Goal: Information Seeking & Learning: Check status

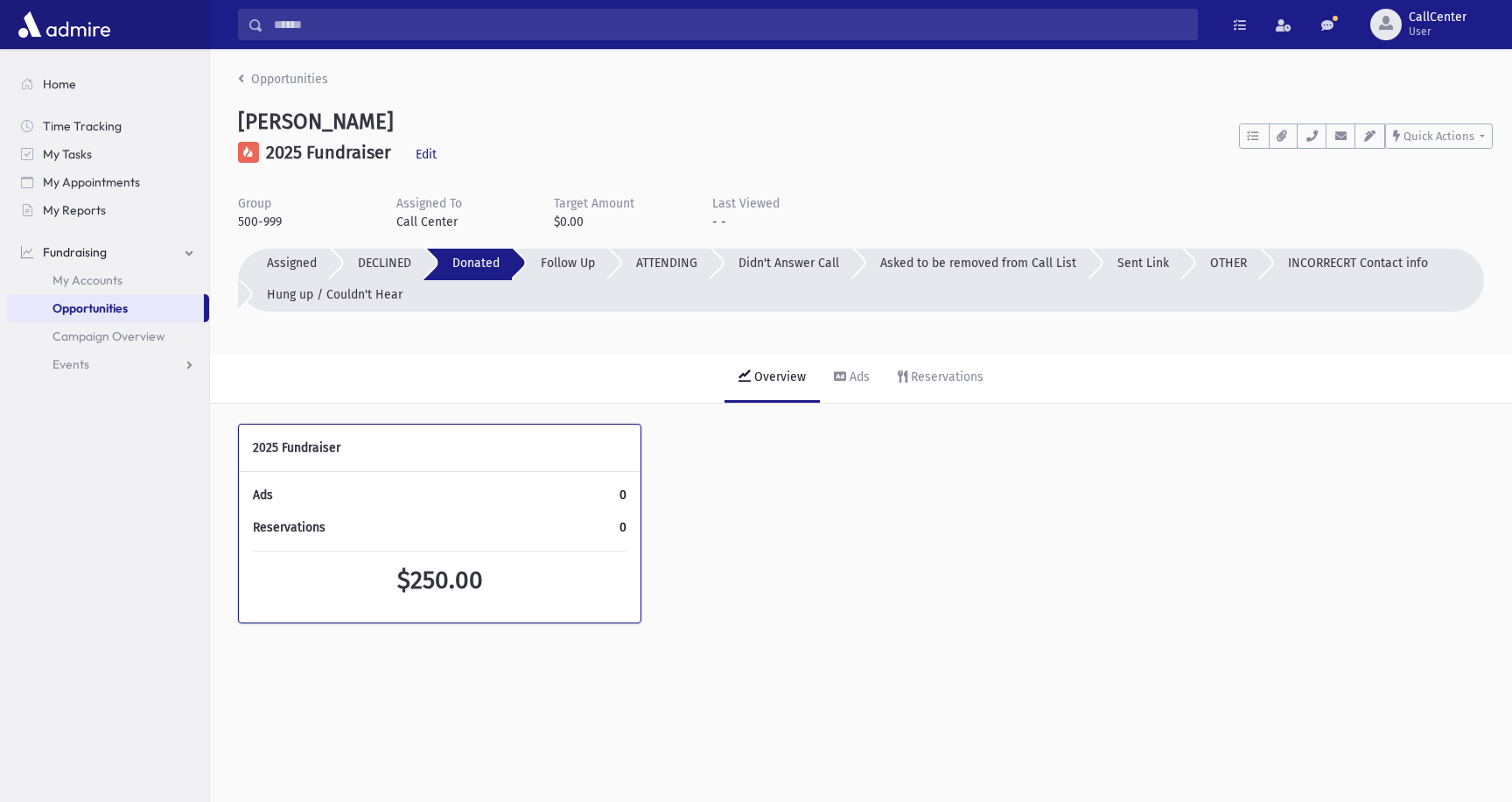
click at [105, 311] on span "Opportunities" at bounding box center [90, 308] width 76 height 16
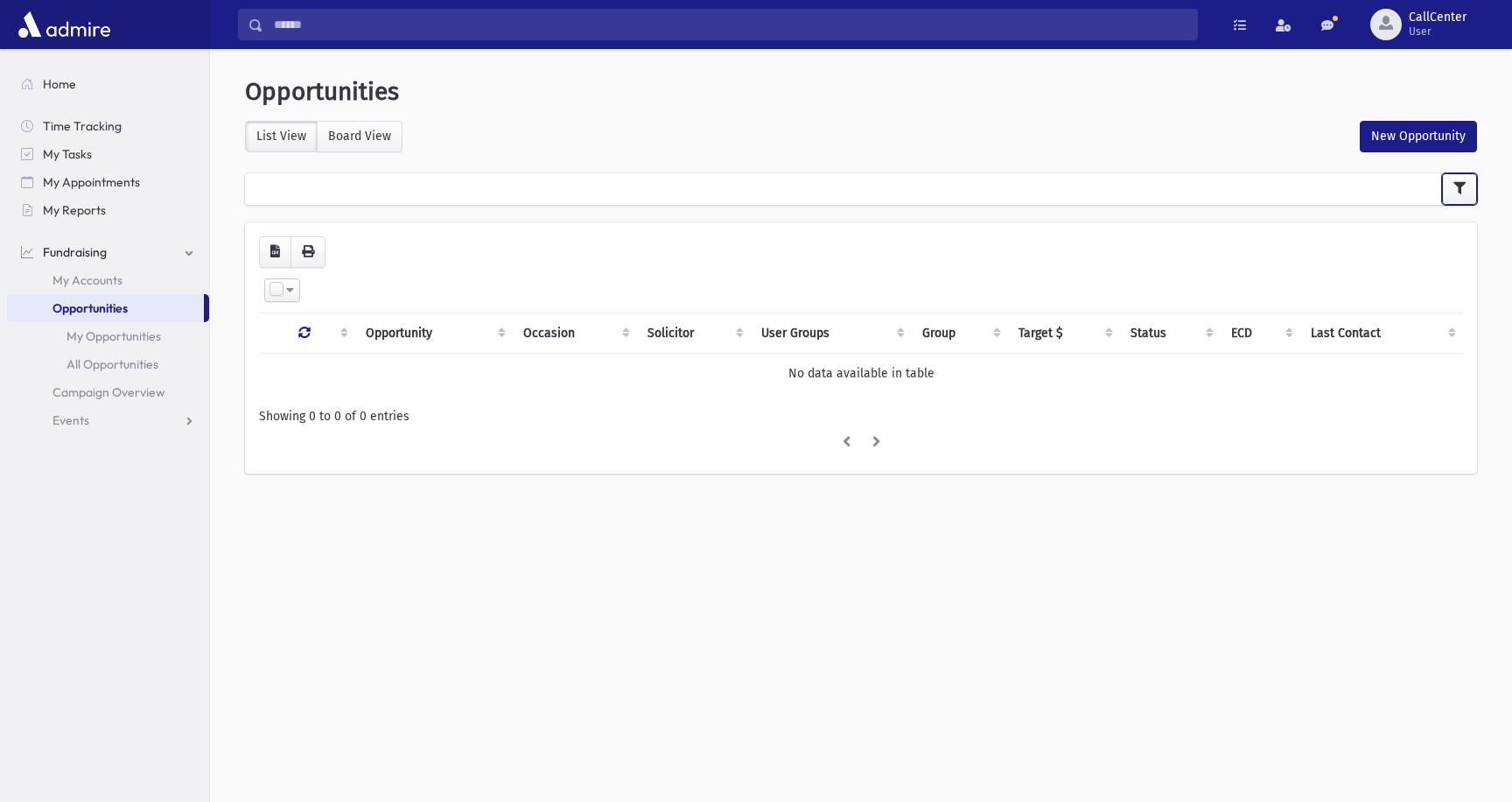
click at [1445, 187] on button "button" at bounding box center [1459, 189] width 35 height 31
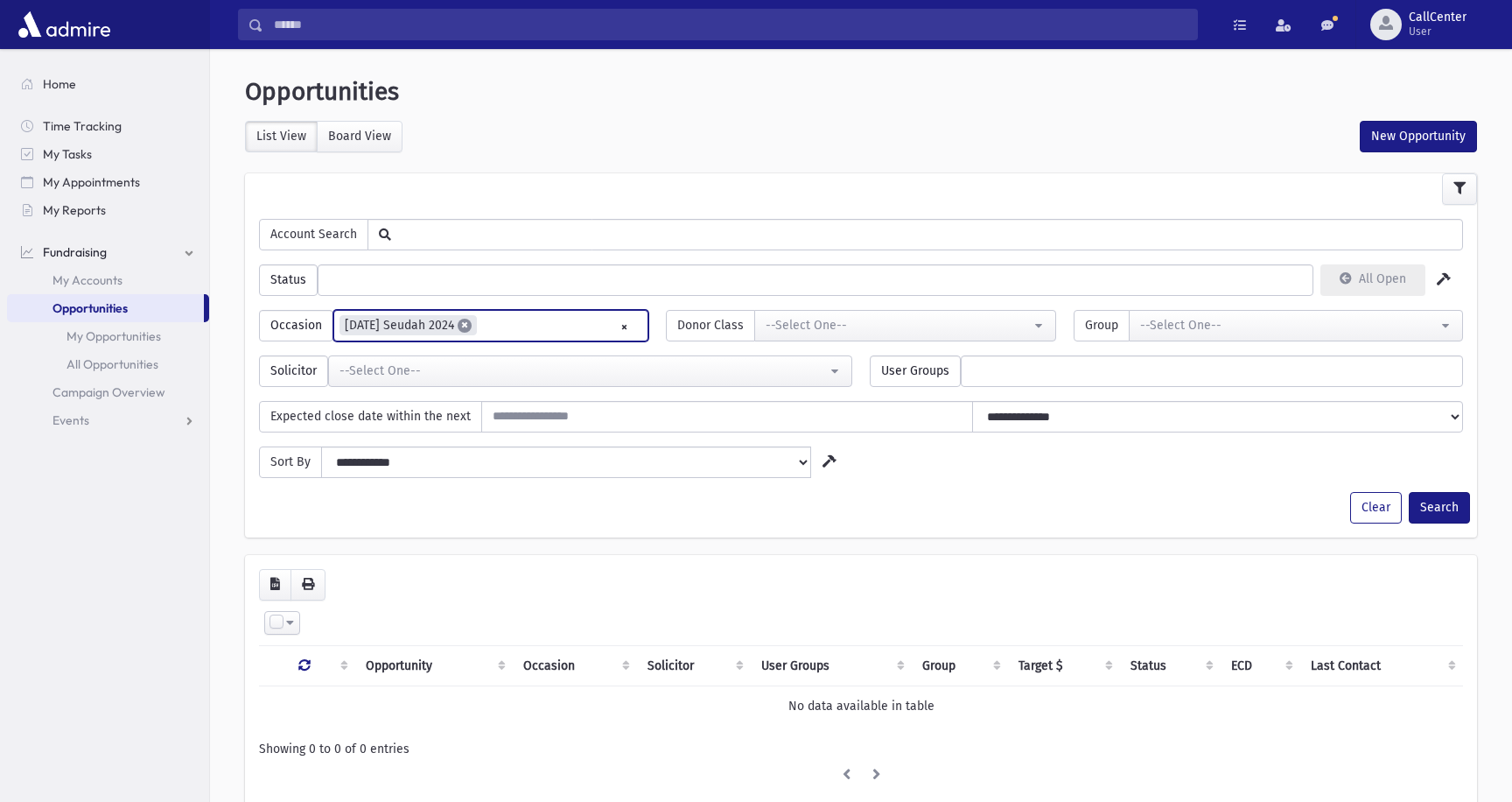
click at [463, 324] on span "×" at bounding box center [464, 325] width 14 height 14
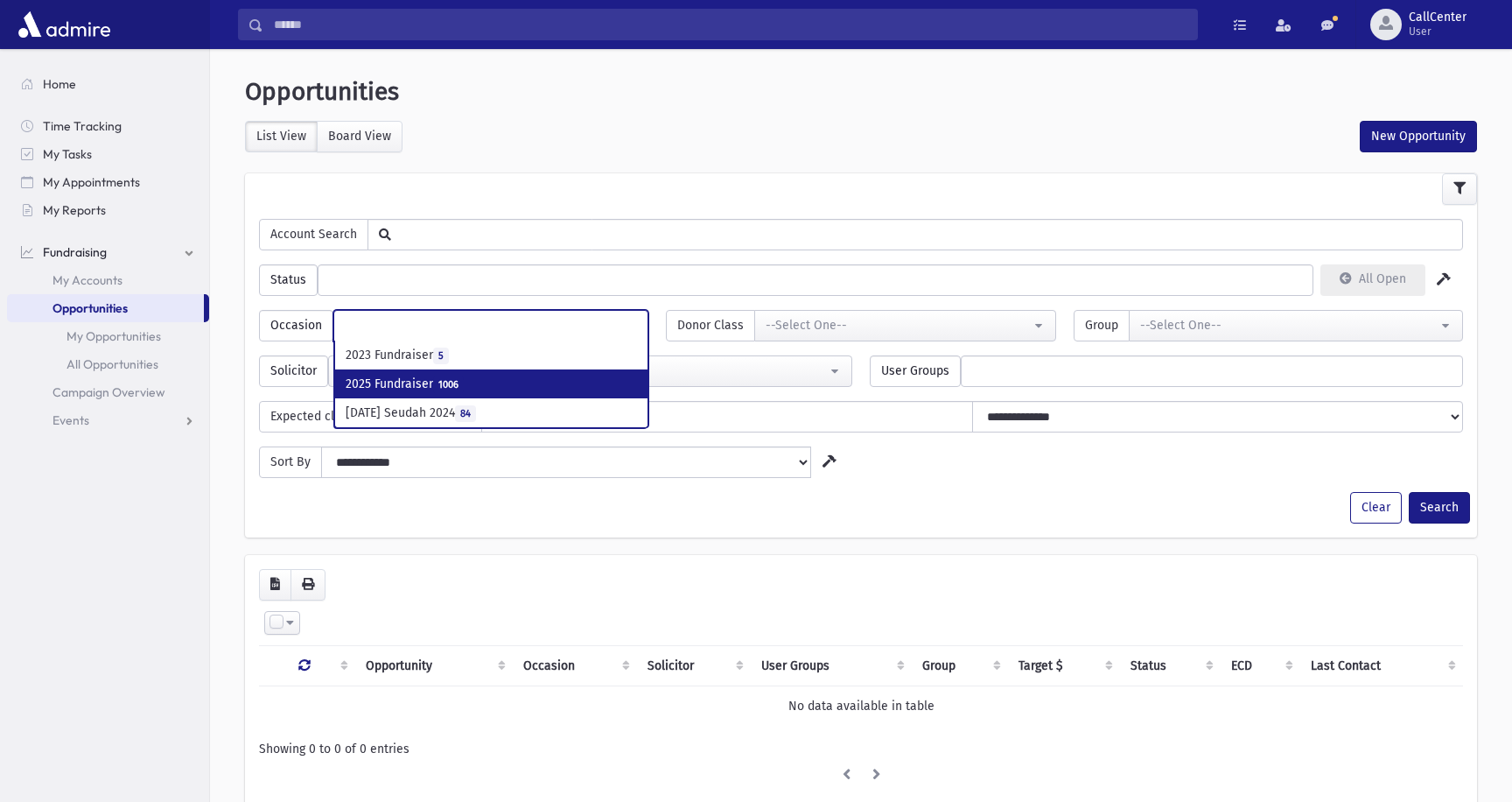
select select "***"
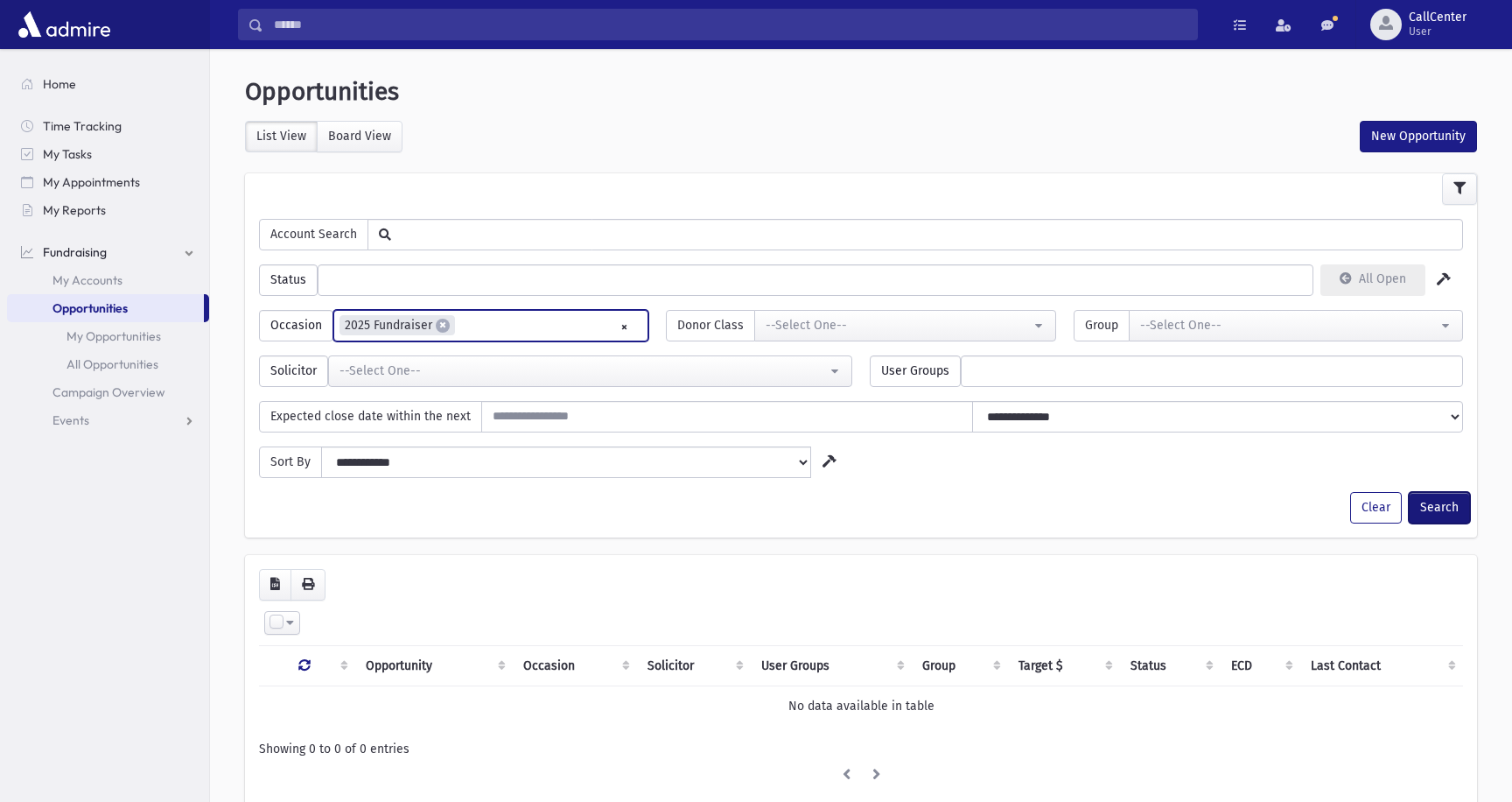
click at [1436, 501] on button "Search" at bounding box center [1439, 508] width 61 height 31
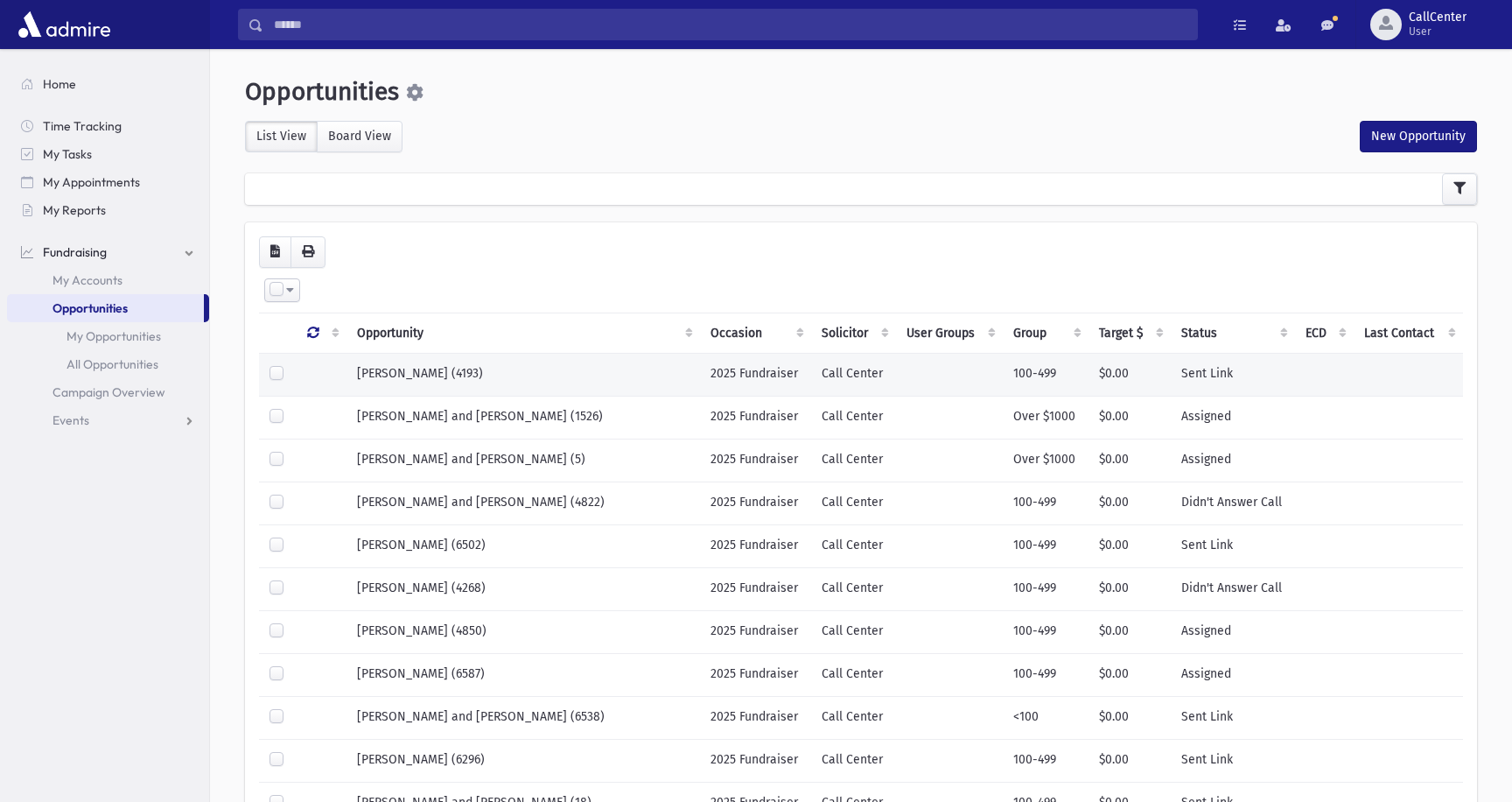
click at [544, 380] on td "[PERSON_NAME] (4193)" at bounding box center [523, 374] width 354 height 43
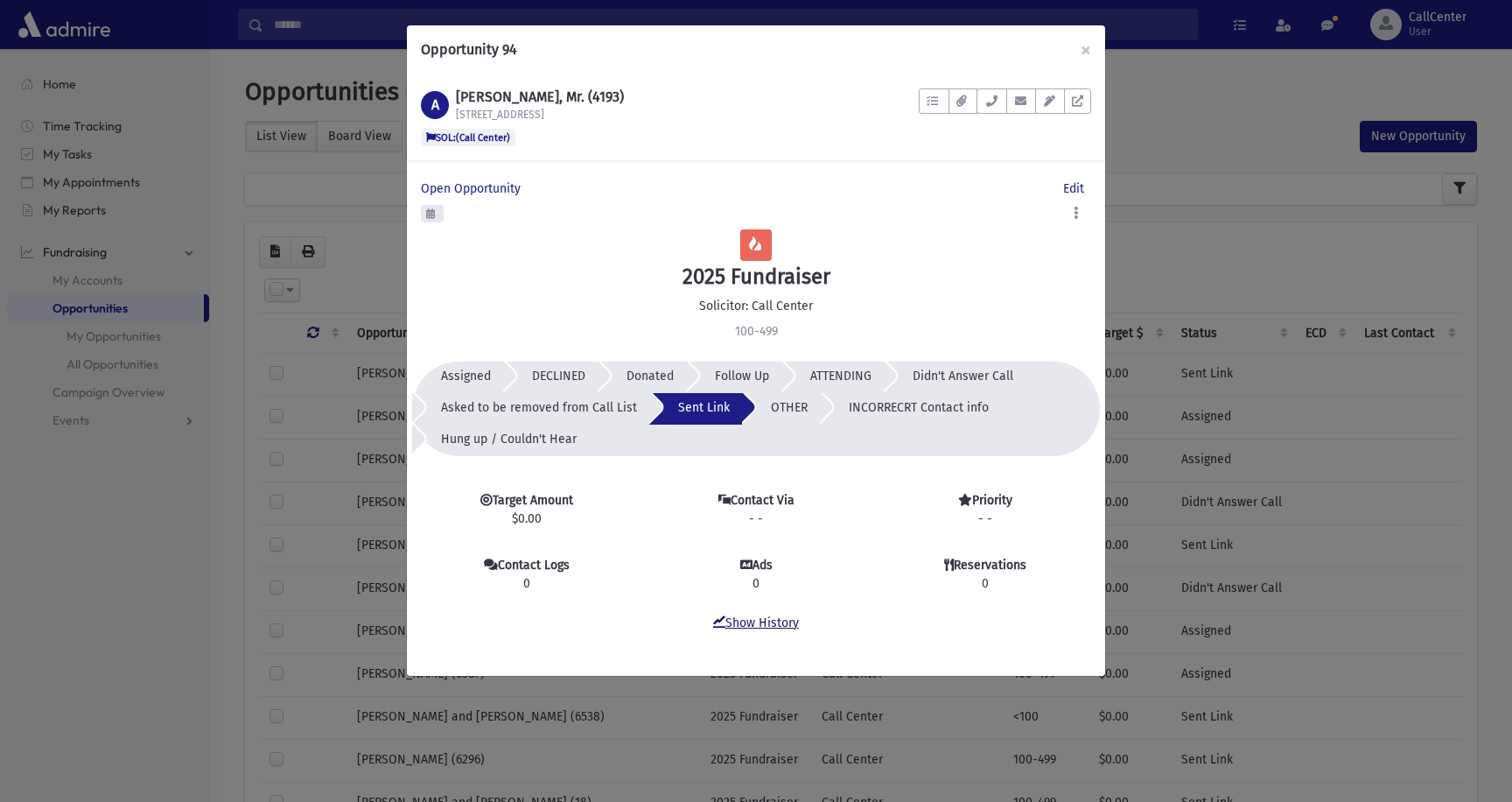
click at [764, 625] on link "Show History" at bounding box center [756, 623] width 86 height 15
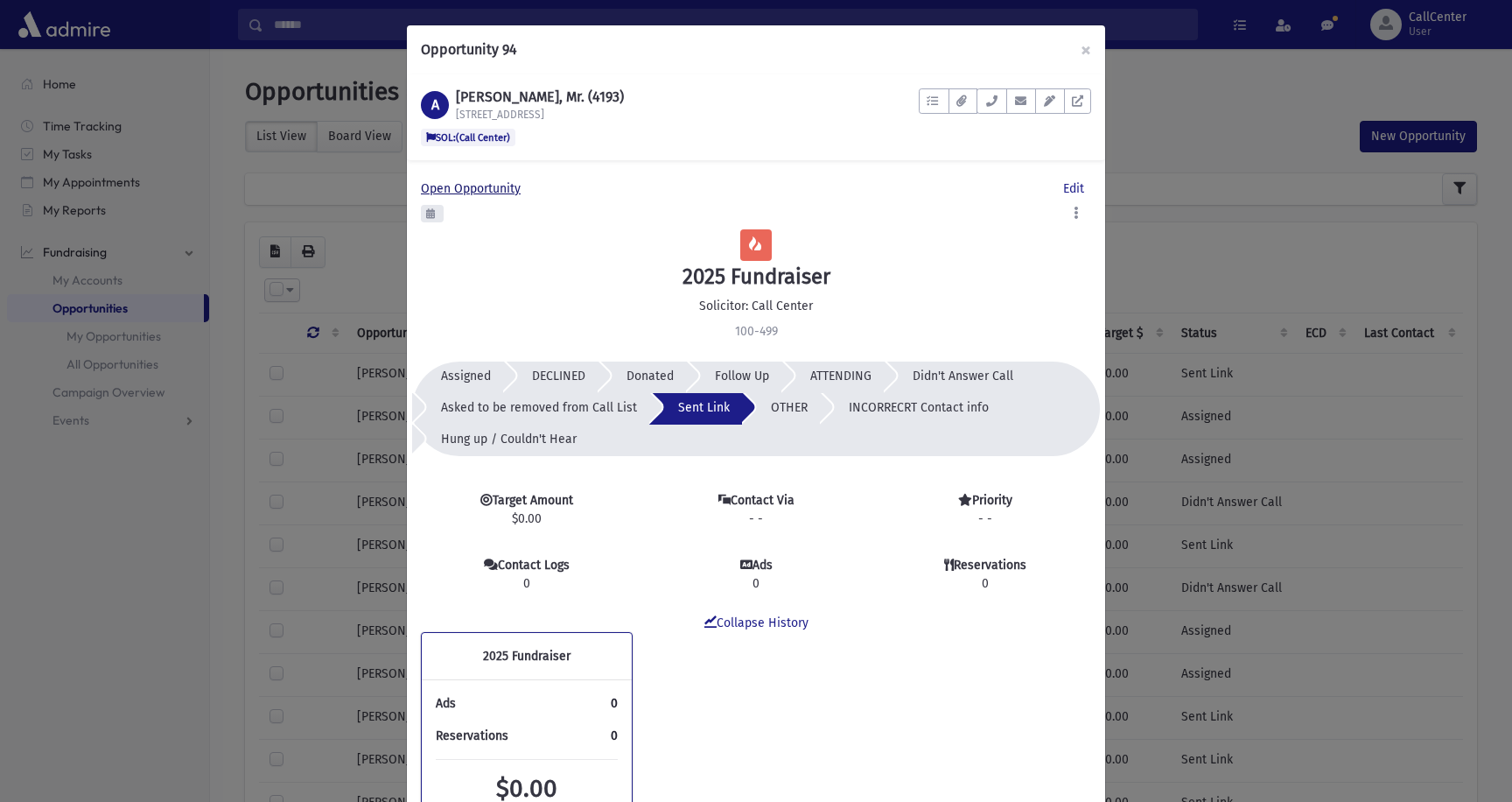
click at [474, 190] on span "Open Opportunity" at bounding box center [475, 189] width 107 height 15
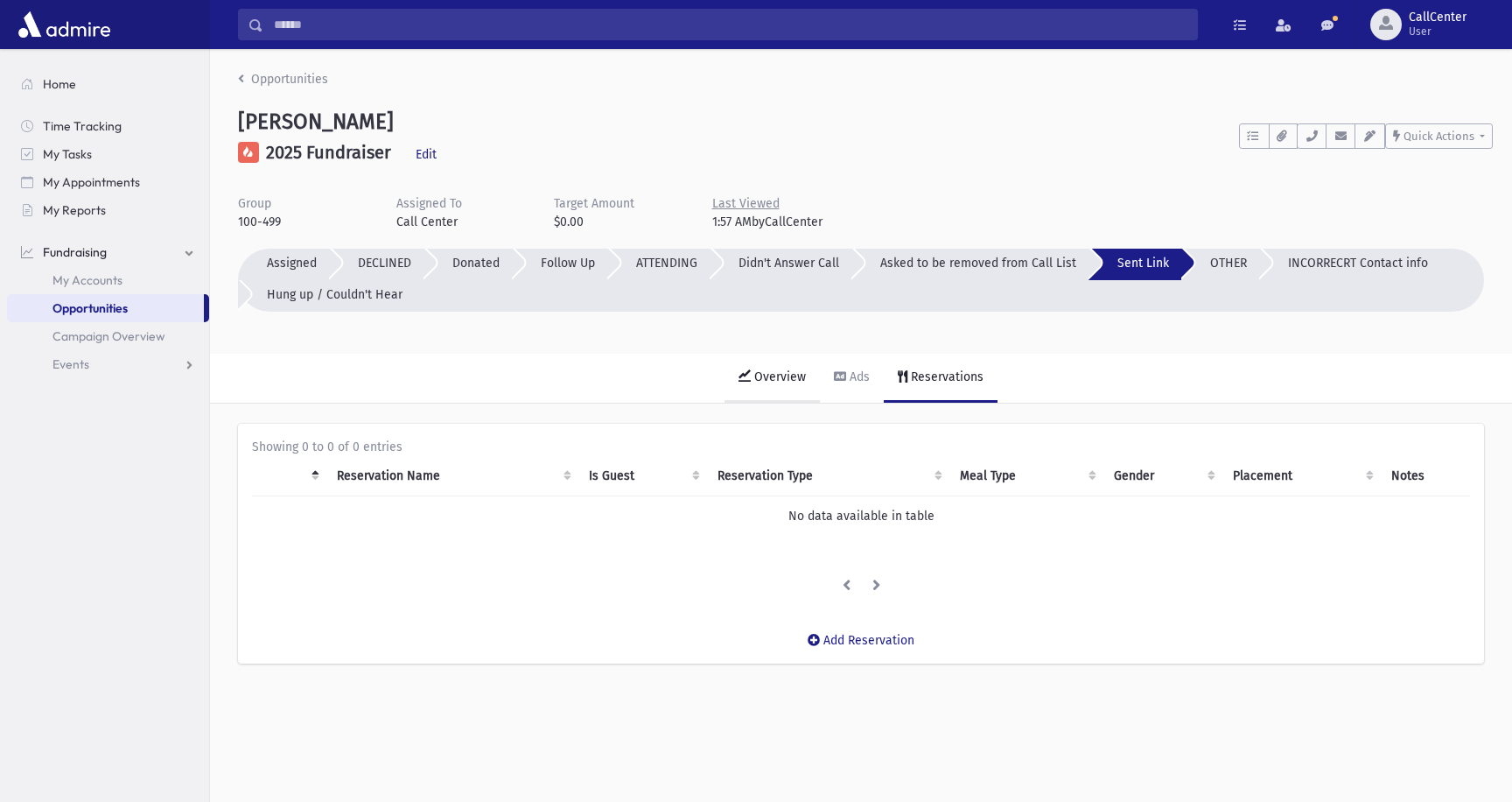
click at [777, 383] on div "Overview" at bounding box center [779, 377] width 55 height 15
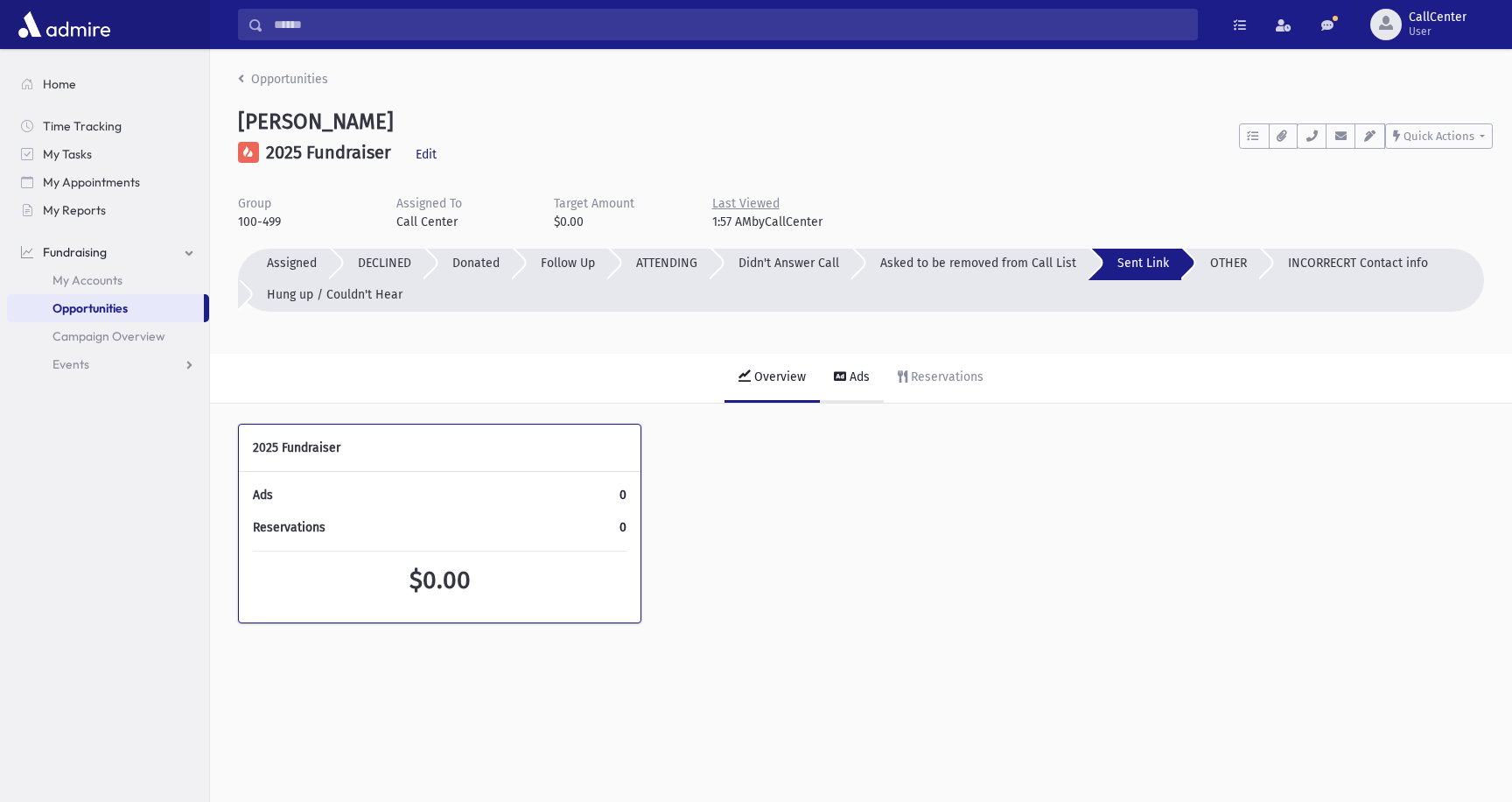
click at [853, 384] on link "Ads" at bounding box center [851, 378] width 64 height 49
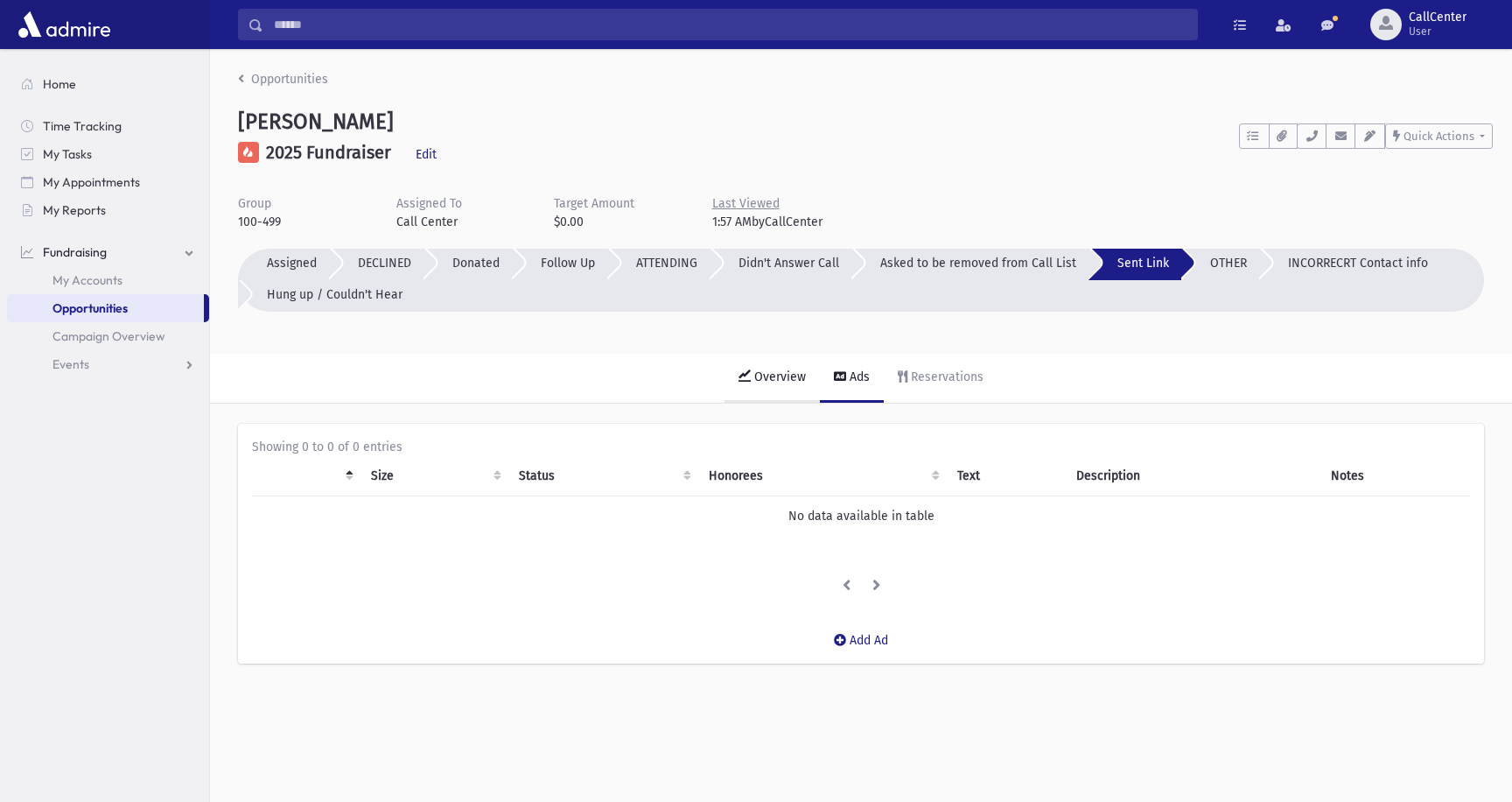
click at [791, 383] on div "Overview" at bounding box center [779, 377] width 55 height 15
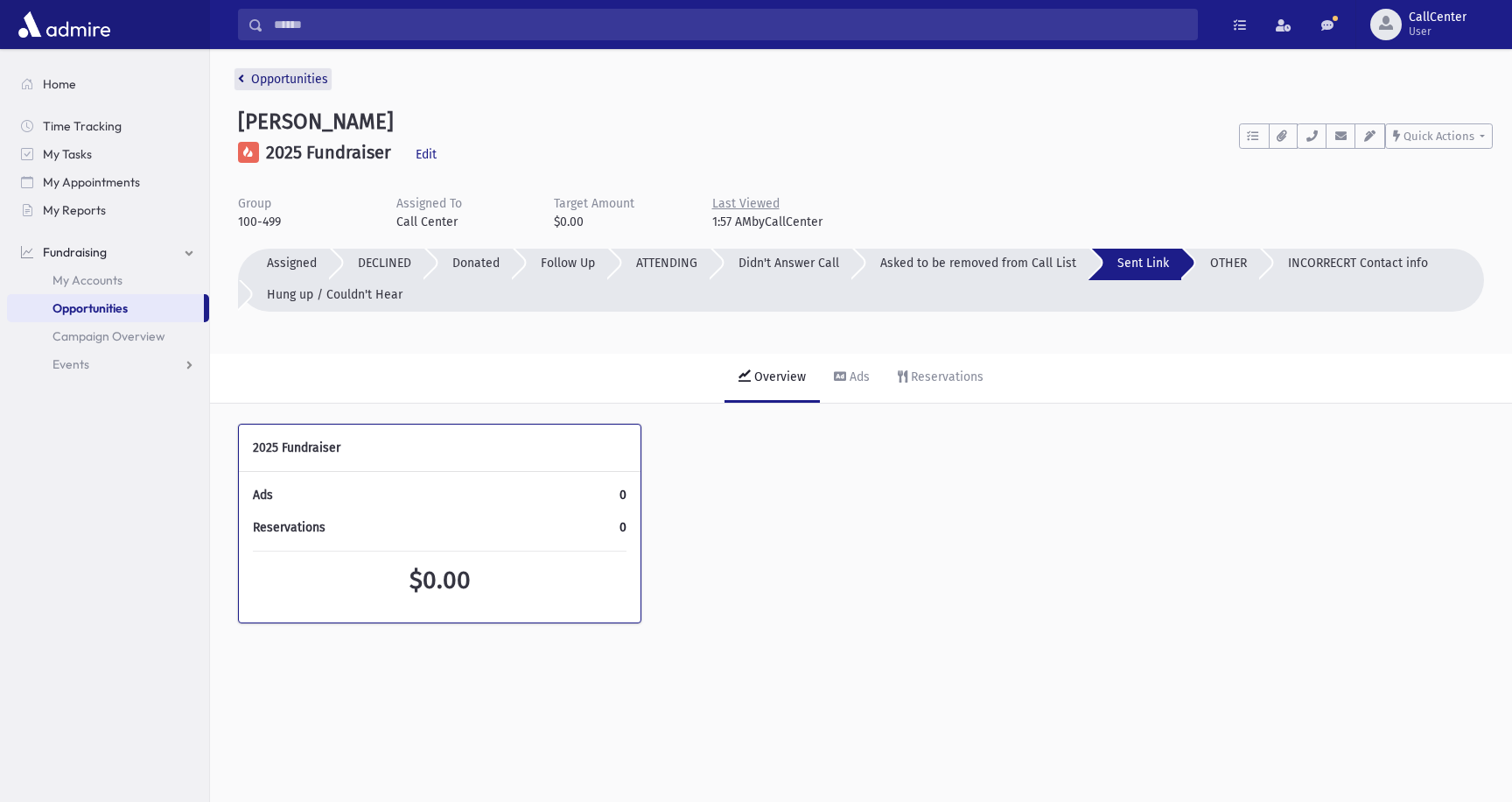
click at [282, 78] on link "Opportunities" at bounding box center [283, 79] width 90 height 15
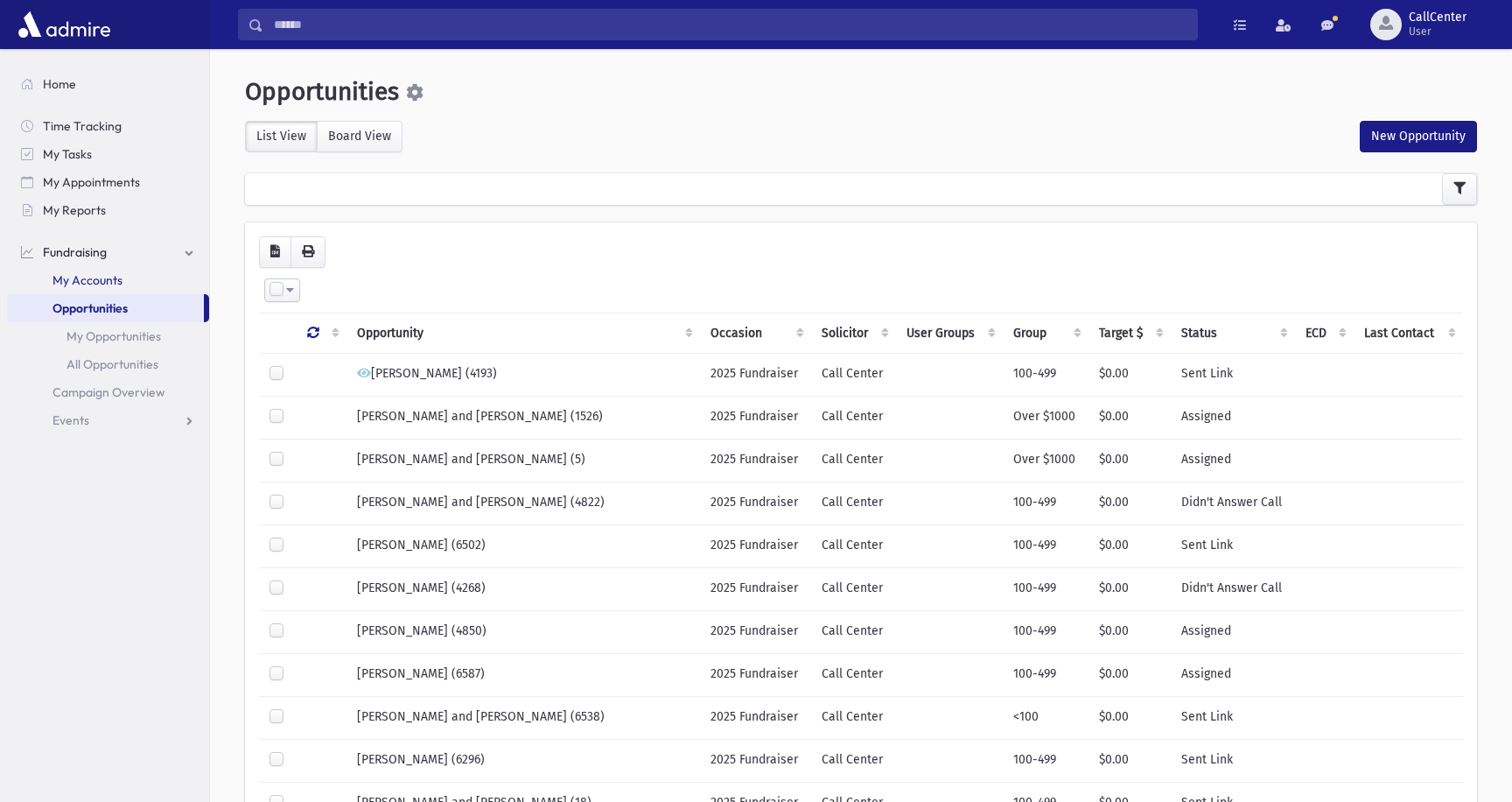
click at [103, 281] on span "My Accounts" at bounding box center [88, 279] width 70 height 16
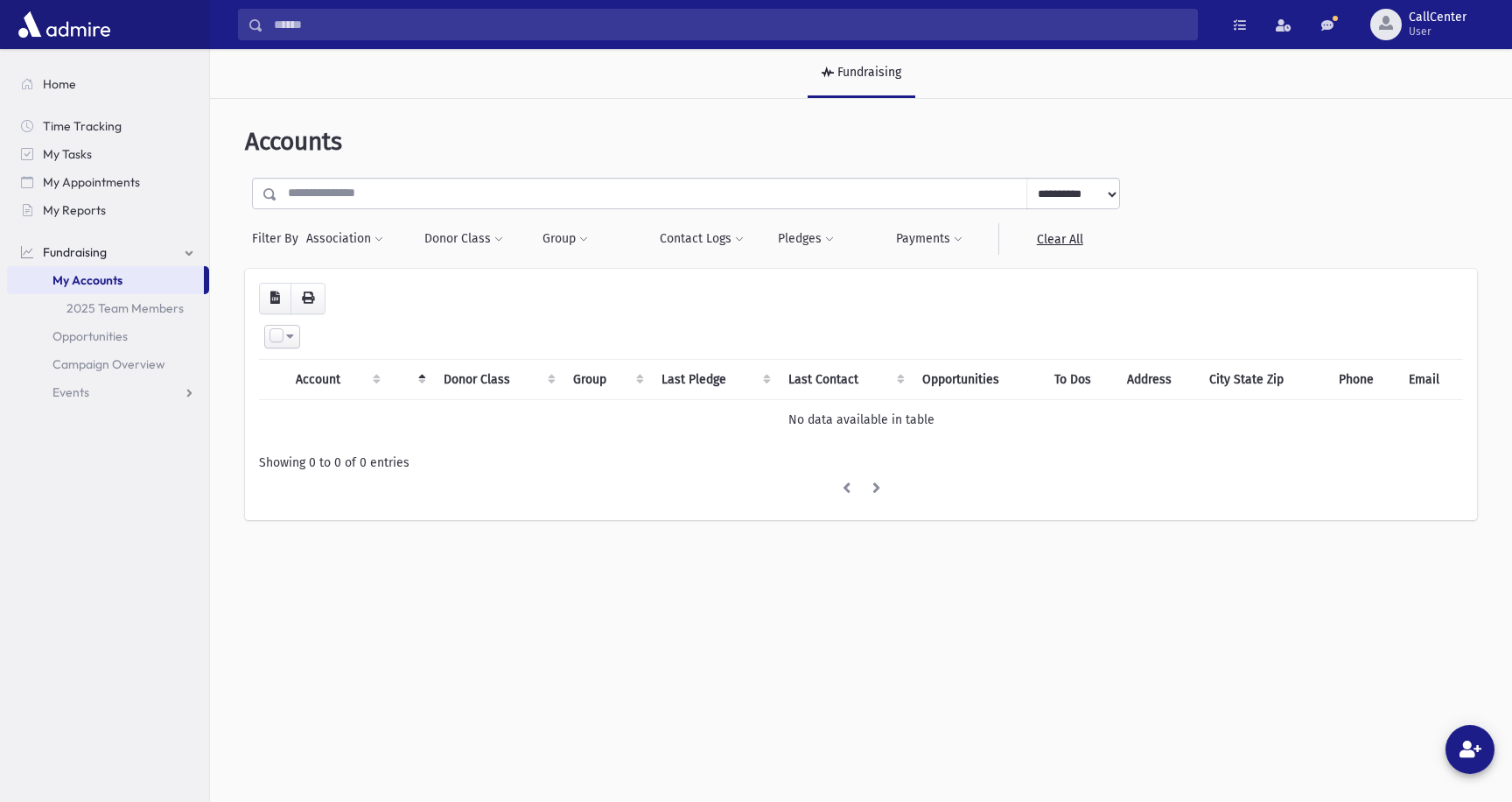
click at [1071, 193] on select "**********" at bounding box center [1073, 195] width 94 height 31
click at [1026, 179] on select "**********" at bounding box center [1073, 195] width 94 height 31
click at [1062, 240] on link "Clear All" at bounding box center [1059, 239] width 122 height 31
click at [114, 301] on link "2025 Team Members" at bounding box center [108, 308] width 202 height 28
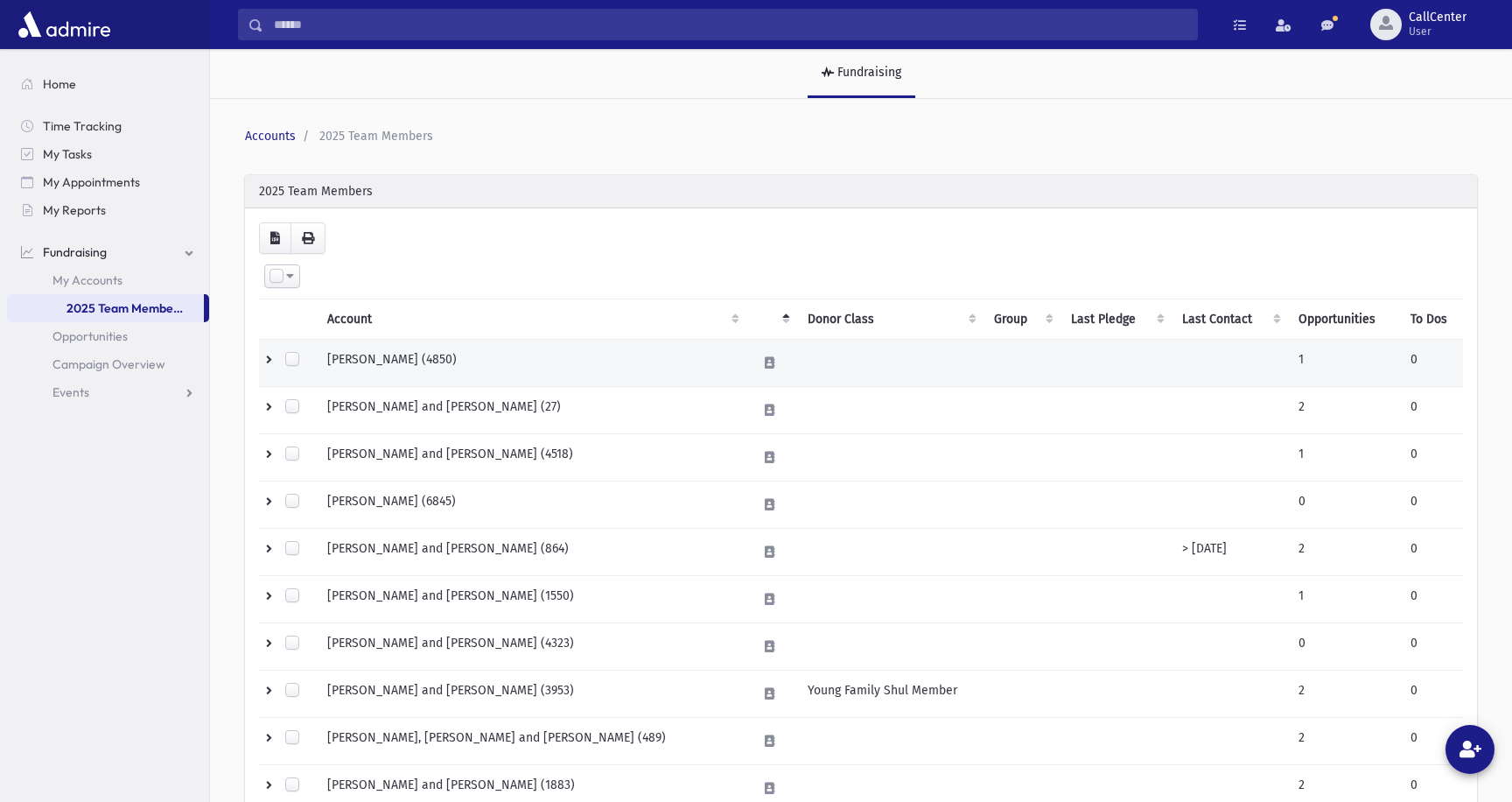
click at [451, 360] on td "ABIZADEH, Aaron (4850)" at bounding box center [532, 362] width 430 height 47
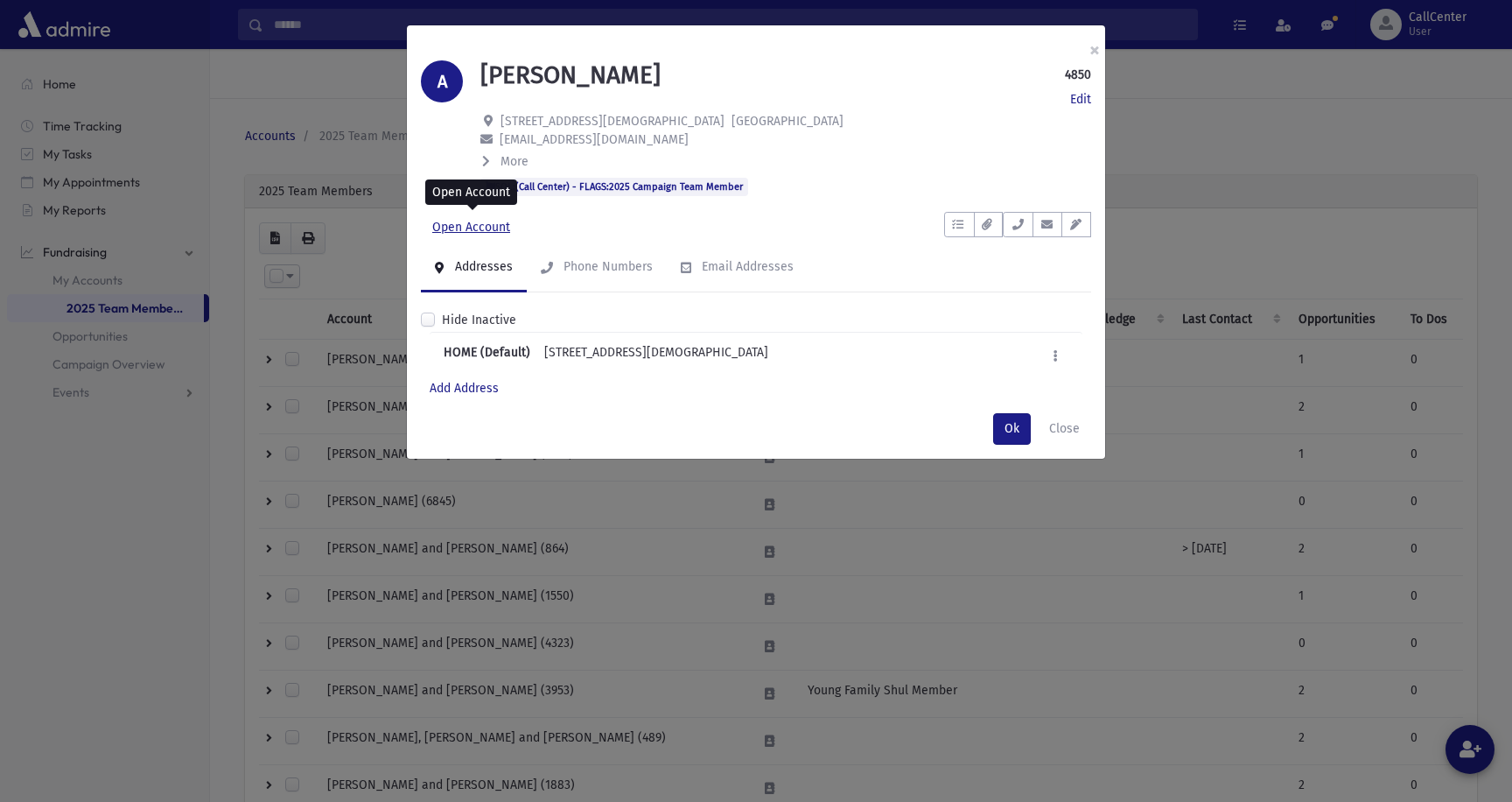
click at [483, 220] on link "Open Account" at bounding box center [471, 228] width 100 height 31
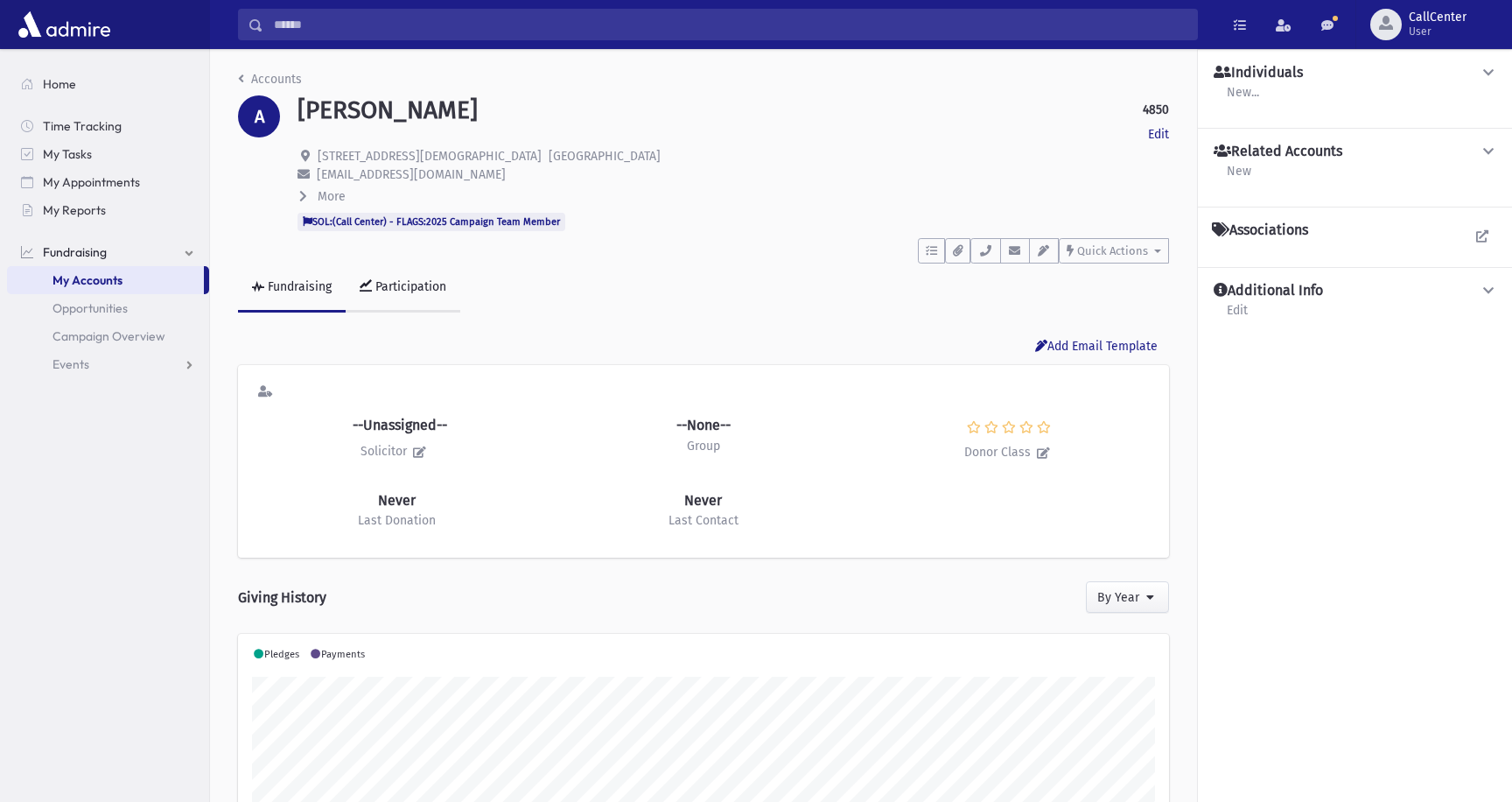
click at [407, 285] on div "Participation" at bounding box center [409, 287] width 75 height 15
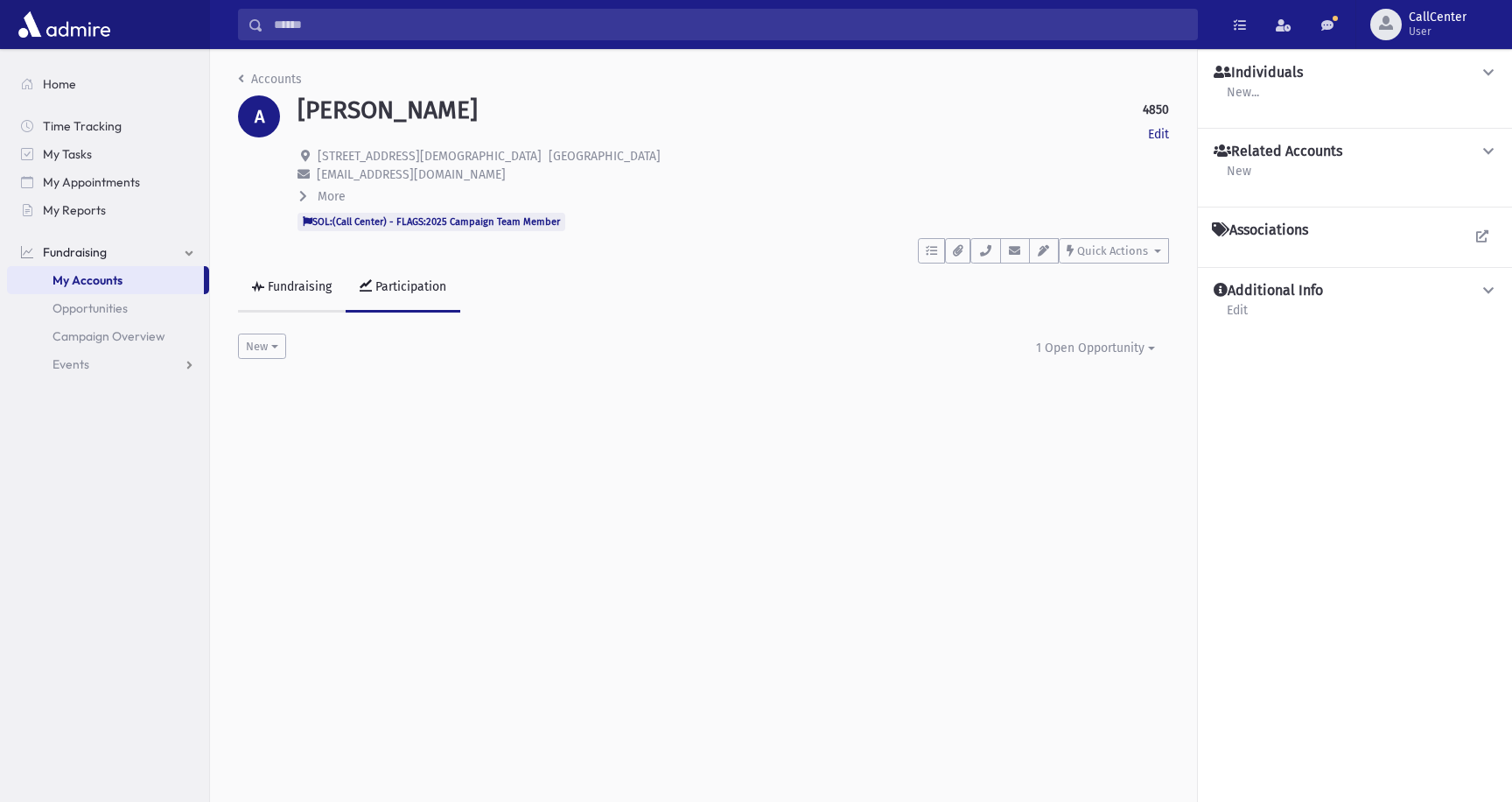
click at [290, 294] on link "Fundraising" at bounding box center [291, 288] width 108 height 49
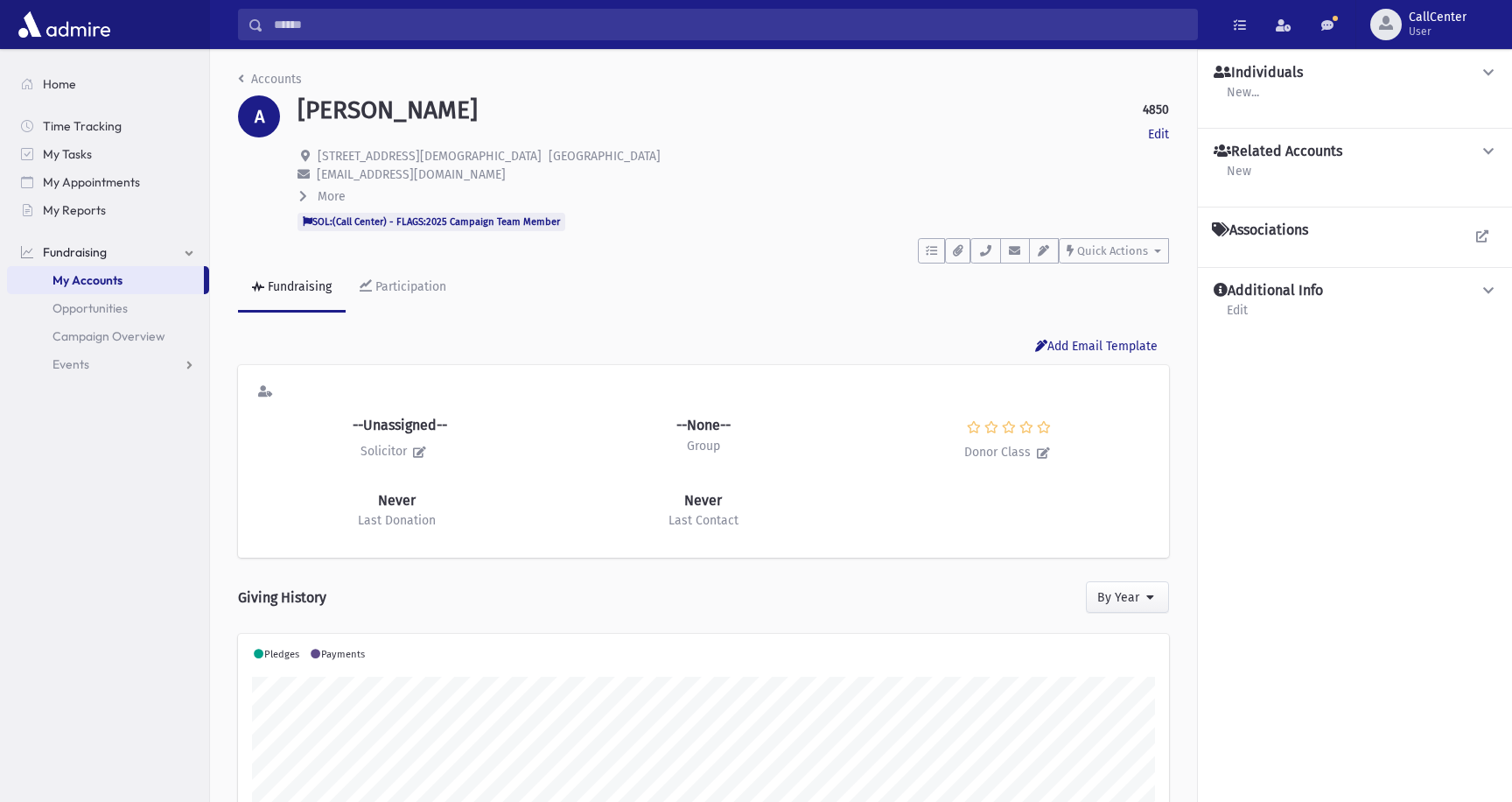
scroll to position [275, 931]
click at [111, 309] on span "Opportunities" at bounding box center [90, 308] width 76 height 16
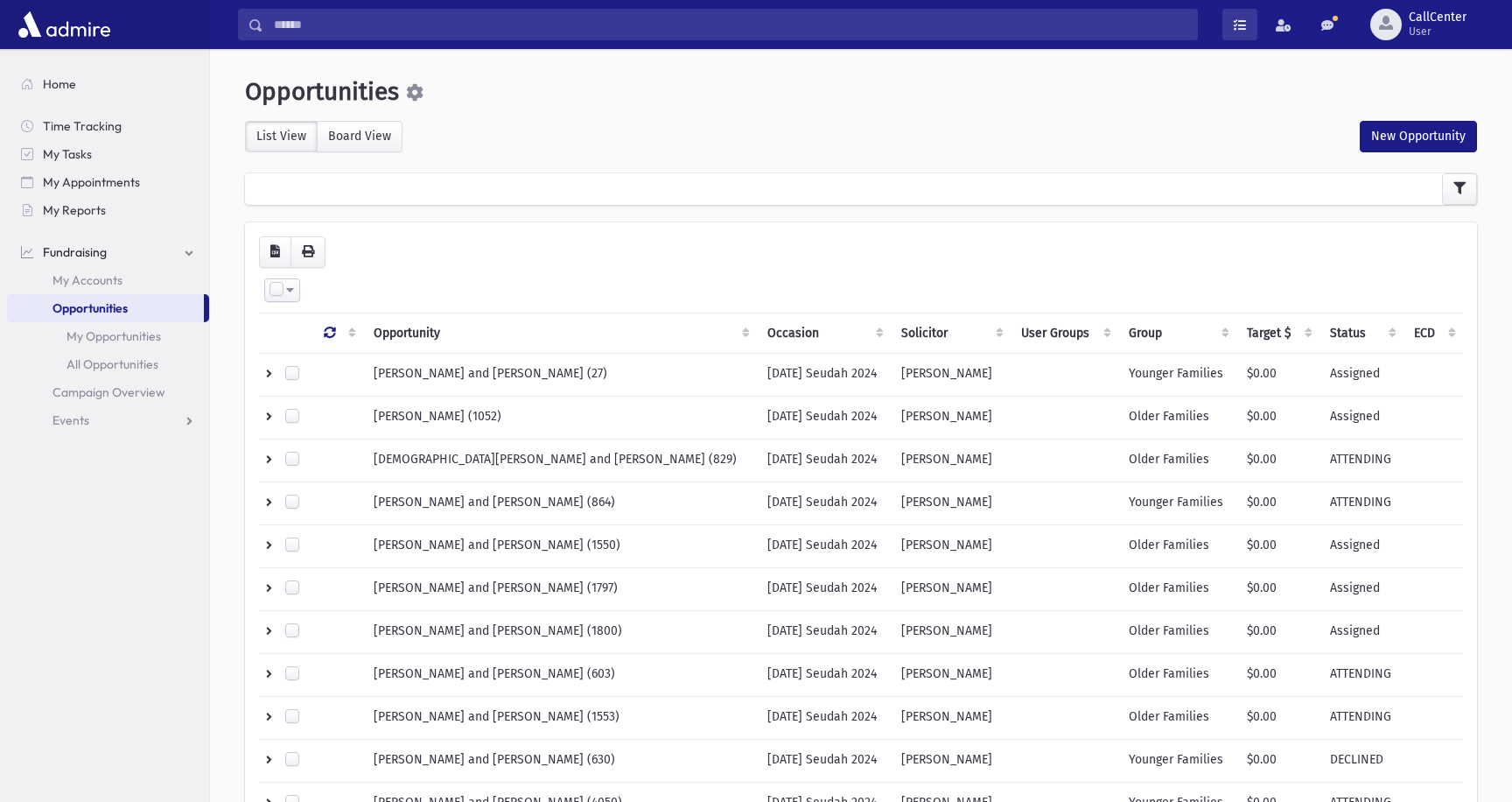
click at [1240, 29] on span at bounding box center [1239, 25] width 12 height 12
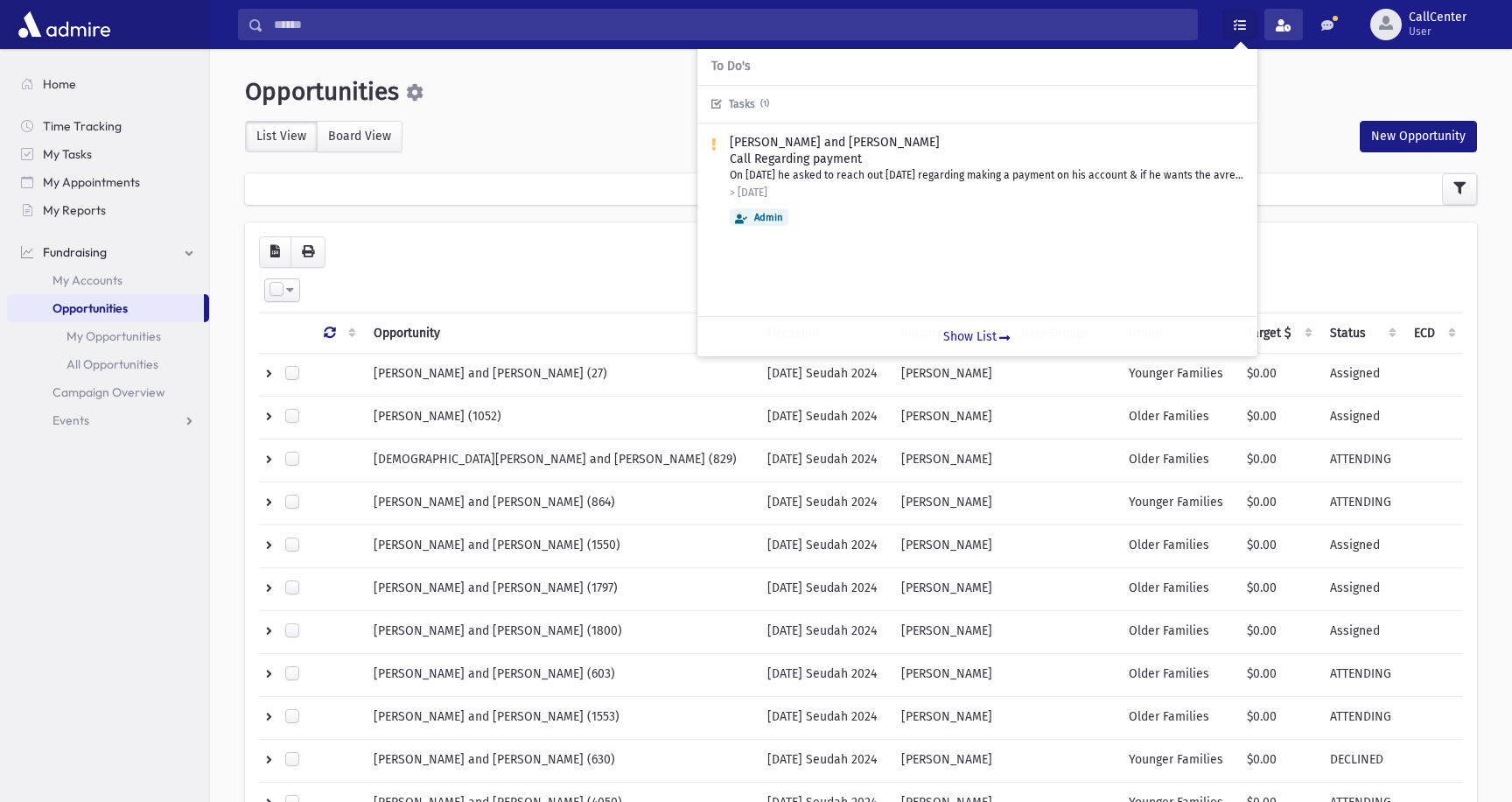
click at [1283, 32] on link at bounding box center [1283, 24] width 39 height 31
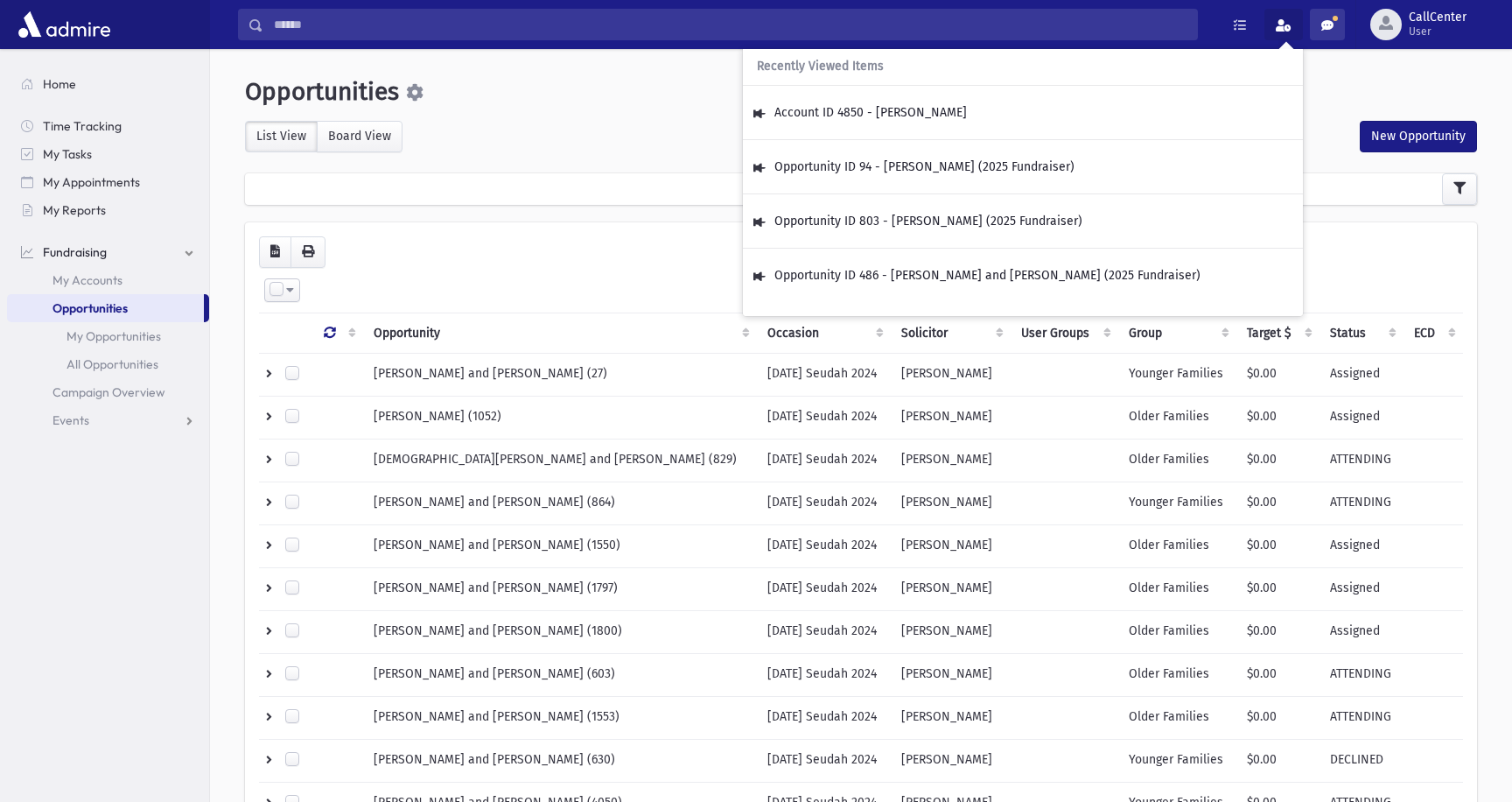
click at [1334, 30] on link at bounding box center [1327, 24] width 35 height 31
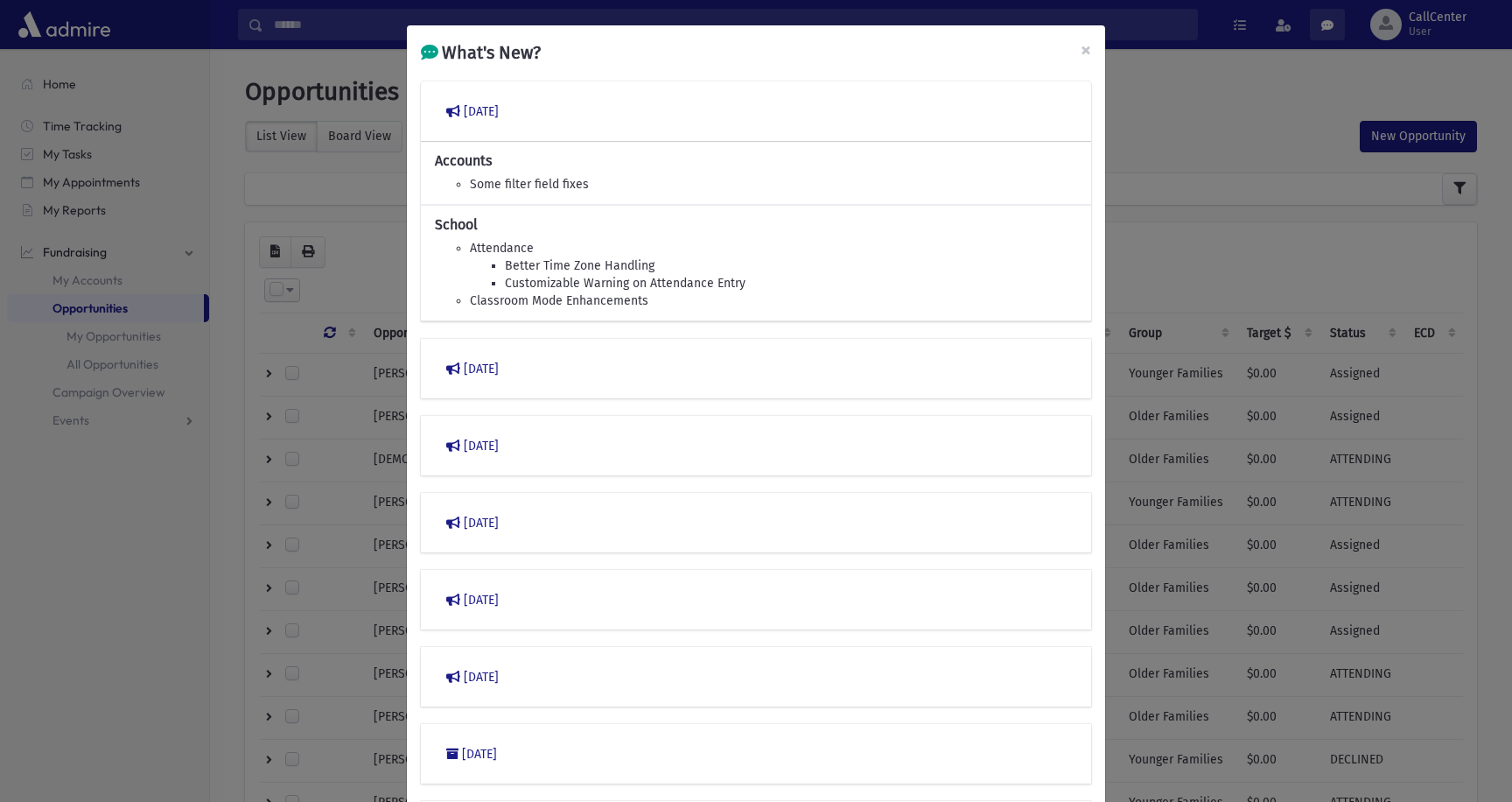
click at [1334, 30] on div "What's New? × March 2023 Accounts Some filter field fixes School Attendance Bet…" at bounding box center [756, 401] width 1512 height 802
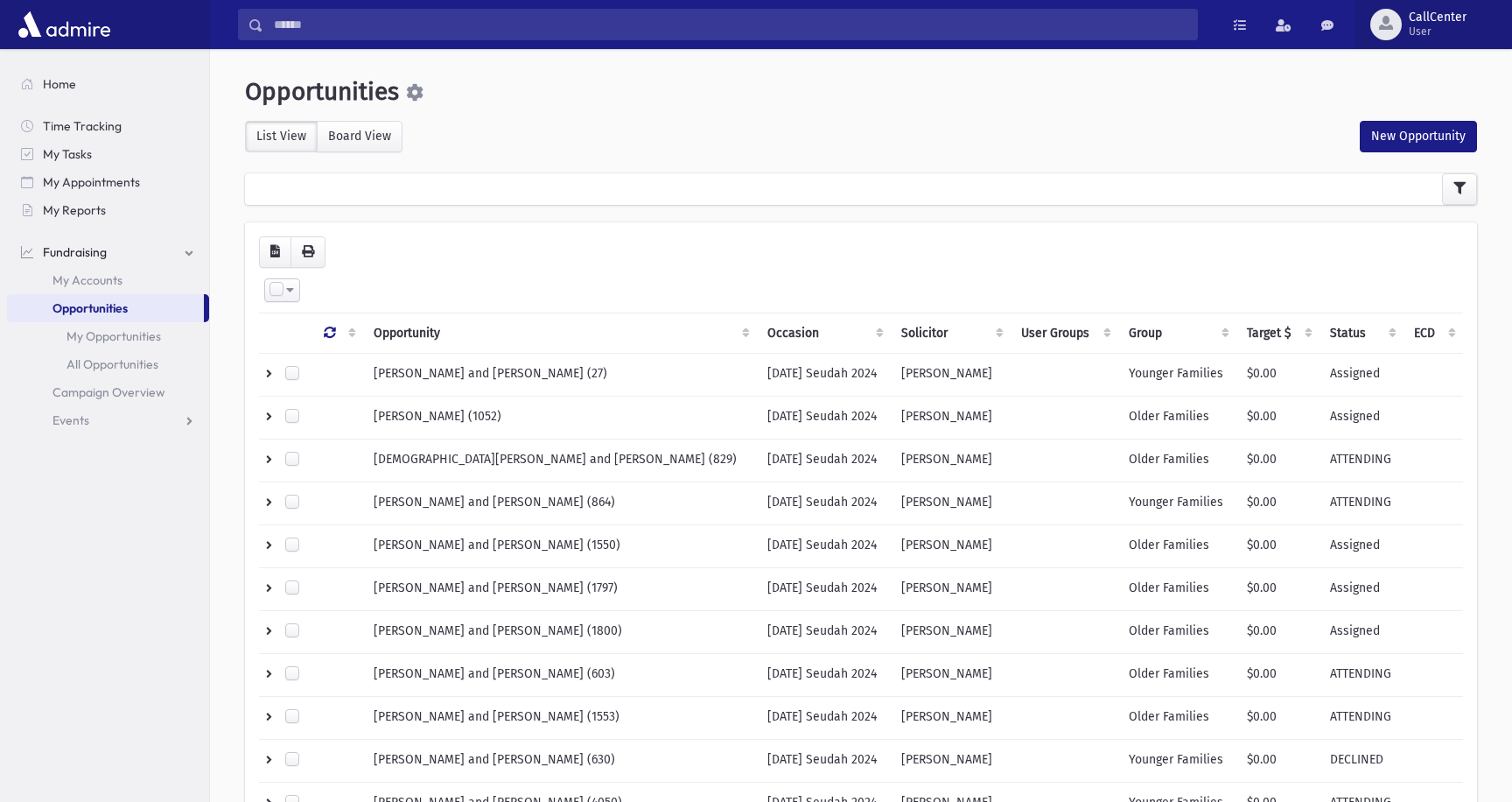
click at [1431, 31] on span "User" at bounding box center [1437, 31] width 58 height 14
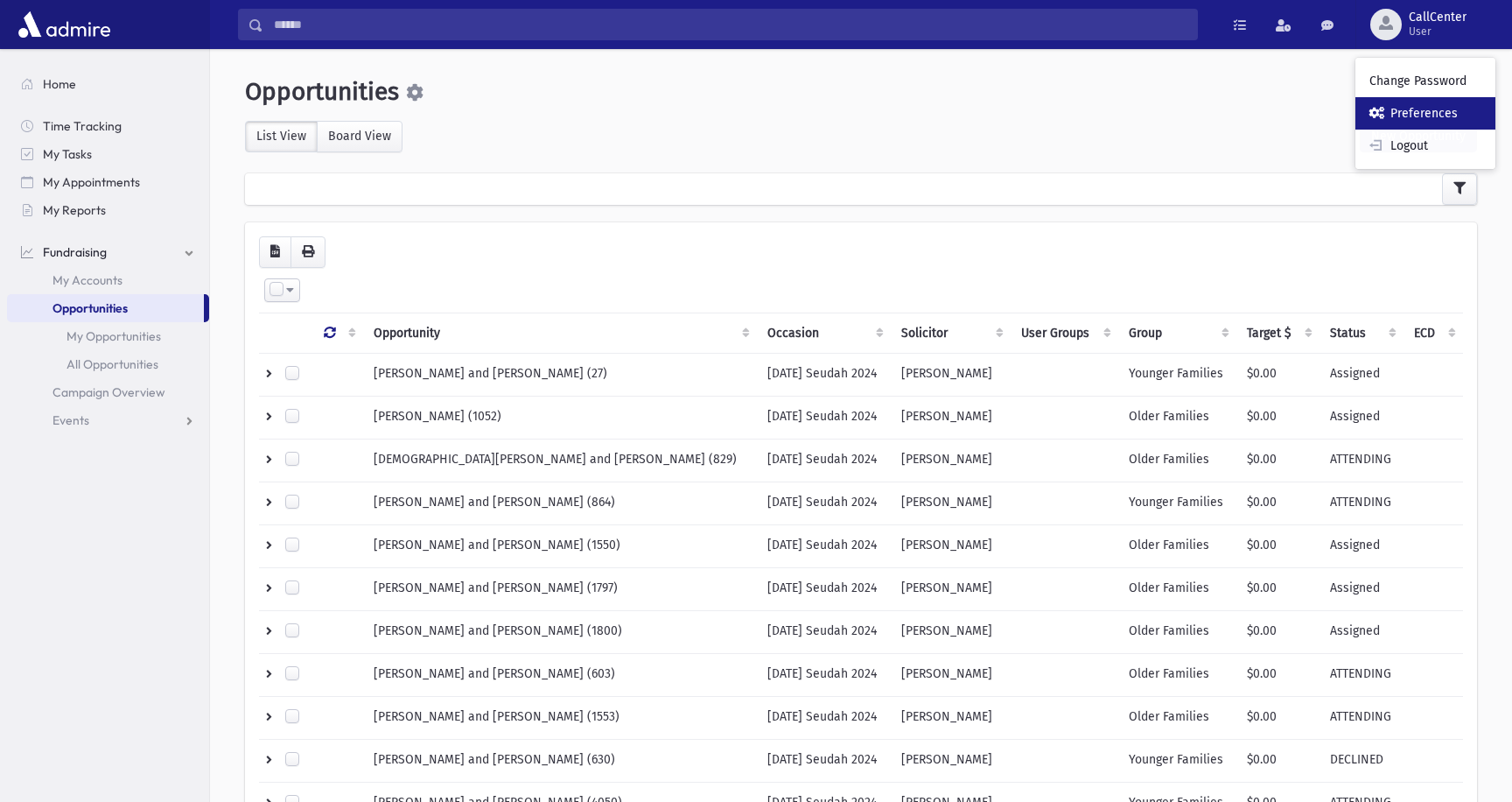
click at [1430, 118] on link "Preferences" at bounding box center [1425, 112] width 140 height 32
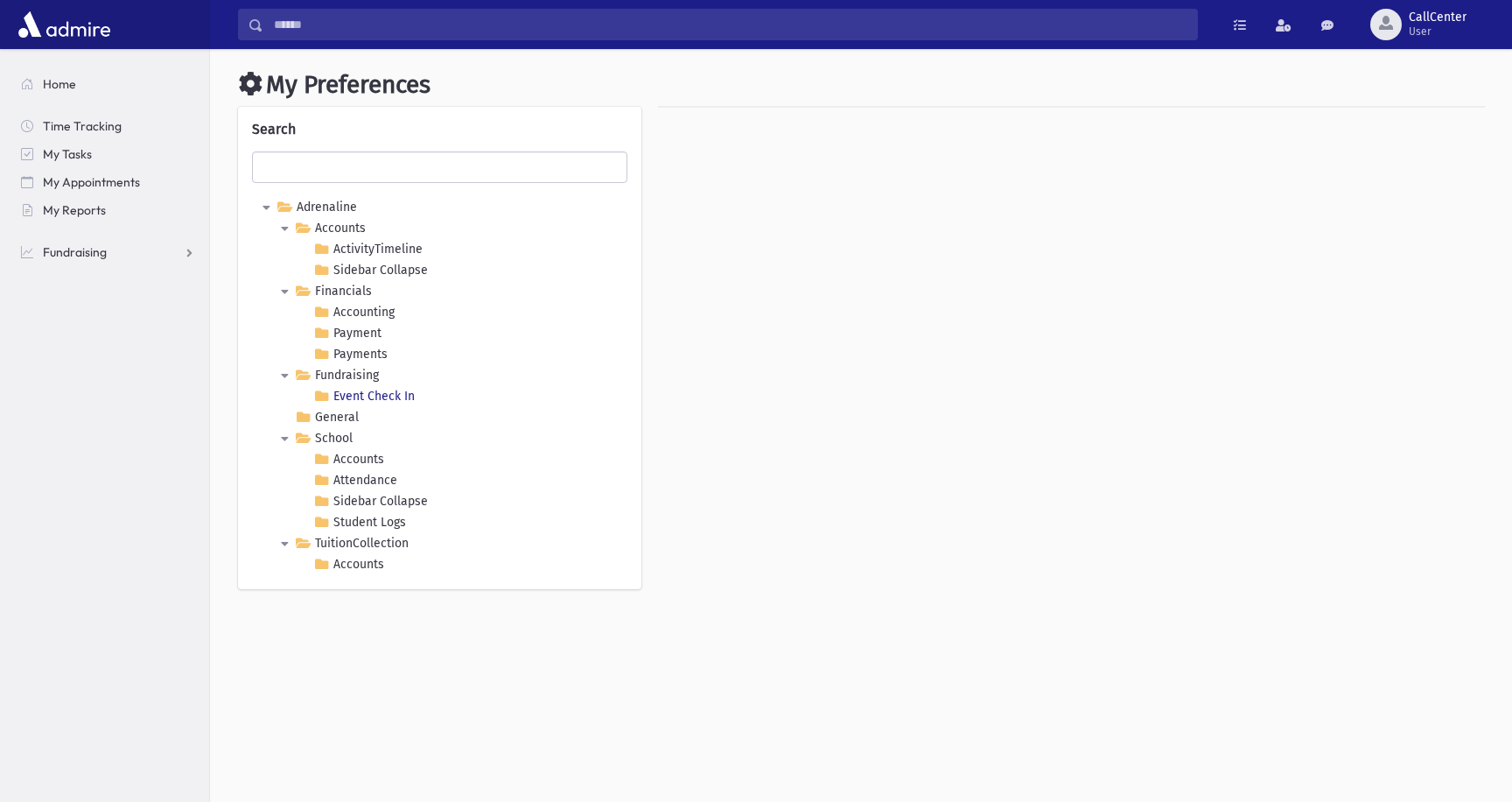
click at [365, 395] on In "Event Check In" at bounding box center [364, 396] width 109 height 21
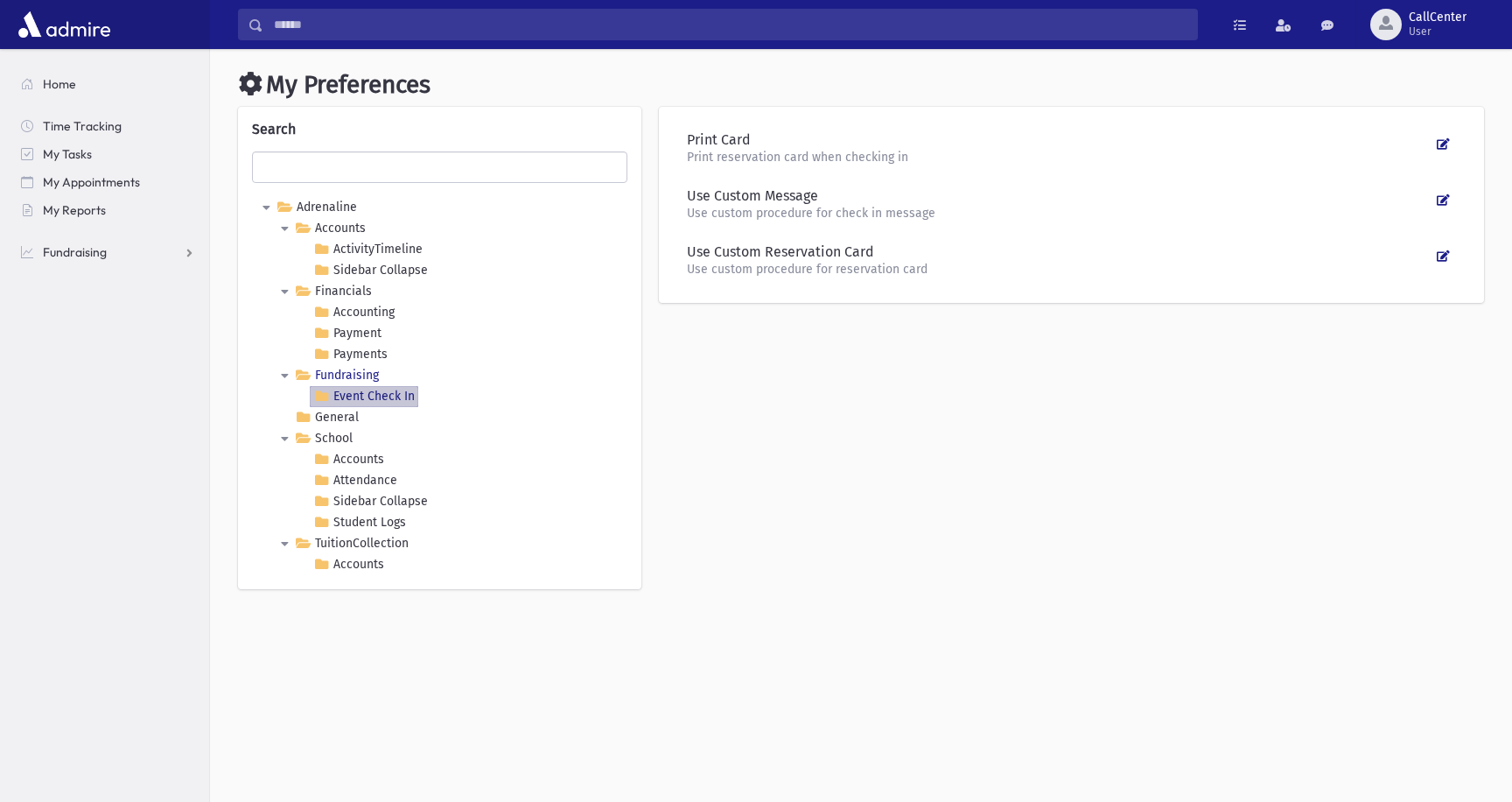
click at [367, 372] on link "Fundraising" at bounding box center [336, 375] width 91 height 21
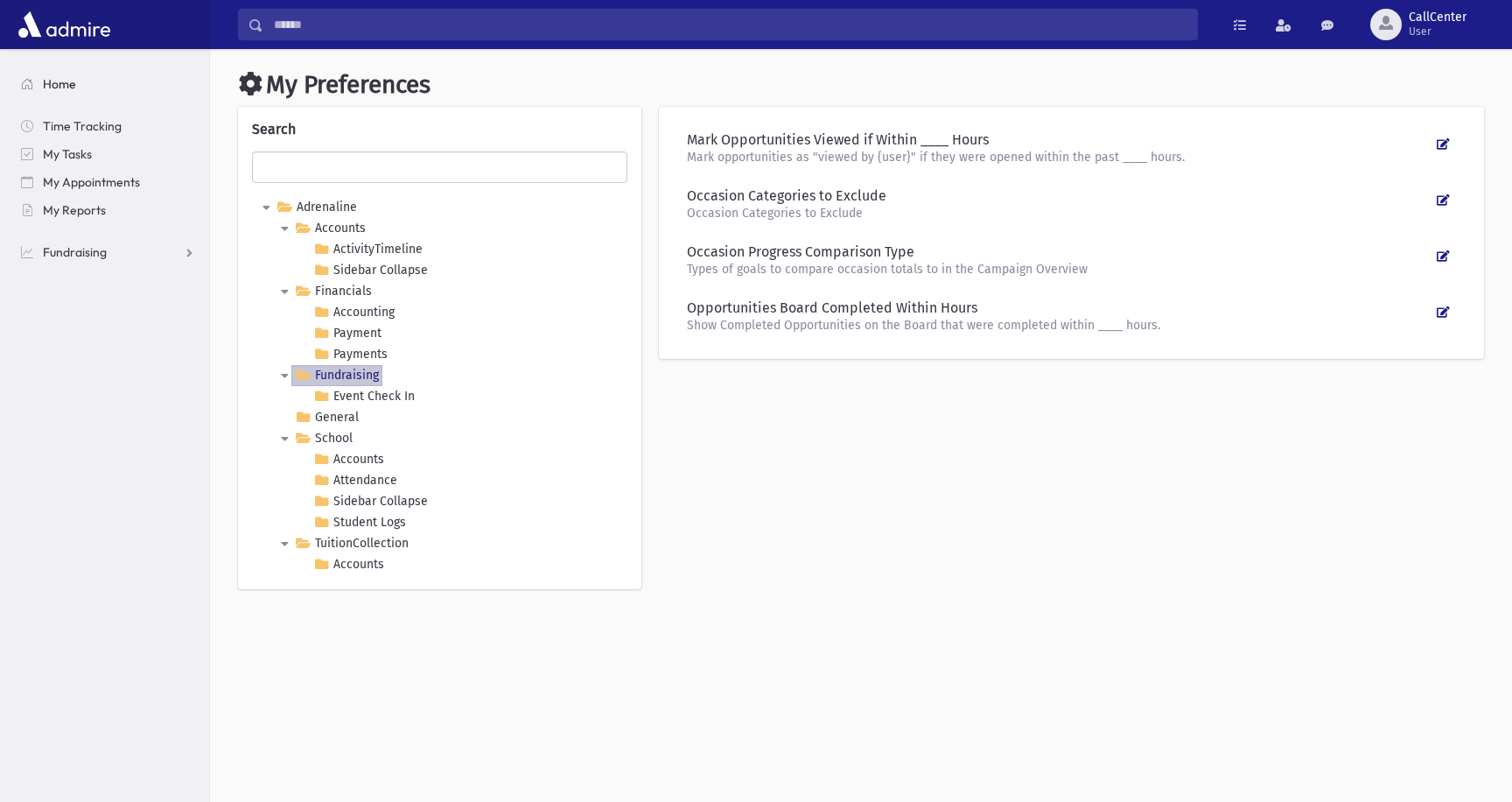
click at [68, 87] on span "Home" at bounding box center [60, 84] width 33 height 16
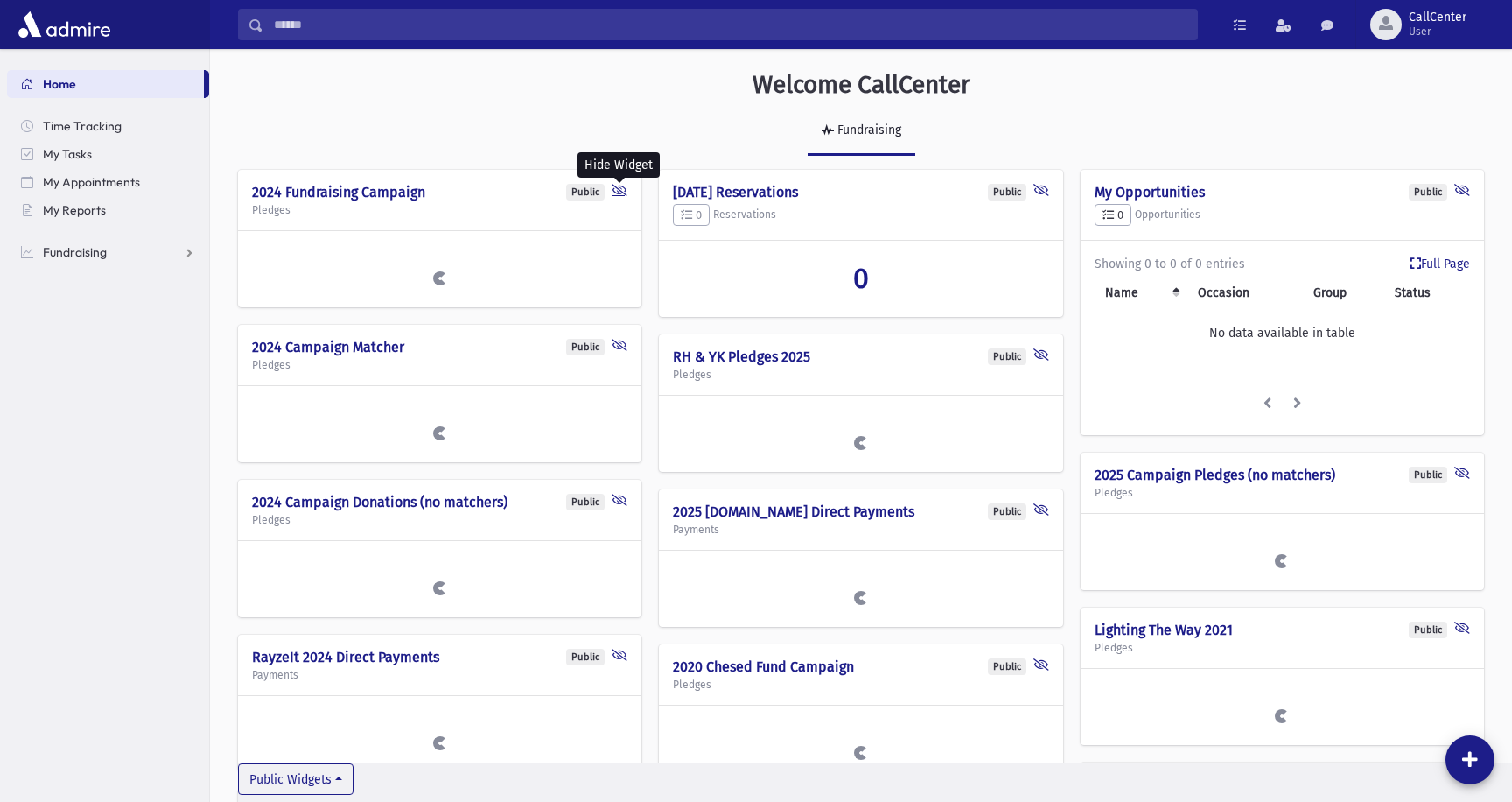
click at [619, 184] on icon at bounding box center [619, 192] width 16 height 17
click at [619, 193] on icon at bounding box center [619, 192] width 16 height 17
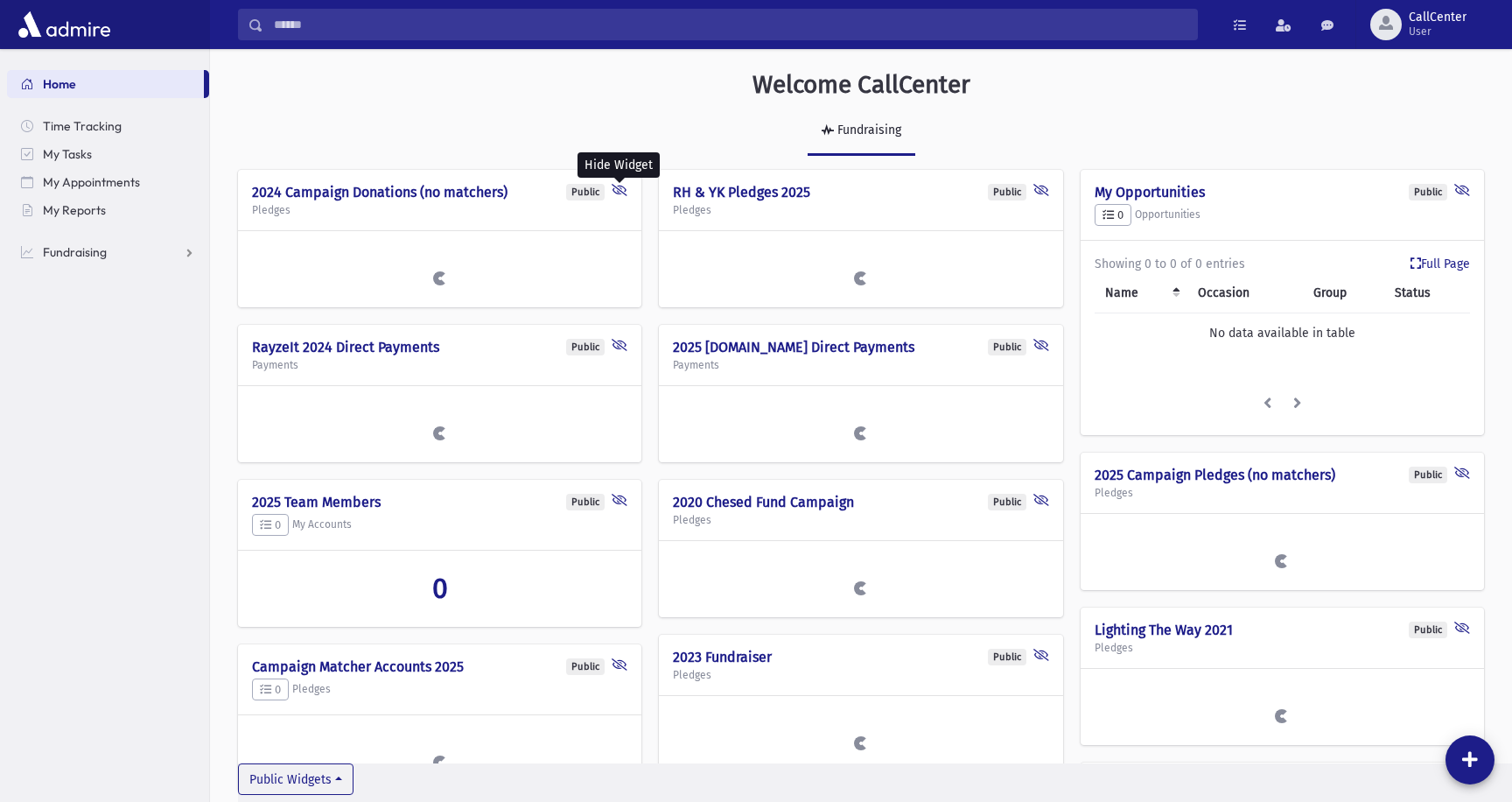
click at [619, 193] on icon at bounding box center [619, 192] width 16 height 17
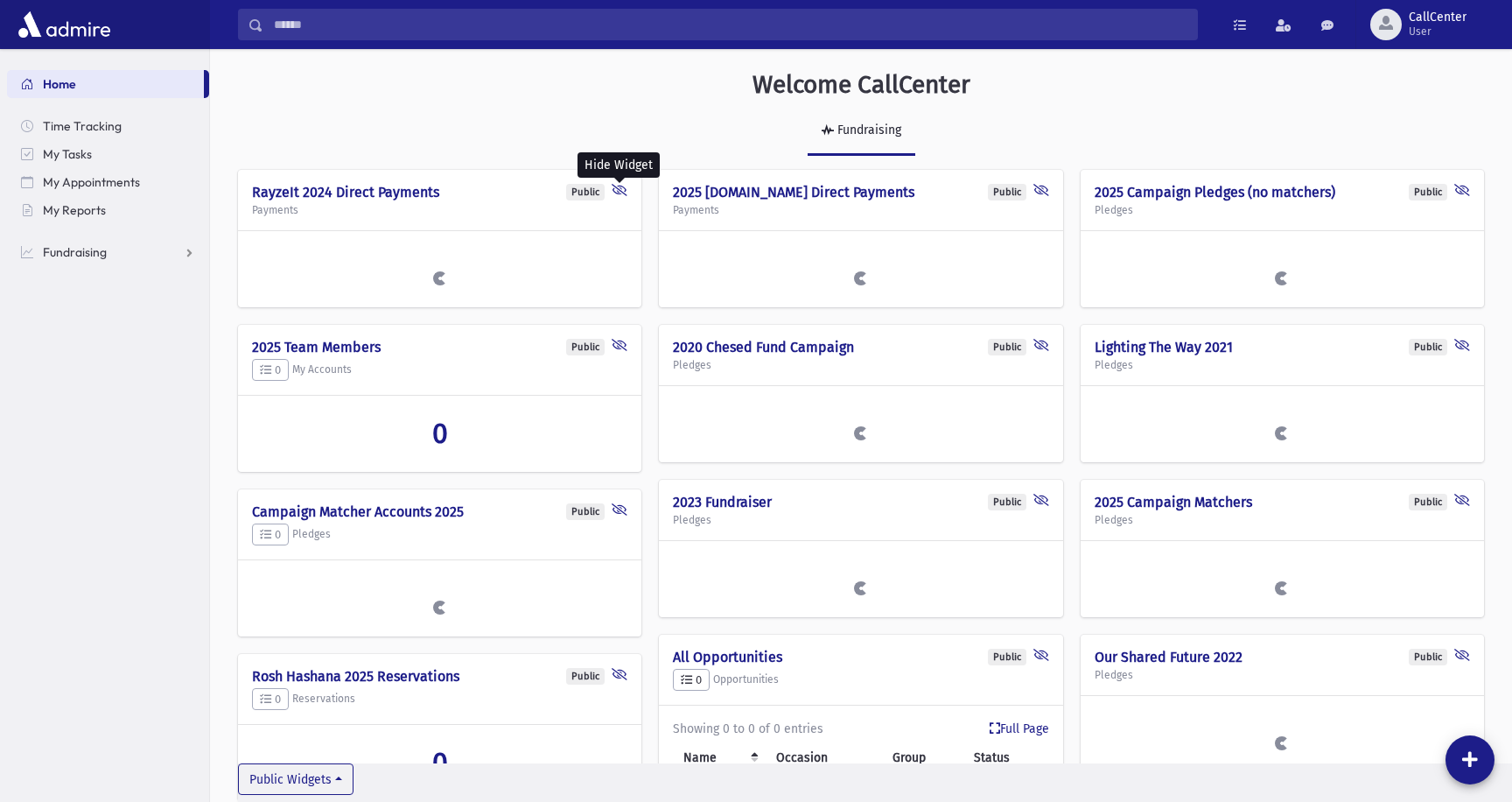
click at [619, 193] on icon at bounding box center [619, 192] width 16 height 17
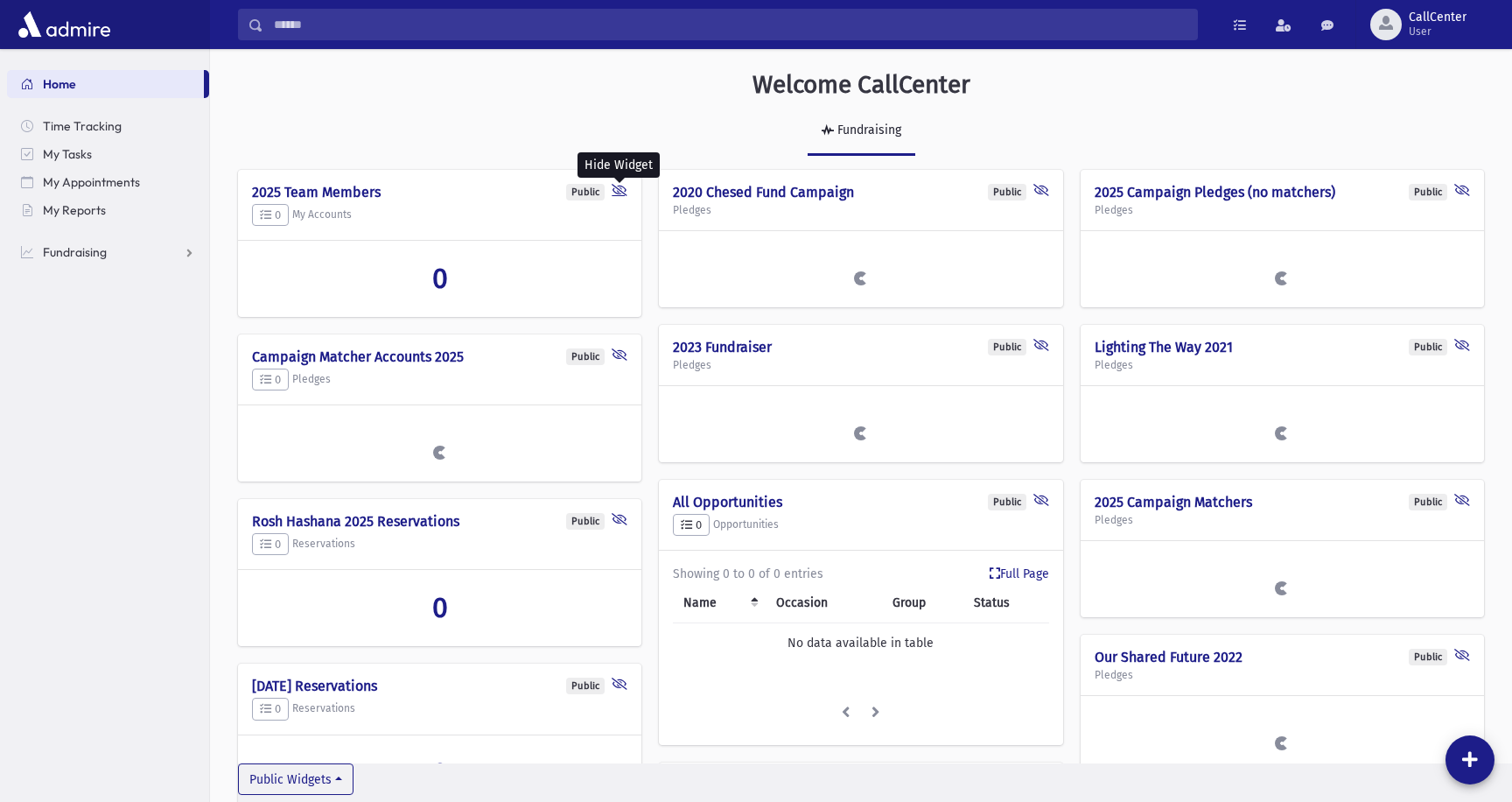
click at [620, 189] on icon at bounding box center [619, 192] width 16 height 17
click at [620, 193] on icon at bounding box center [619, 192] width 16 height 17
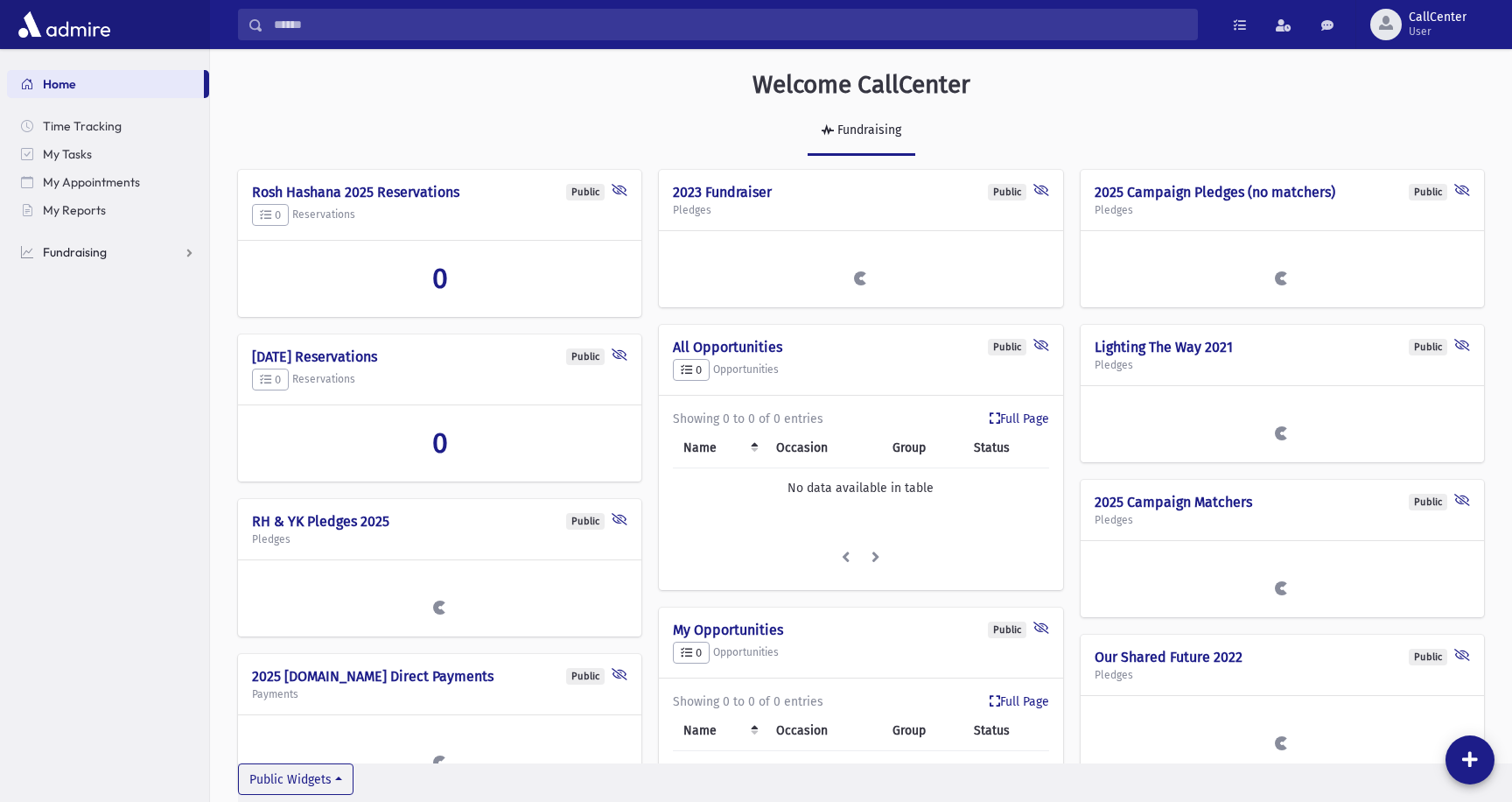
click at [82, 257] on span "Fundraising" at bounding box center [75, 252] width 64 height 16
click at [95, 303] on span "Opportunities" at bounding box center [90, 308] width 76 height 16
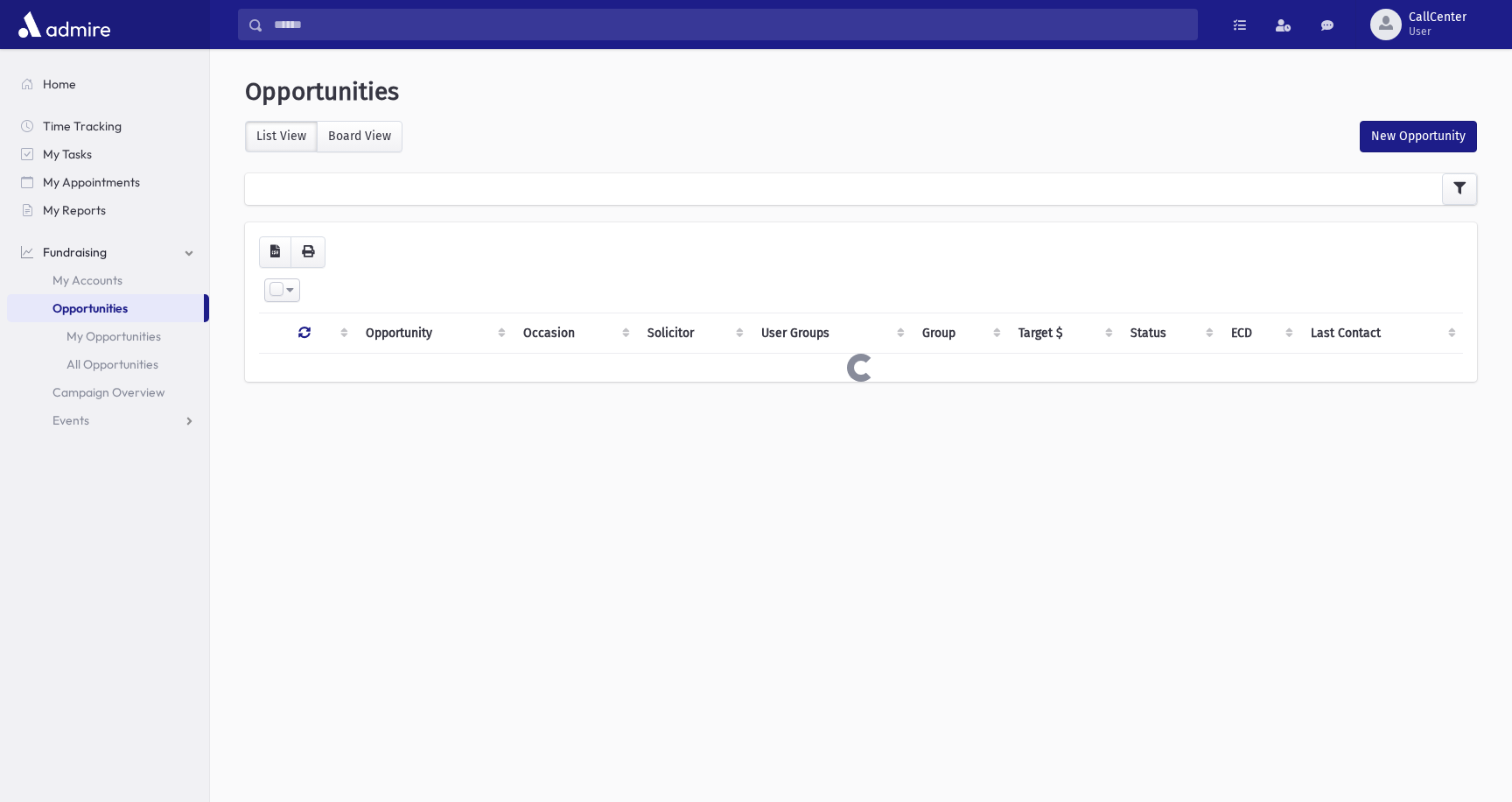
select select
click at [1453, 189] on icon "button" at bounding box center [1459, 187] width 12 height 12
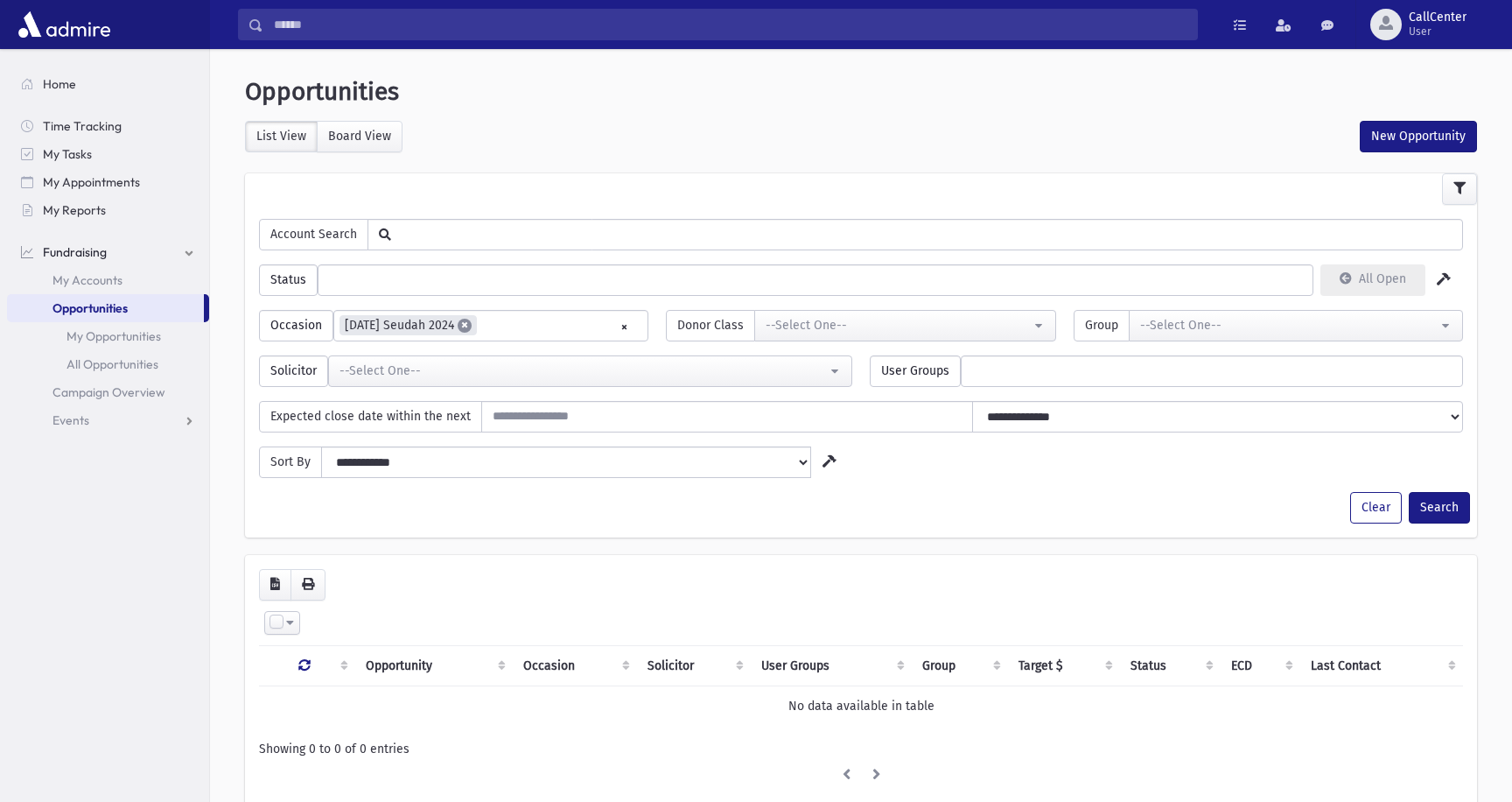
click at [472, 325] on span "×" at bounding box center [464, 325] width 14 height 14
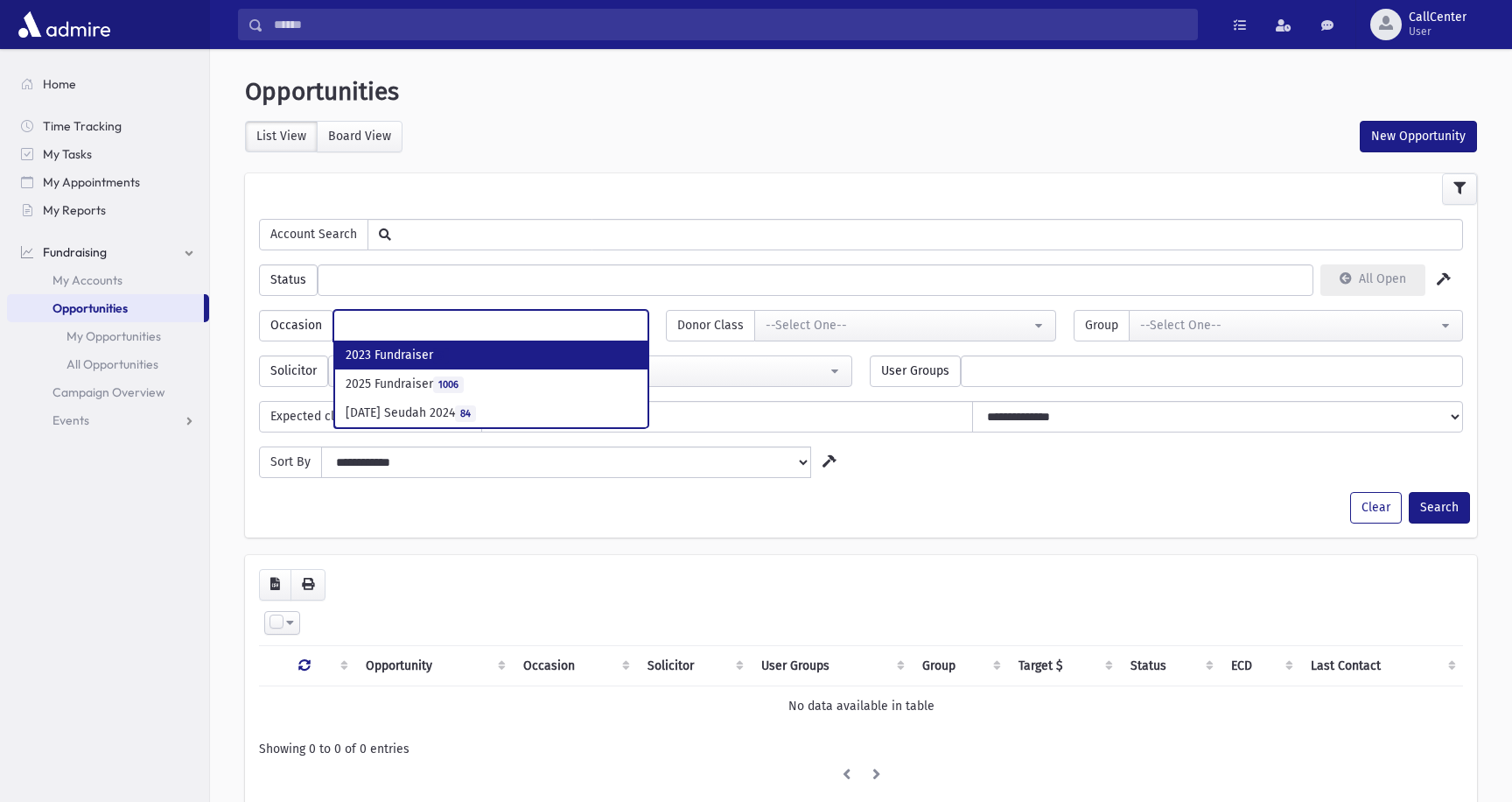
scroll to position [30, 0]
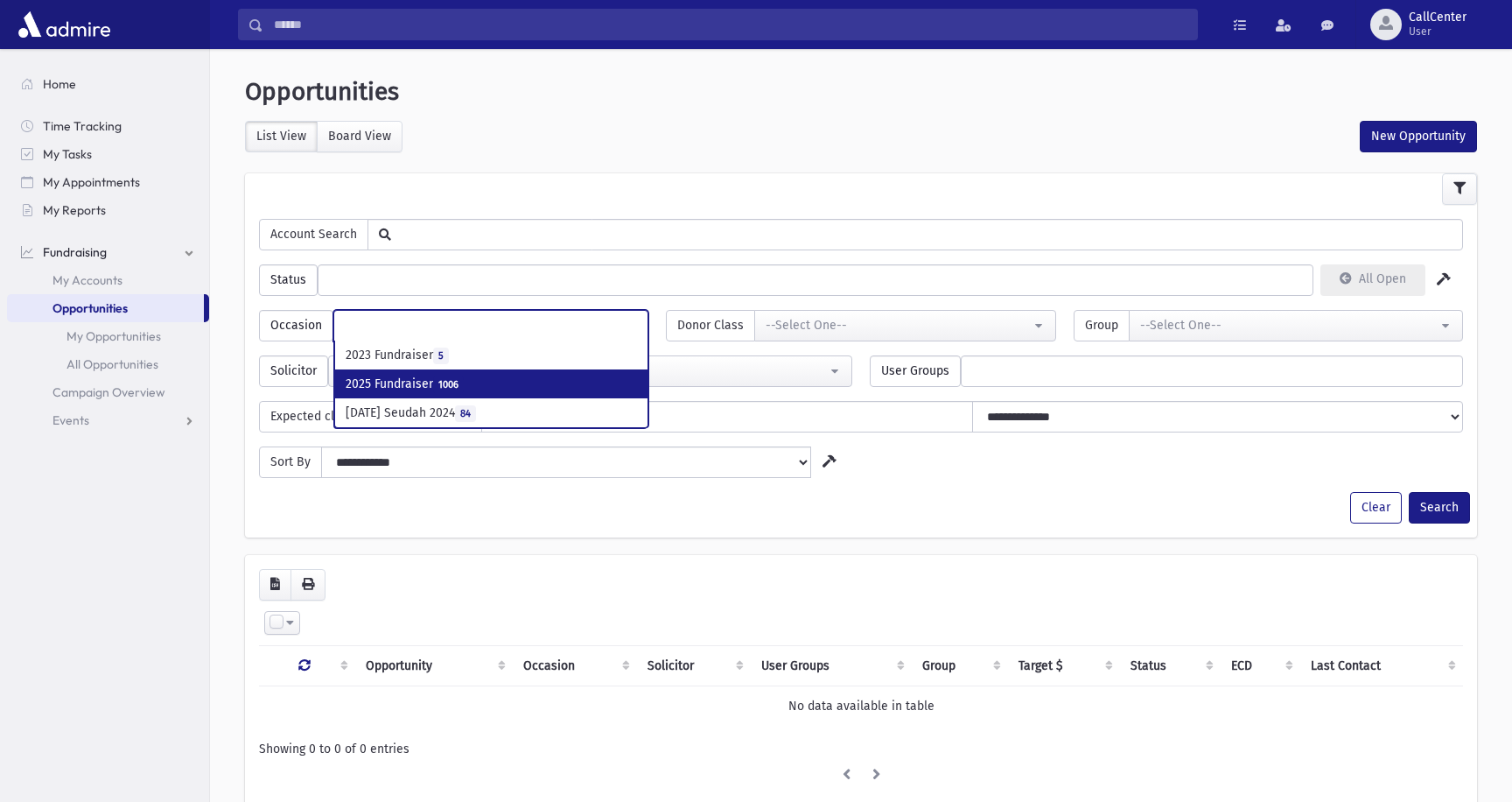
select select "***"
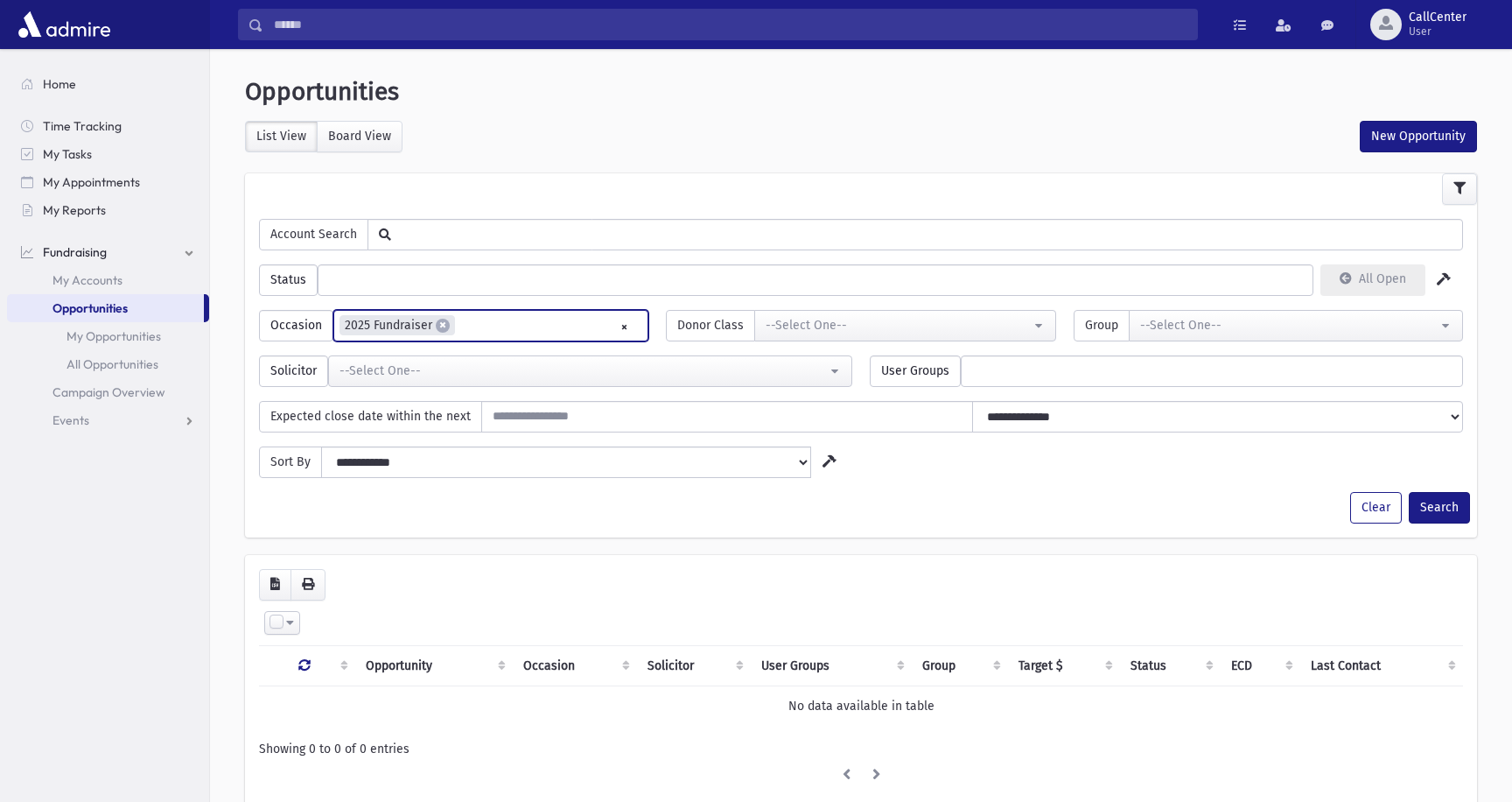
click at [1445, 283] on icon at bounding box center [1443, 278] width 14 height 12
click at [1437, 505] on button "Search" at bounding box center [1439, 508] width 61 height 31
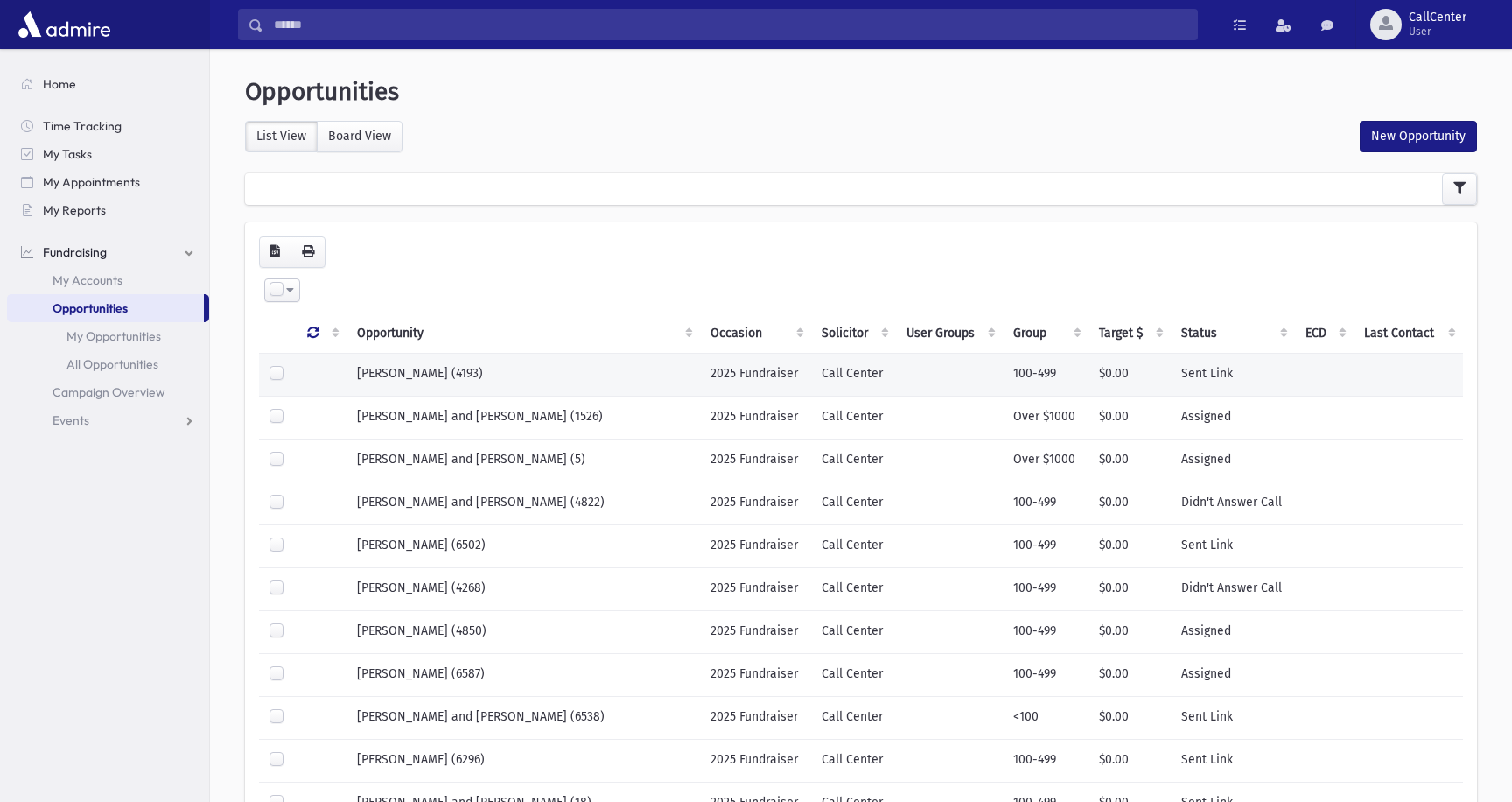
click at [896, 371] on td at bounding box center [949, 374] width 108 height 43
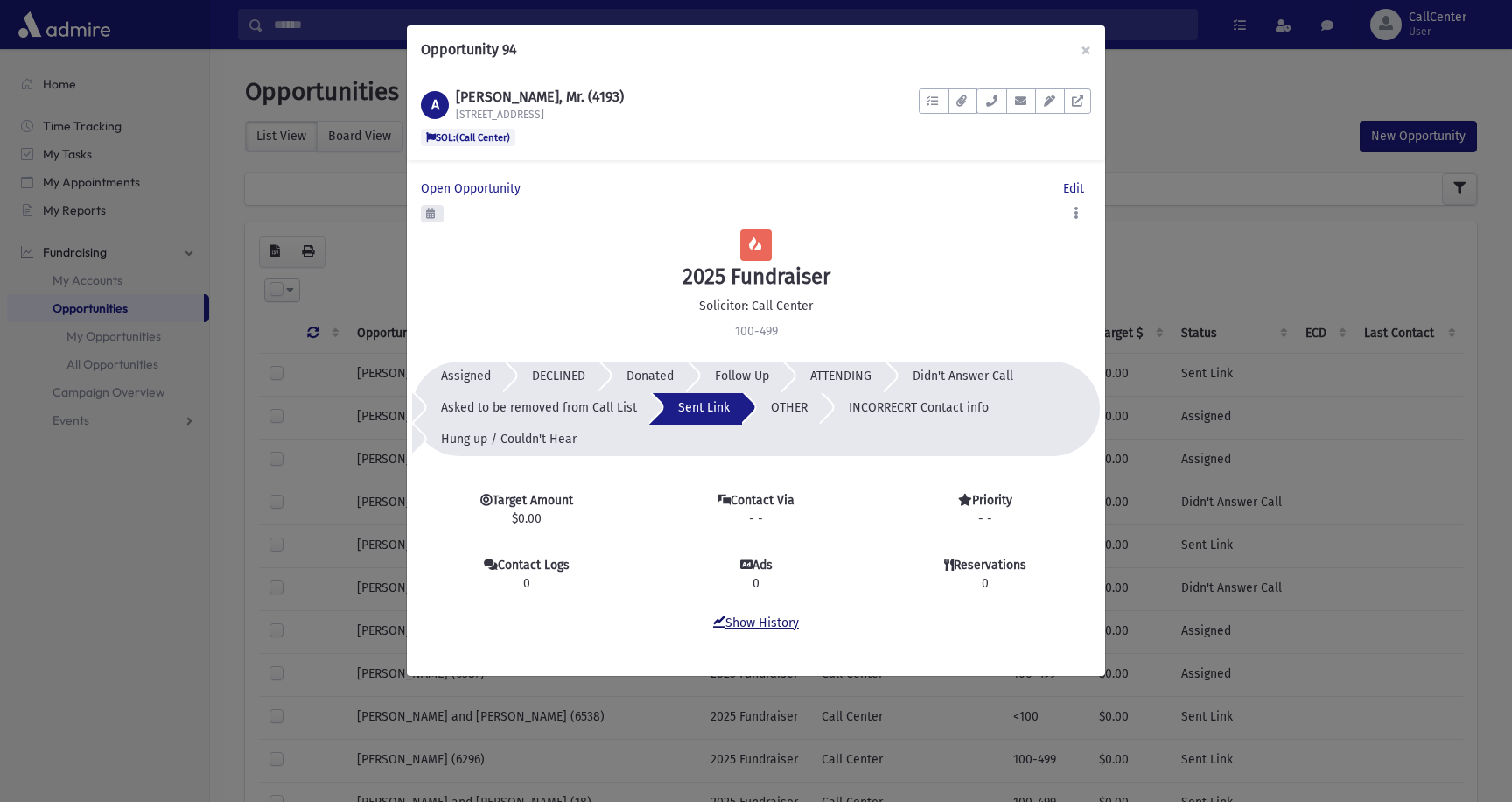
click at [754, 624] on link "Show History" at bounding box center [756, 623] width 86 height 15
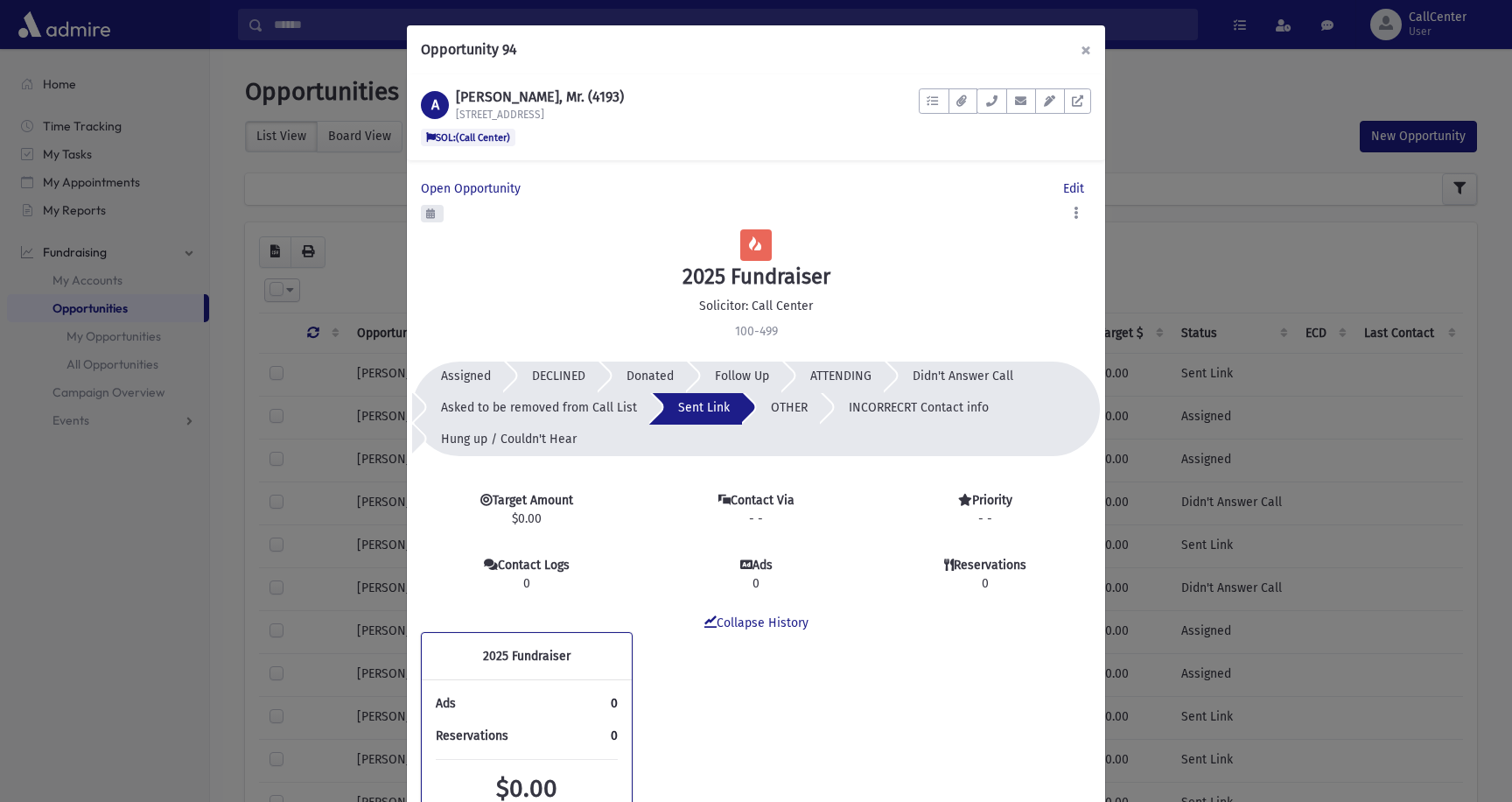
click at [1086, 49] on button "×" at bounding box center [1085, 50] width 39 height 49
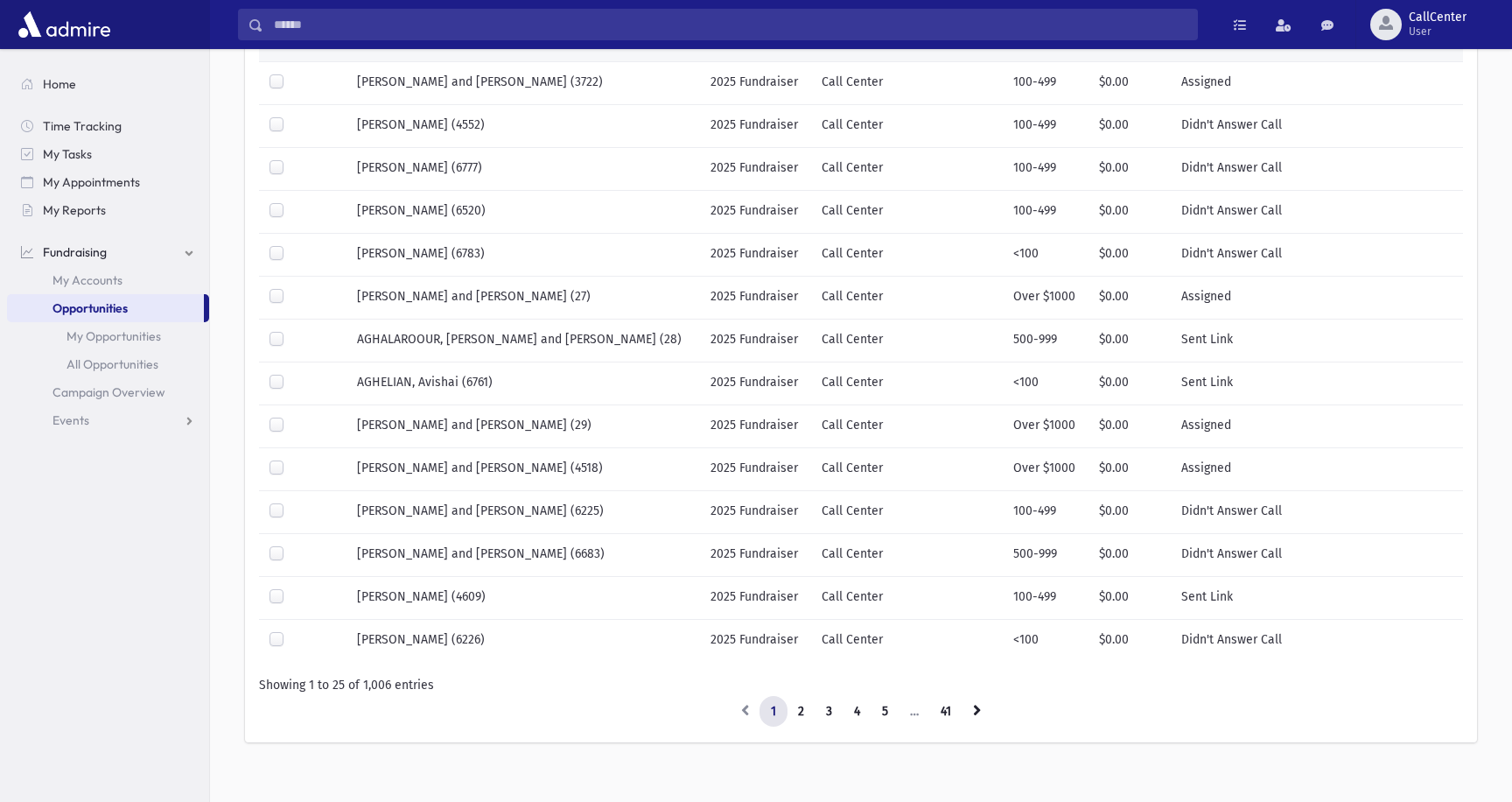
scroll to position [782, 0]
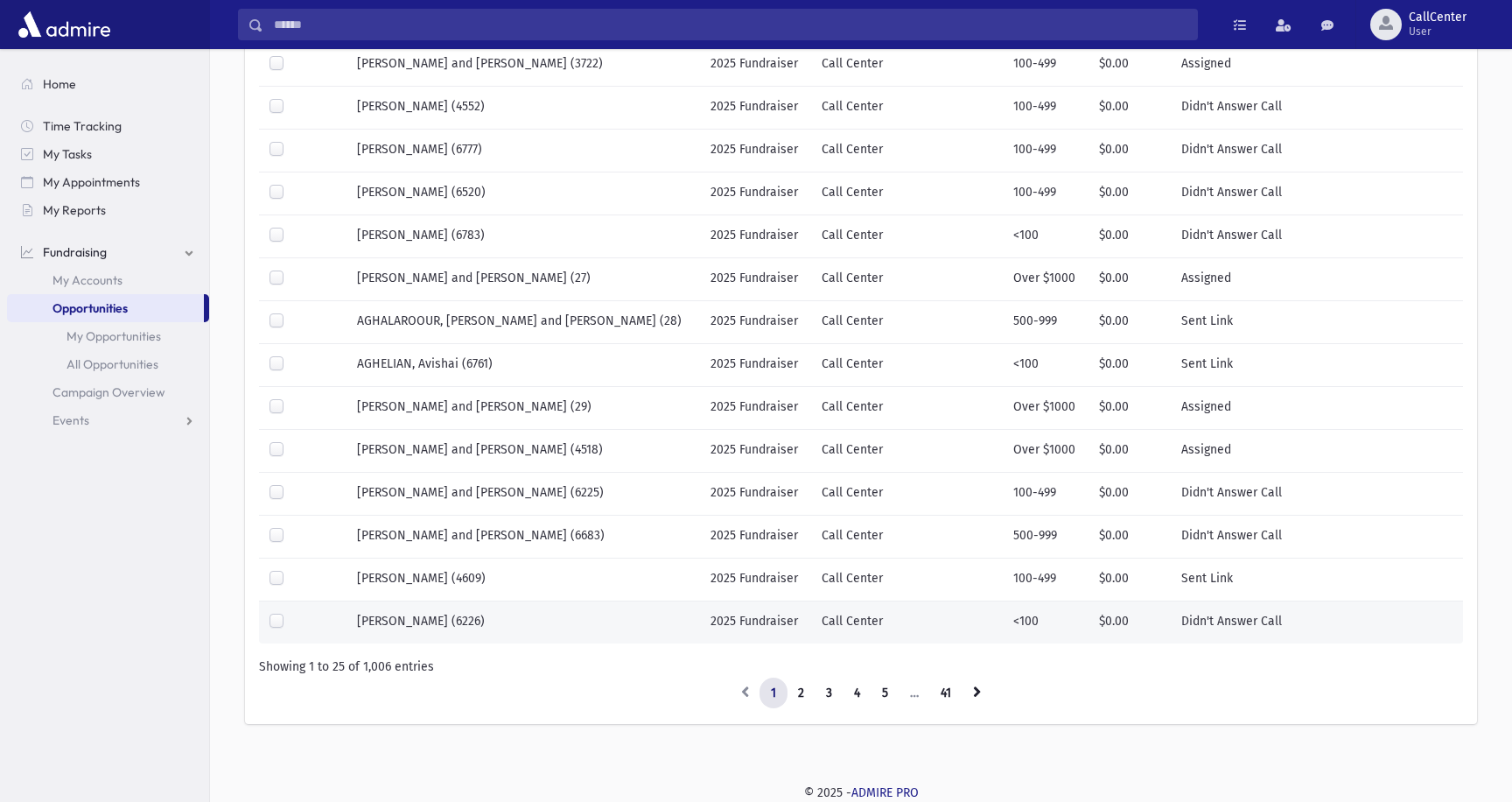
click at [700, 618] on td "2025 Fundraiser" at bounding box center [756, 621] width 111 height 43
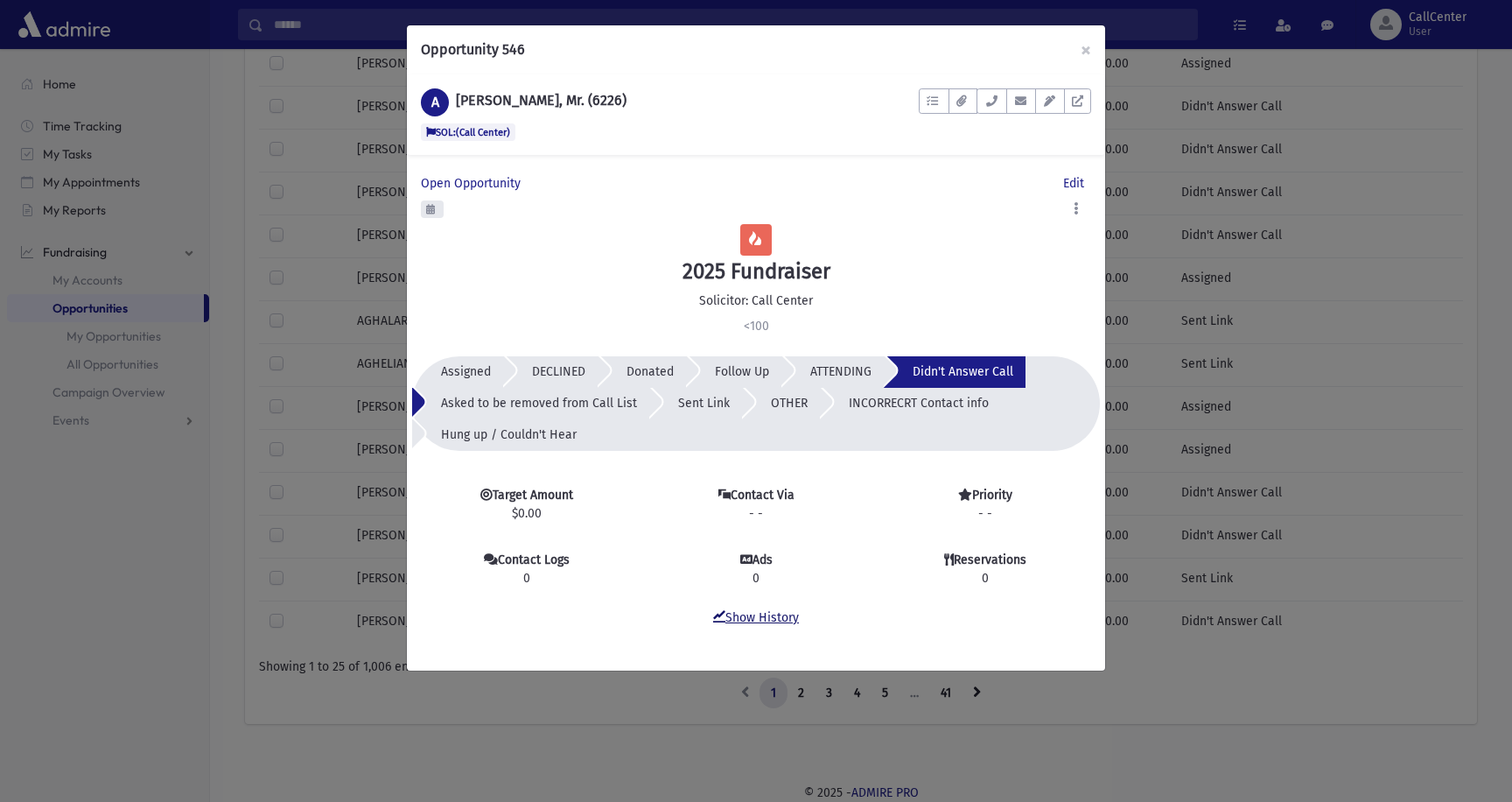
click at [759, 613] on link "Show History" at bounding box center [756, 618] width 86 height 15
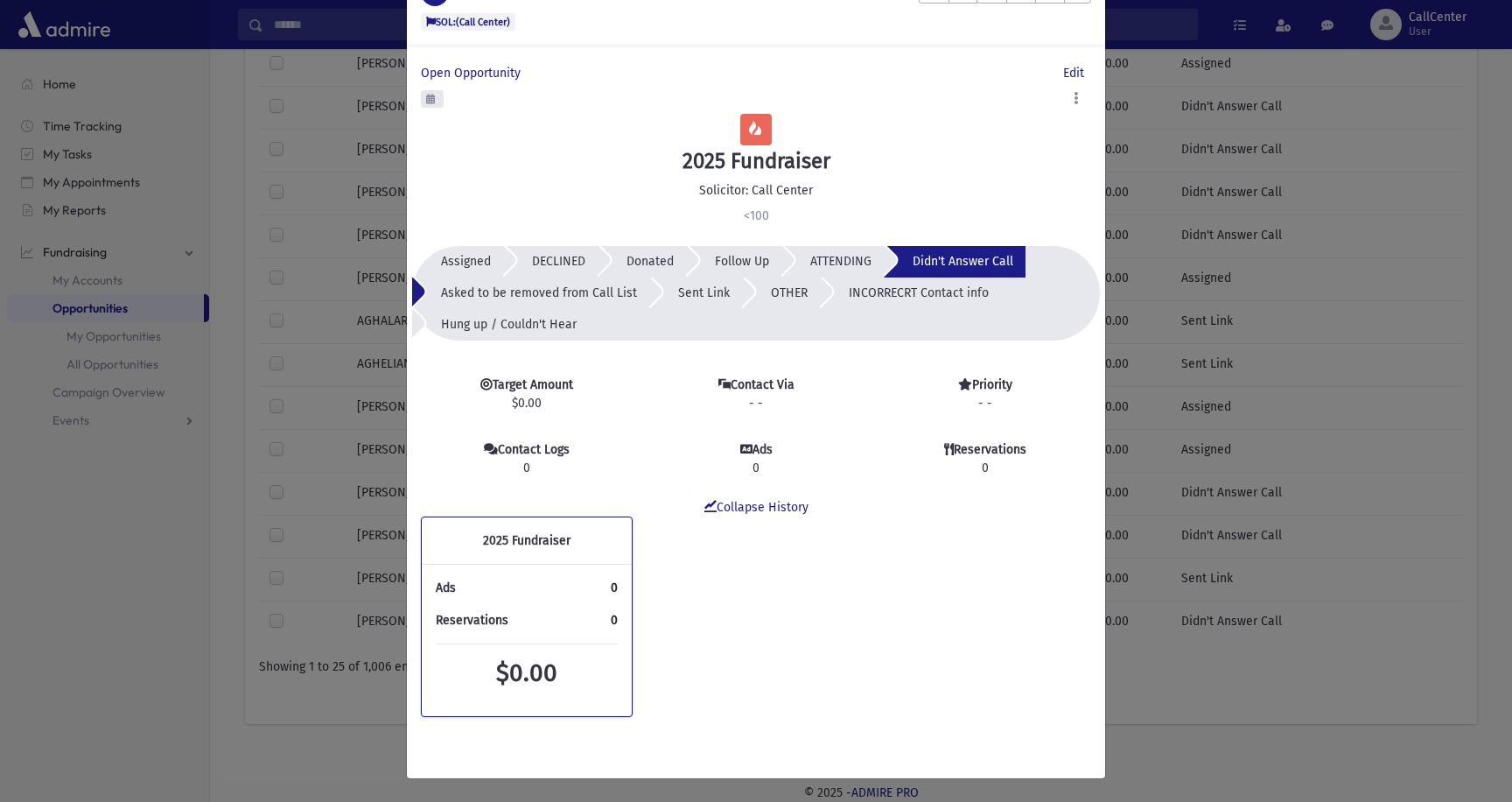
scroll to position [0, 0]
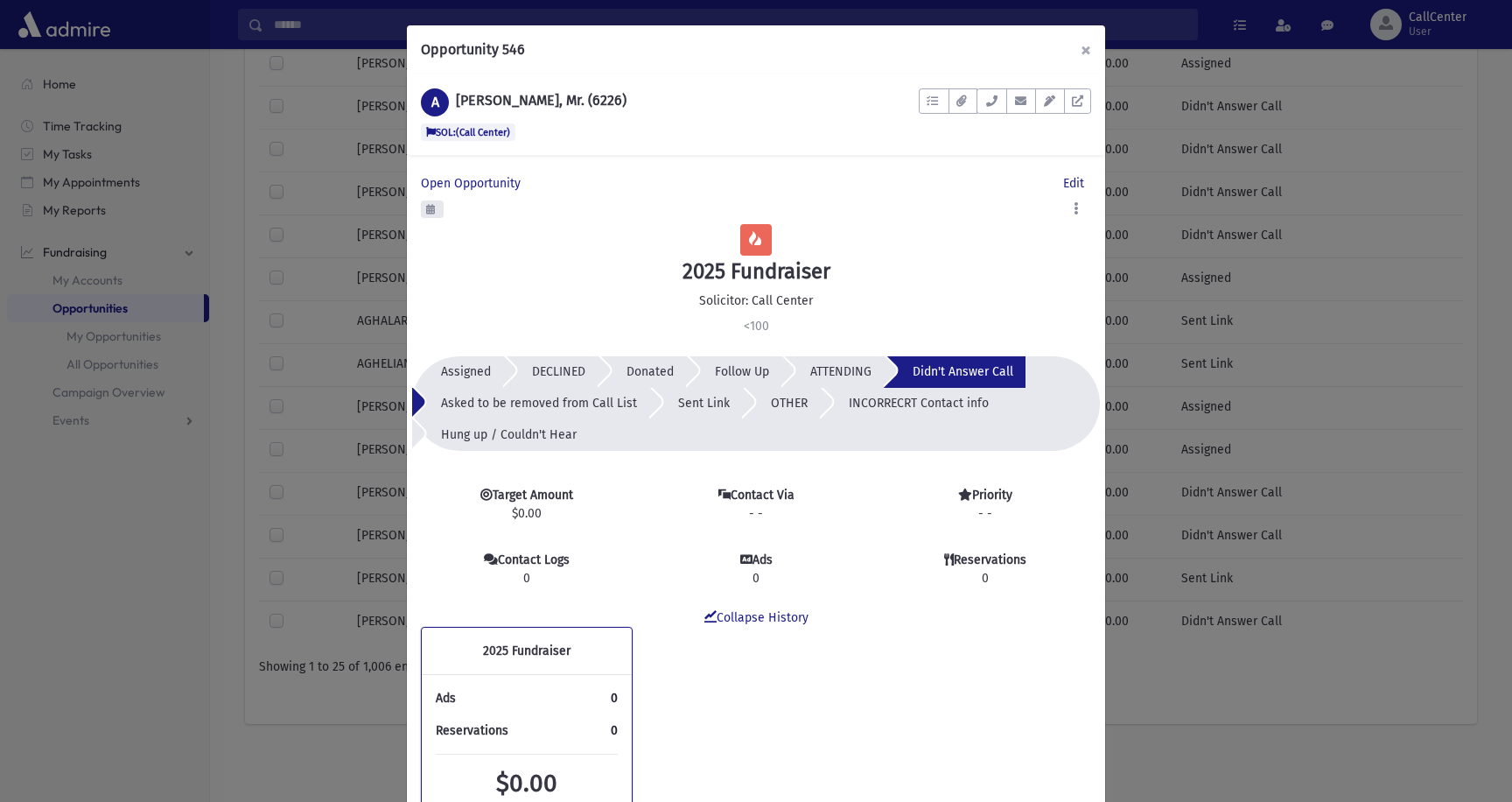
click at [1084, 53] on button "×" at bounding box center [1085, 50] width 39 height 49
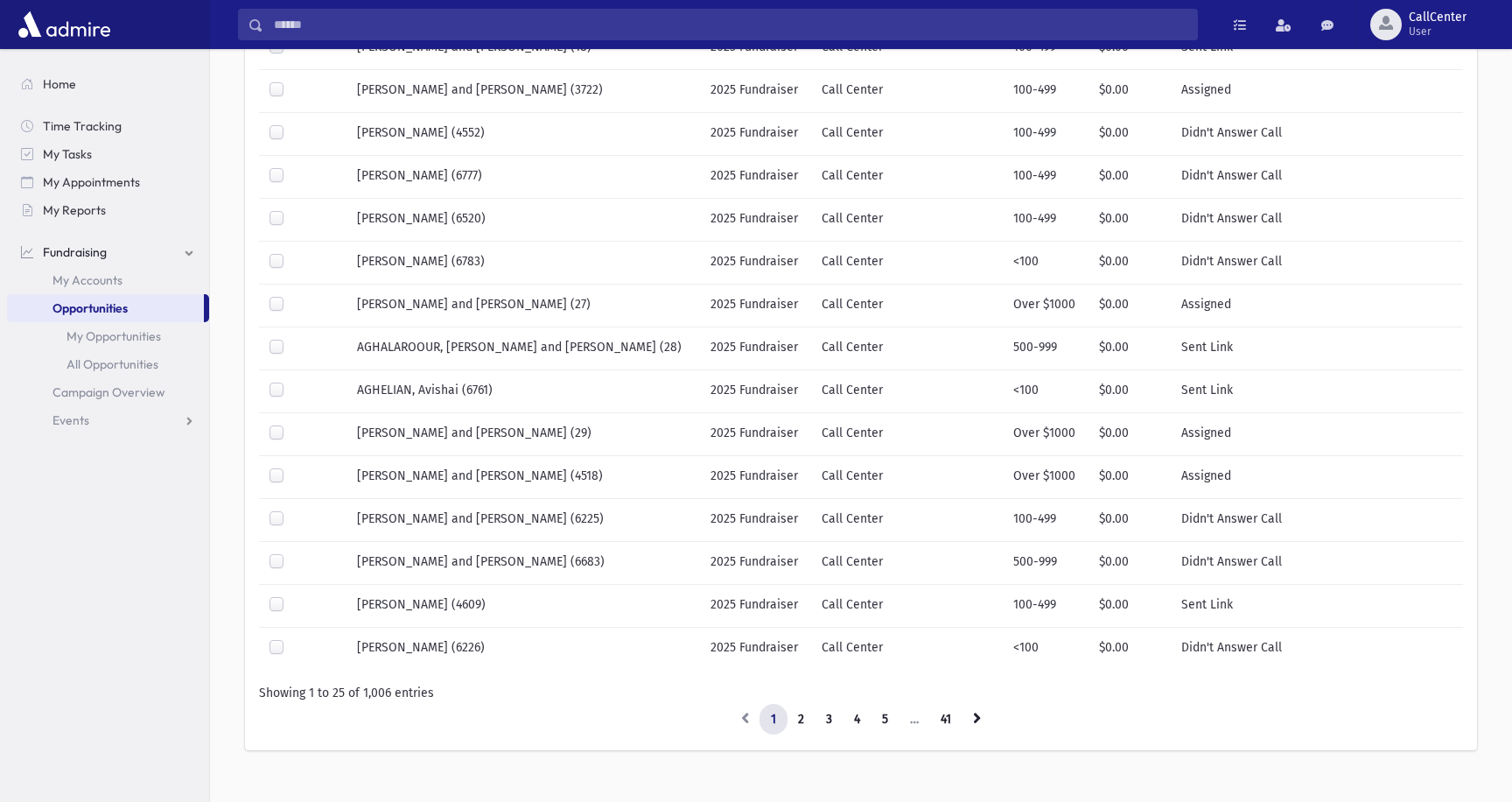
scroll to position [782, 0]
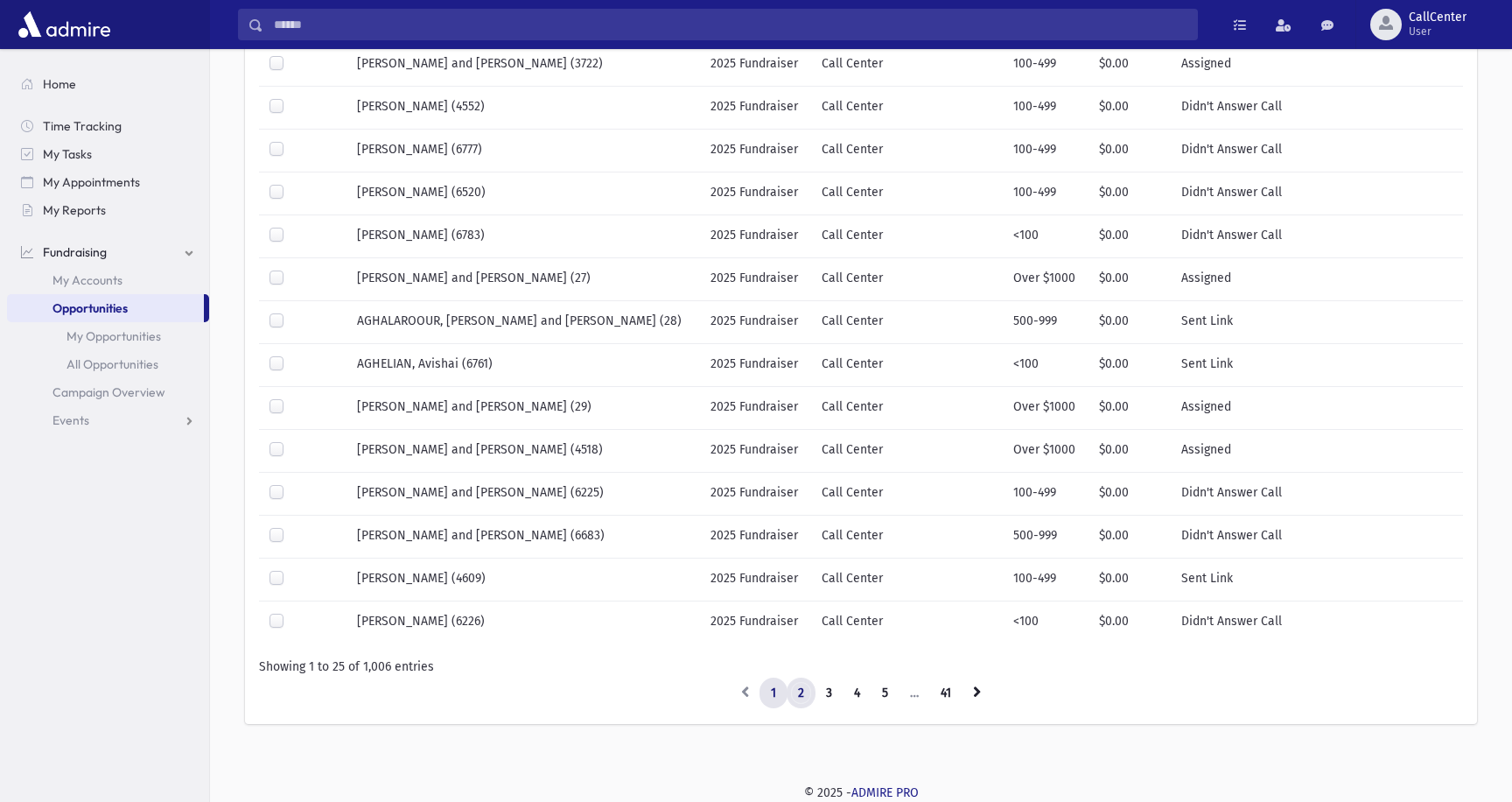
click at [795, 689] on link "2" at bounding box center [801, 693] width 29 height 31
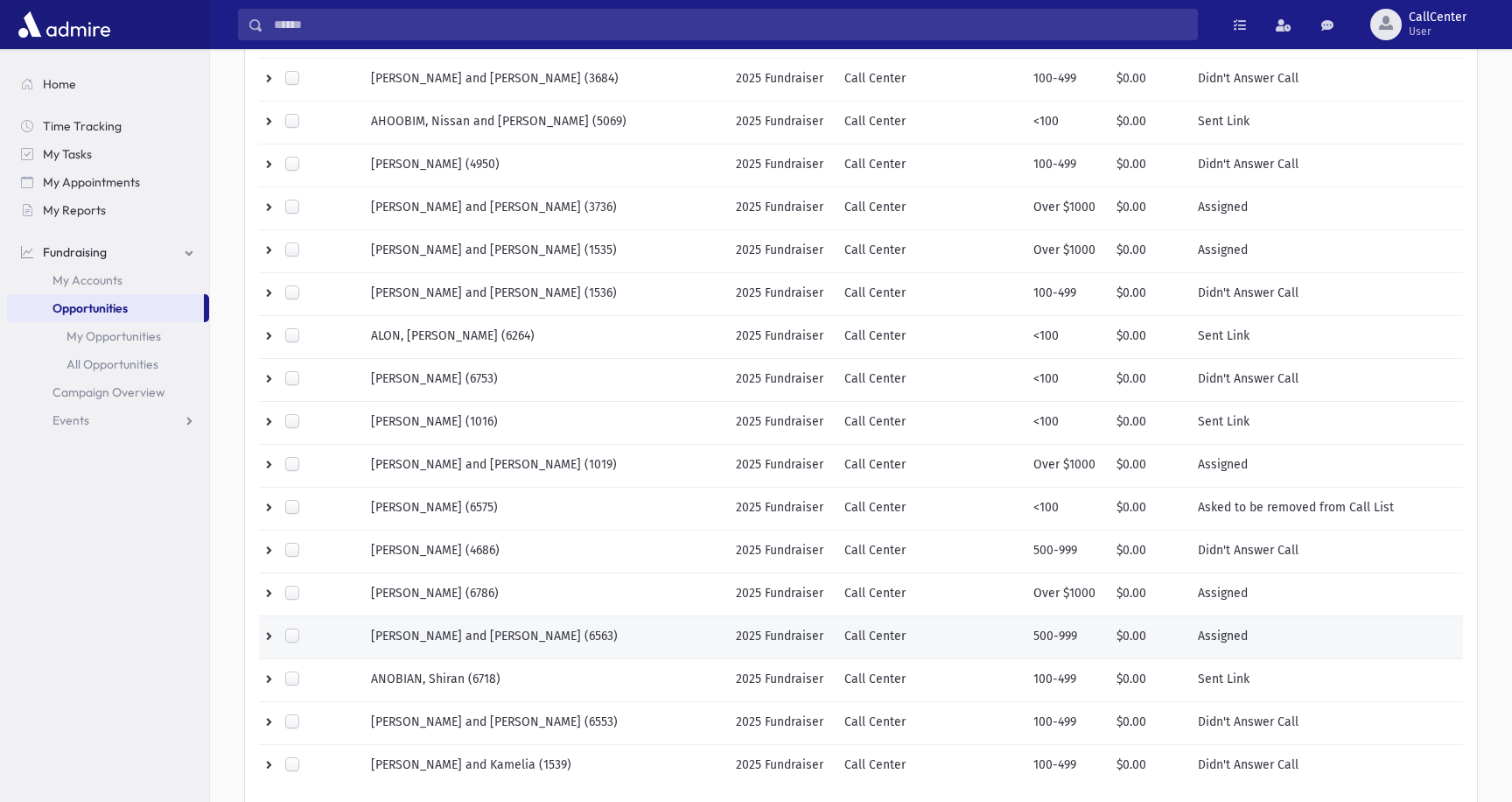
scroll to position [782, 0]
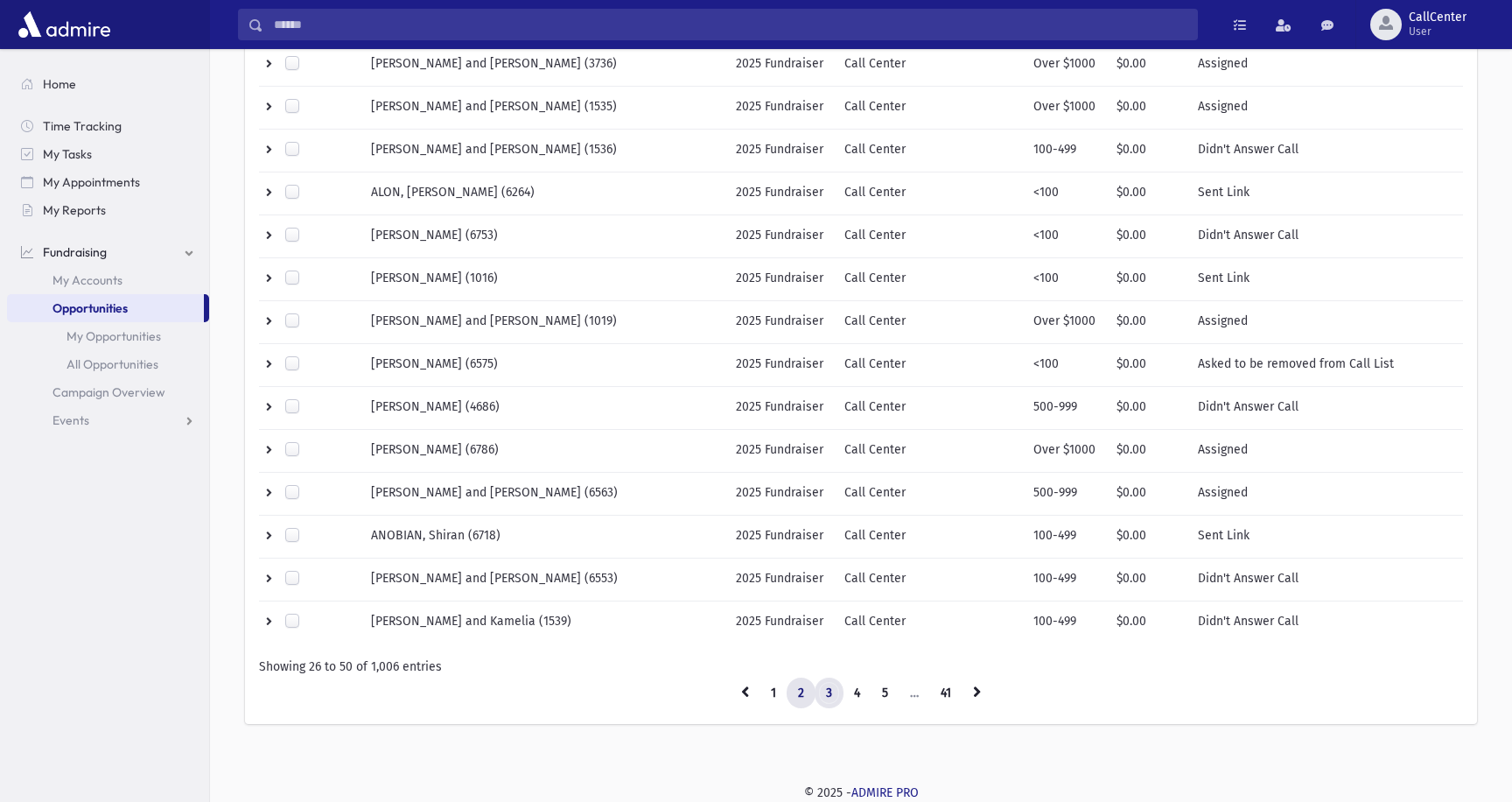
click at [824, 689] on link "3" at bounding box center [828, 693] width 29 height 31
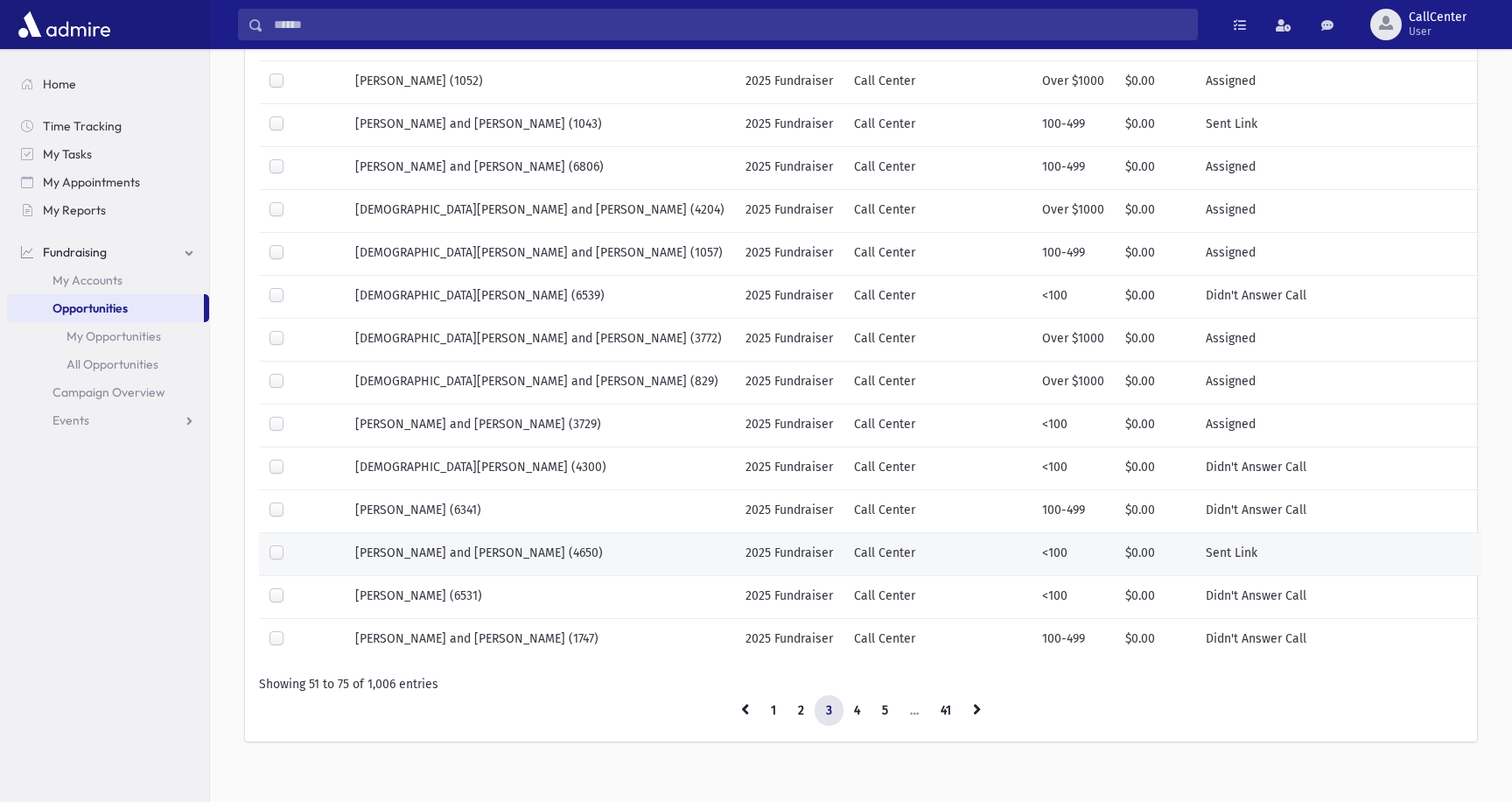
scroll to position [765, 0]
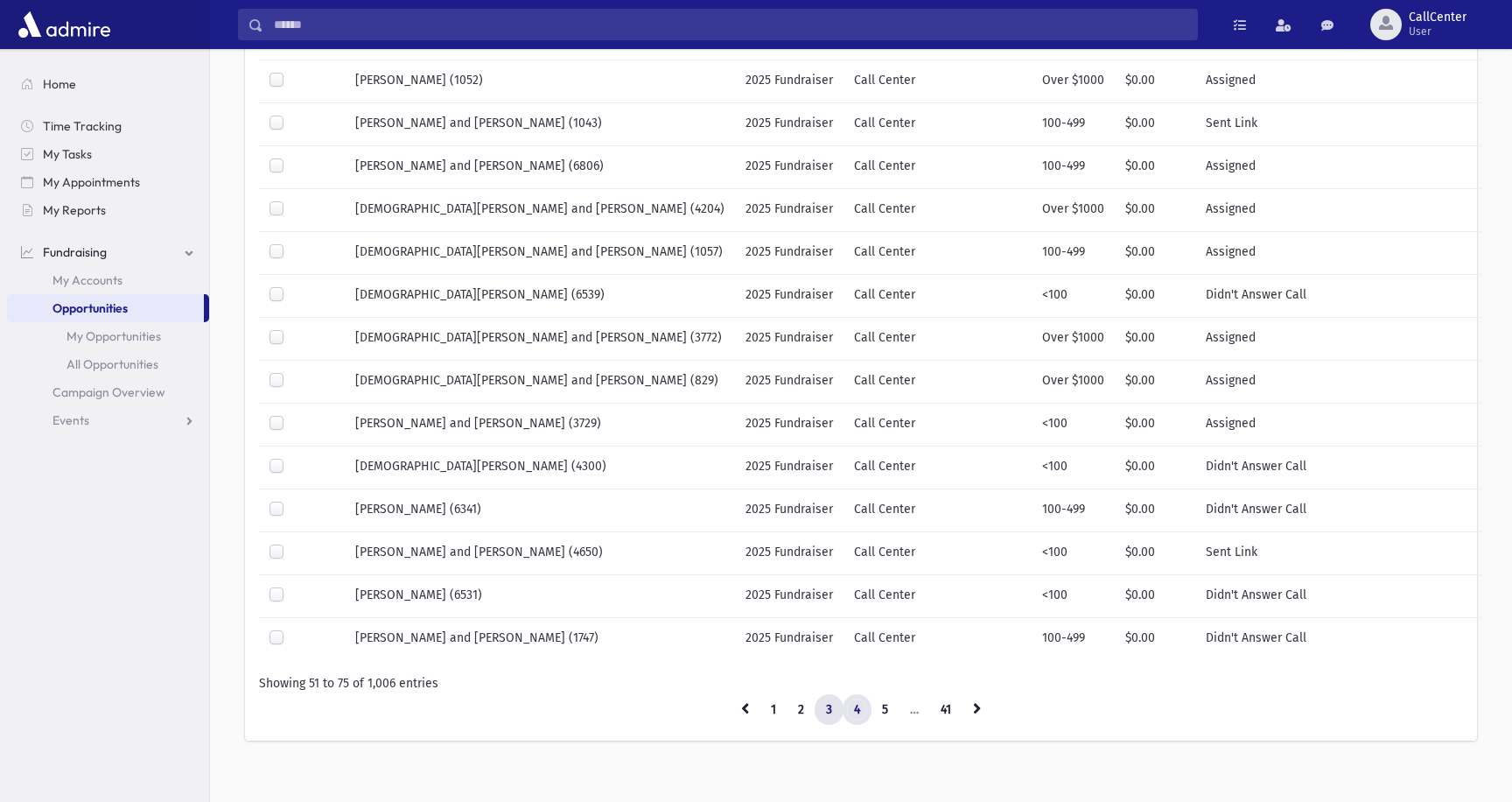
click at [851, 707] on link "4" at bounding box center [856, 710] width 29 height 31
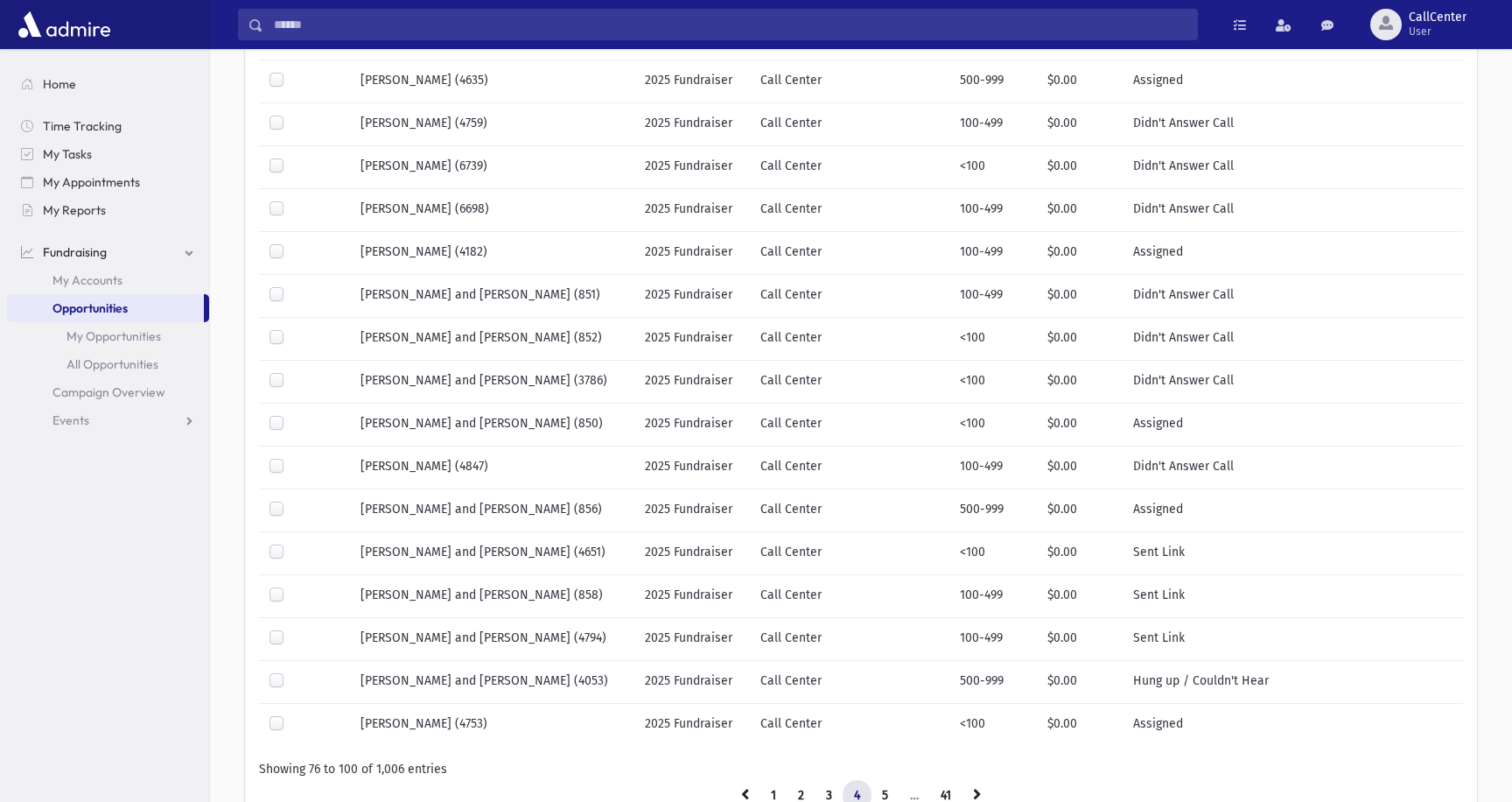
scroll to position [782, 0]
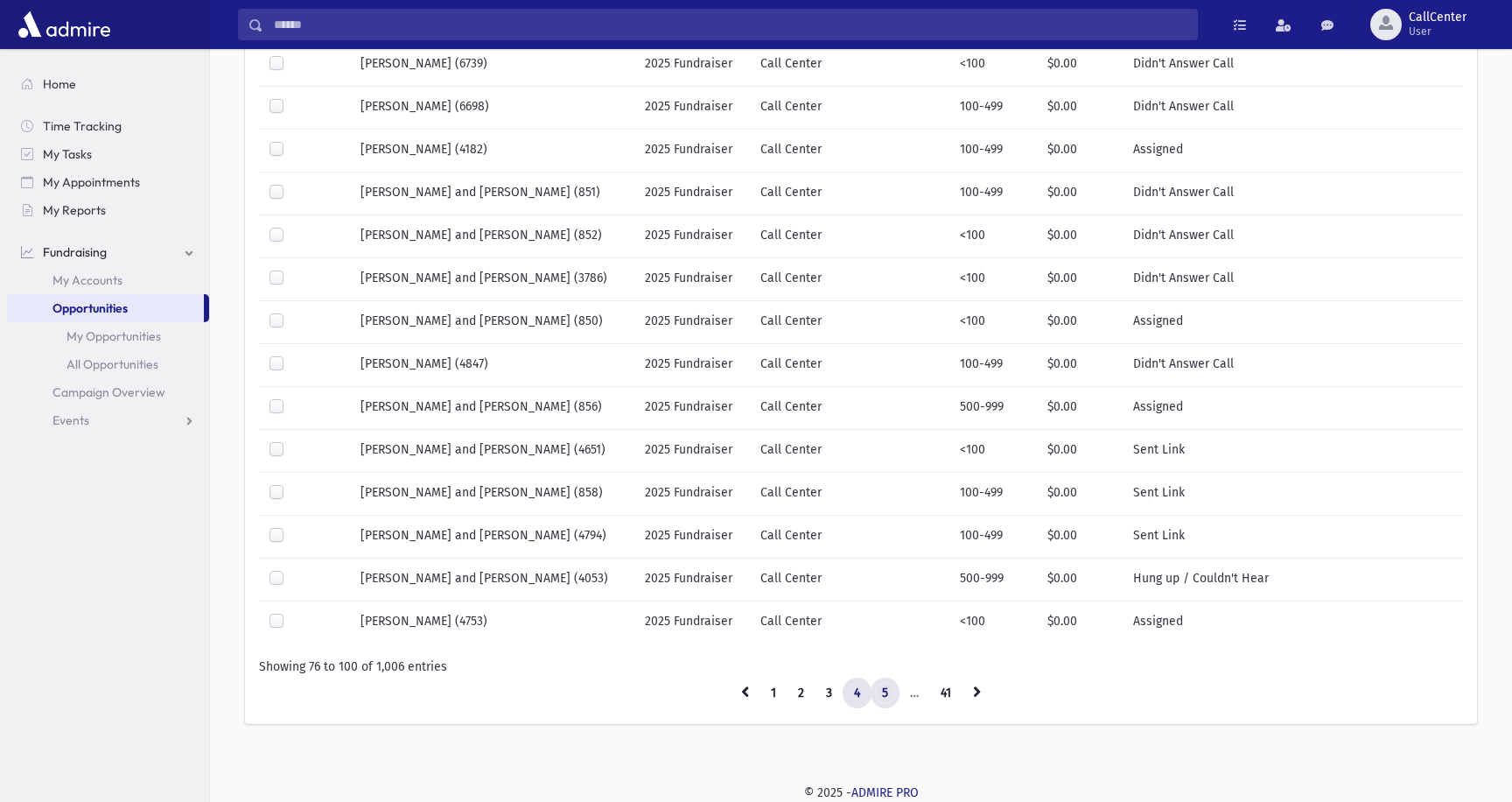
click at [886, 689] on link "5" at bounding box center [885, 693] width 29 height 31
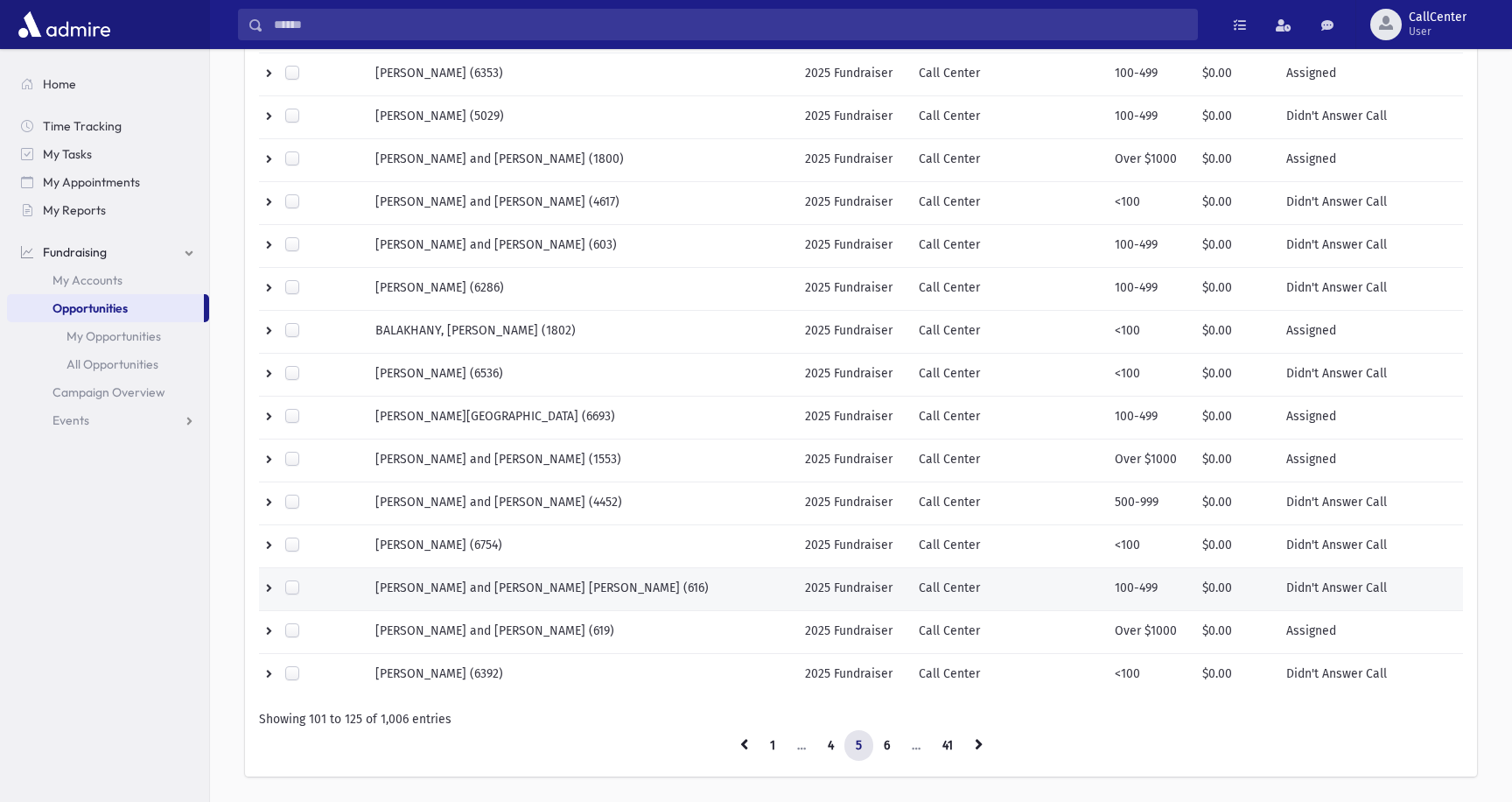
scroll to position [782, 0]
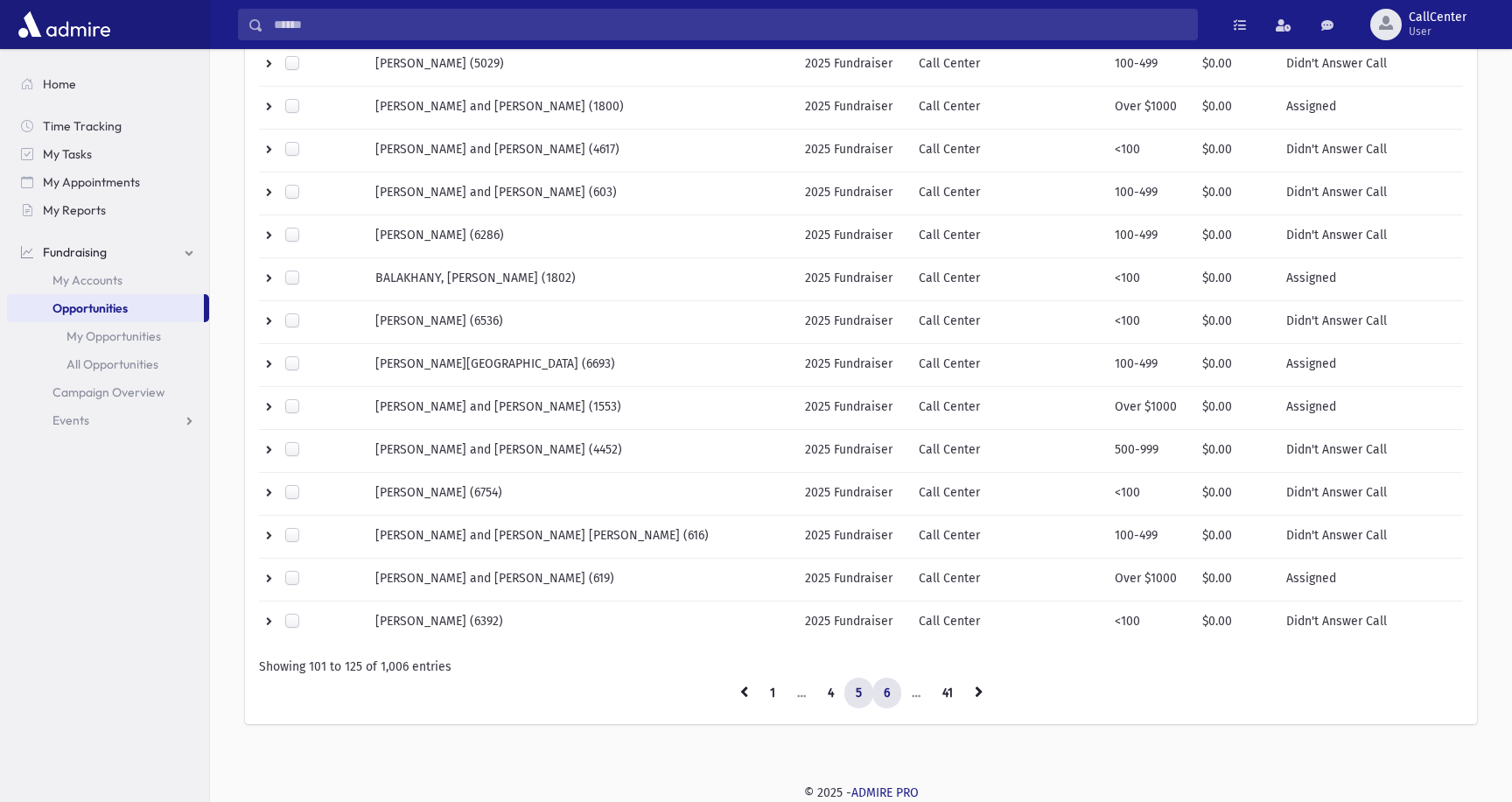
click at [886, 695] on link "6" at bounding box center [886, 693] width 29 height 31
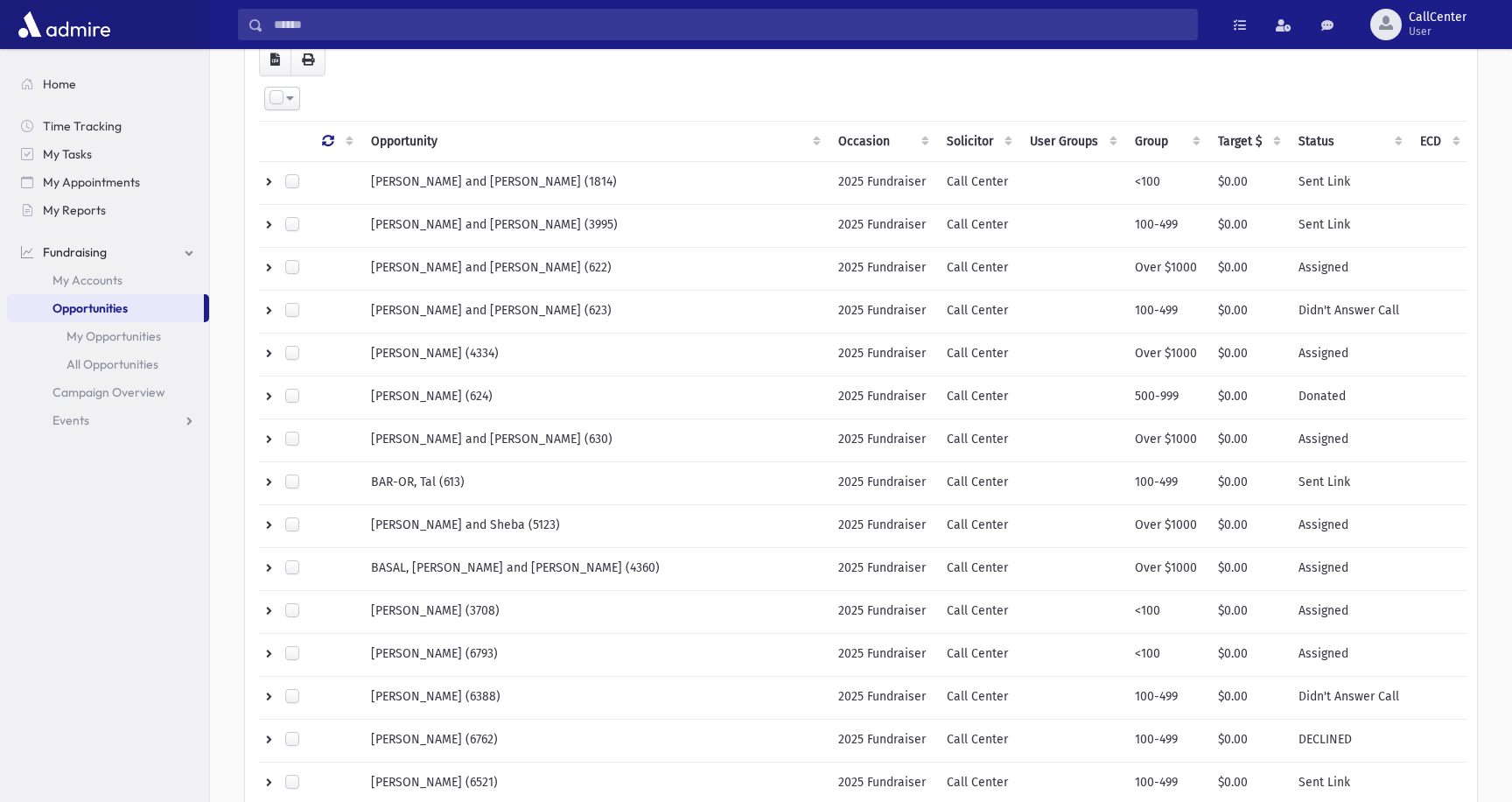
scroll to position [205, 0]
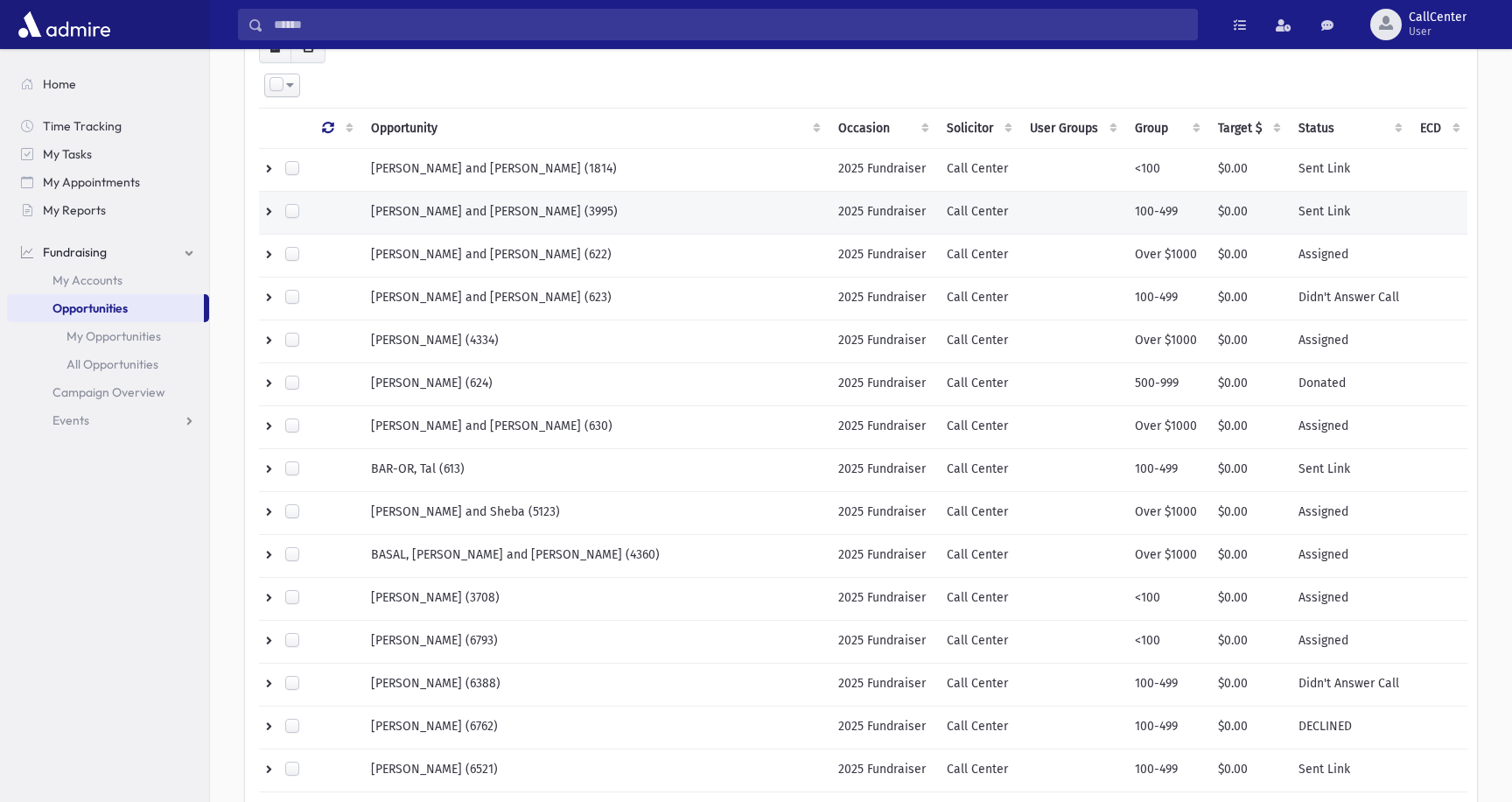
click at [1024, 214] on td at bounding box center [1072, 212] width 105 height 43
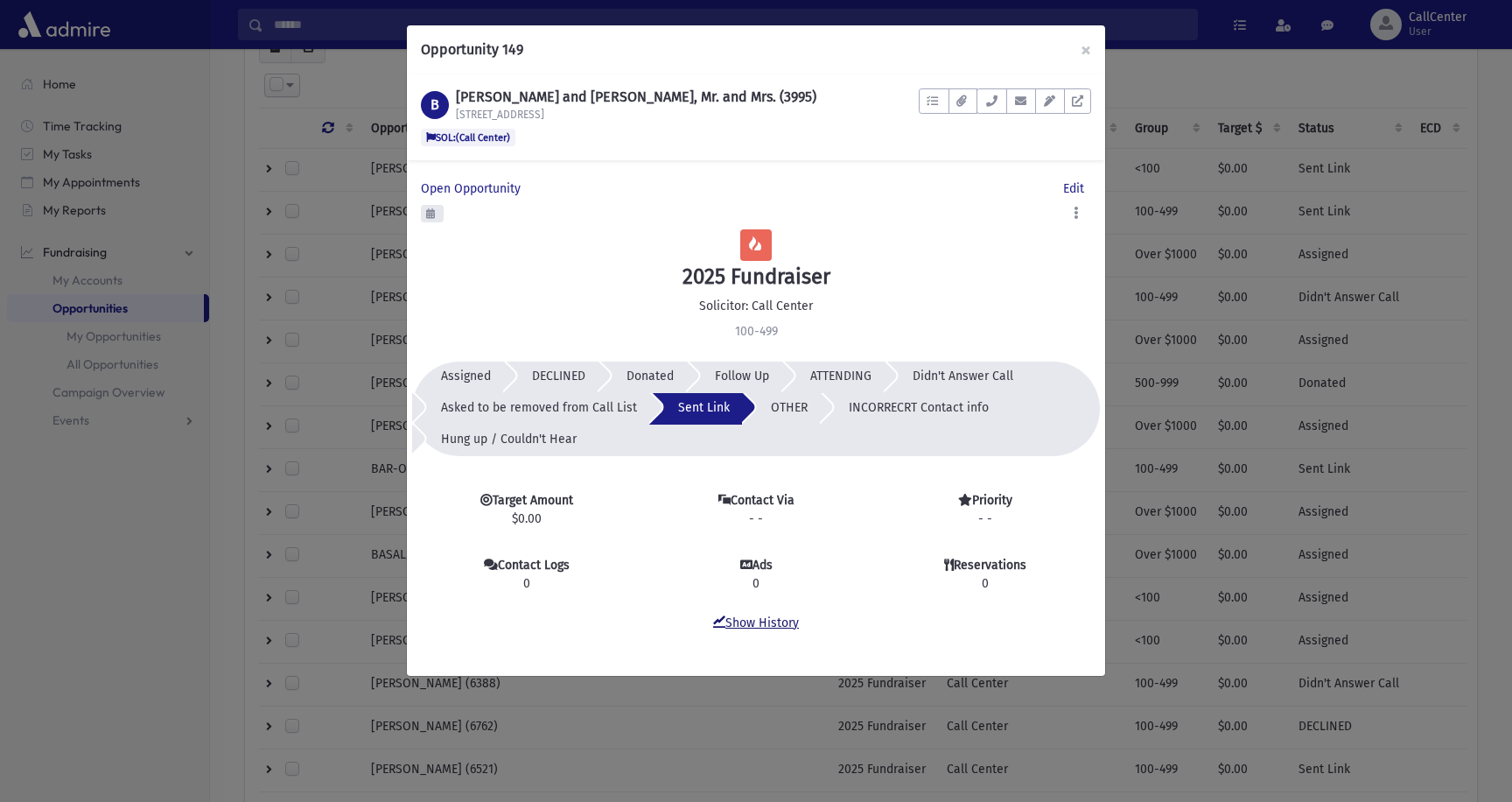
click at [766, 621] on link "Show History" at bounding box center [756, 623] width 86 height 15
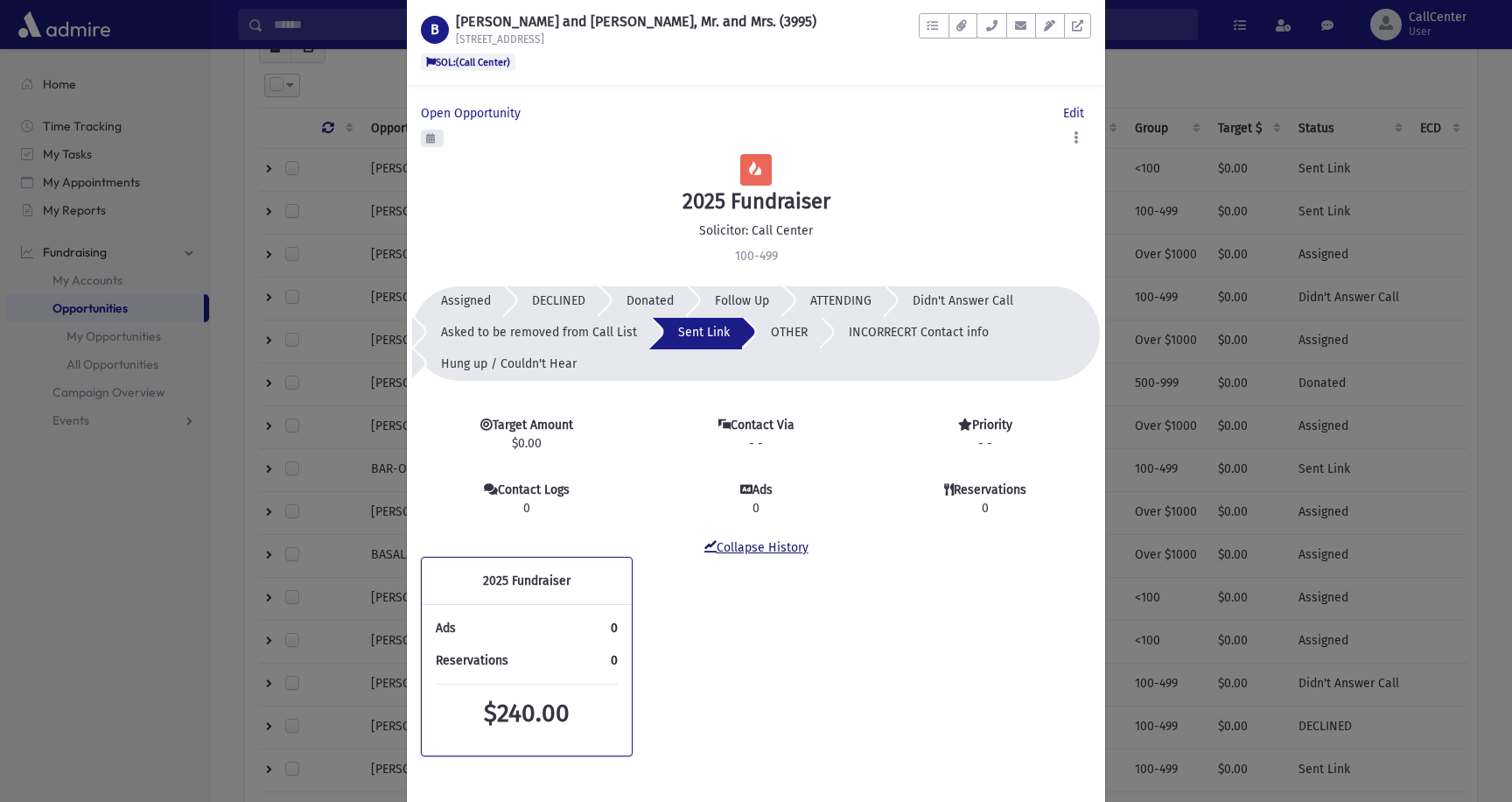
scroll to position [115, 0]
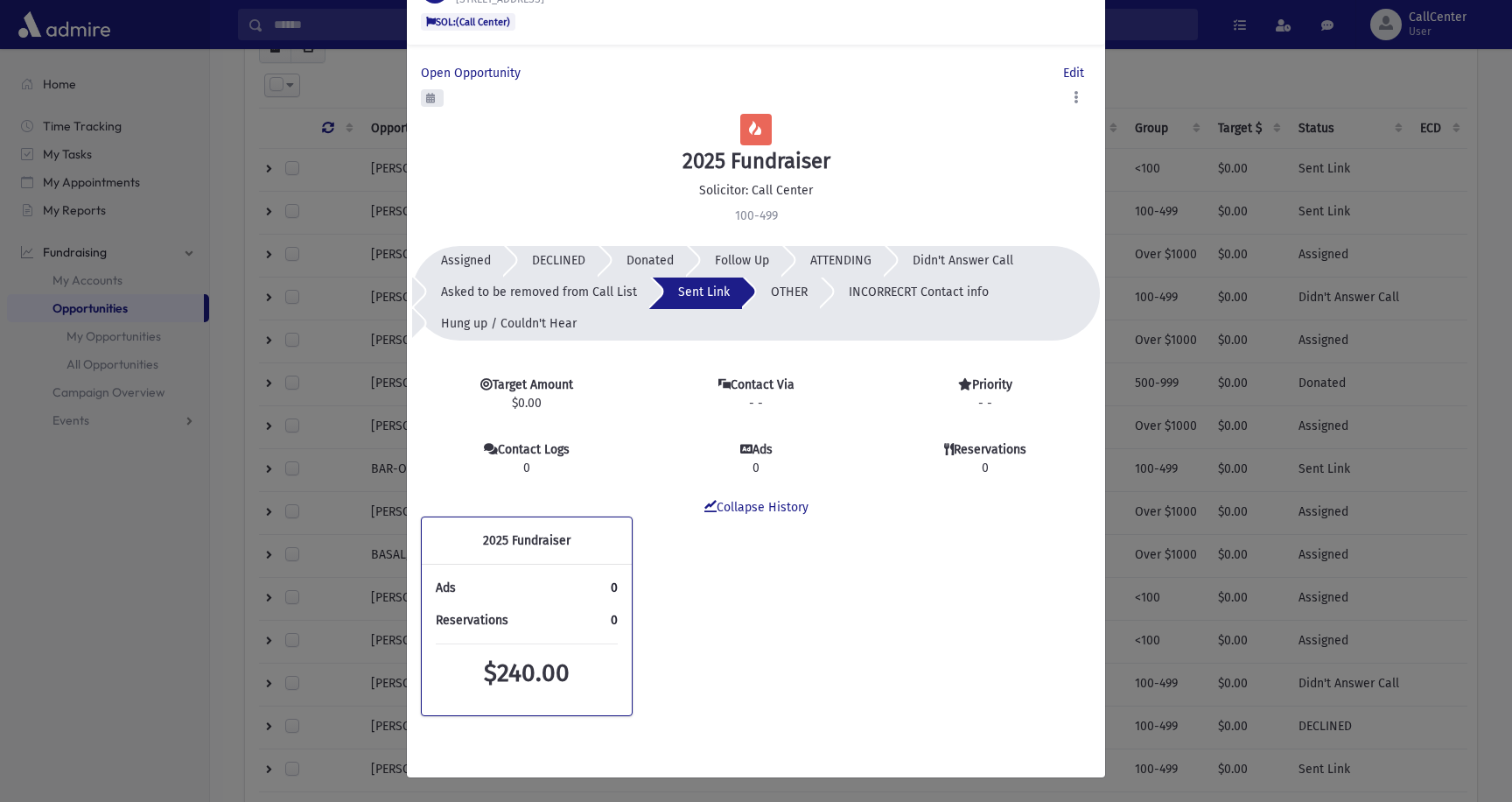
click at [537, 672] on span "$240.00" at bounding box center [526, 672] width 86 height 29
click at [476, 74] on span "Open Opportunity" at bounding box center [475, 73] width 107 height 15
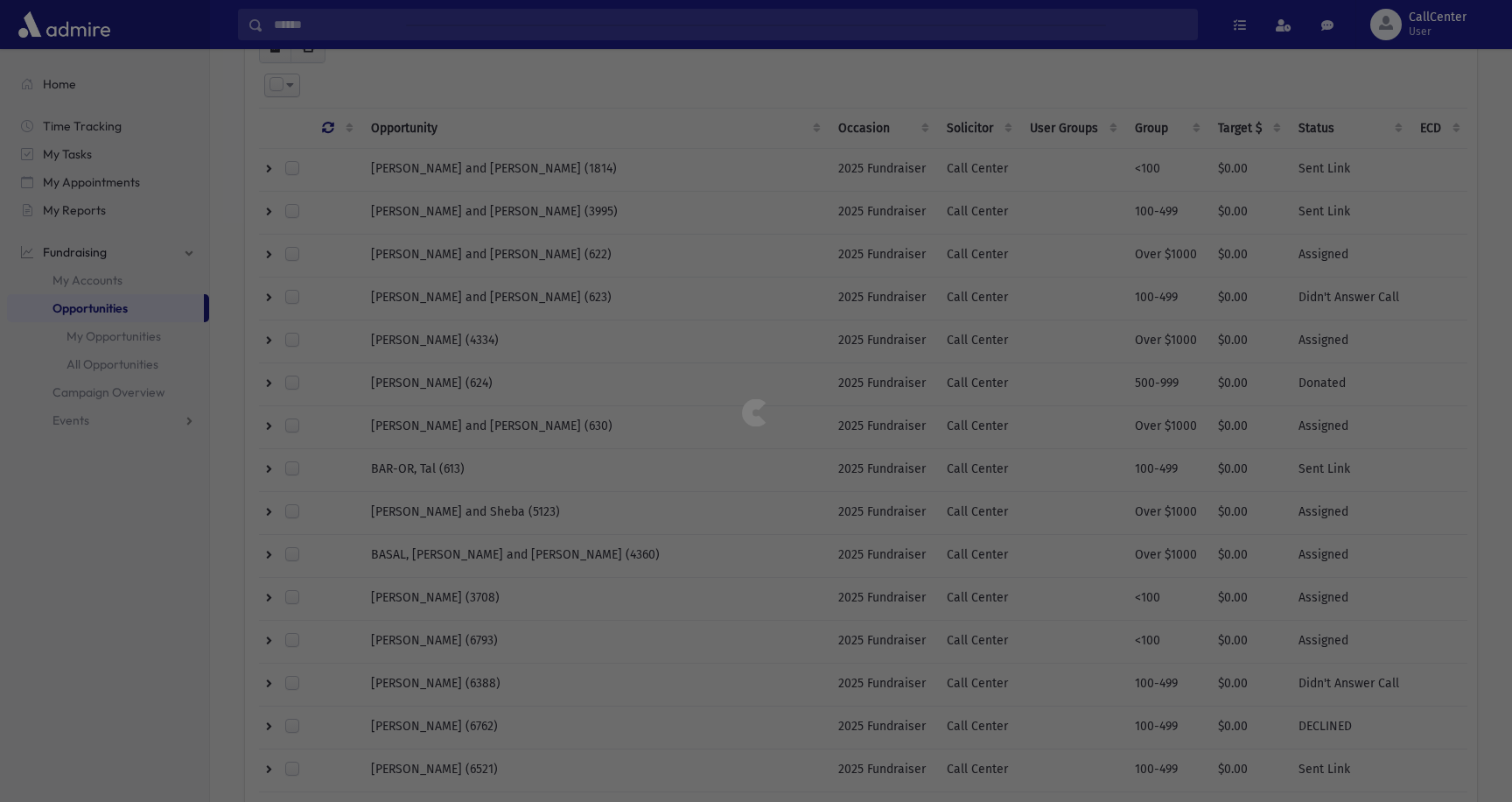
scroll to position [0, 0]
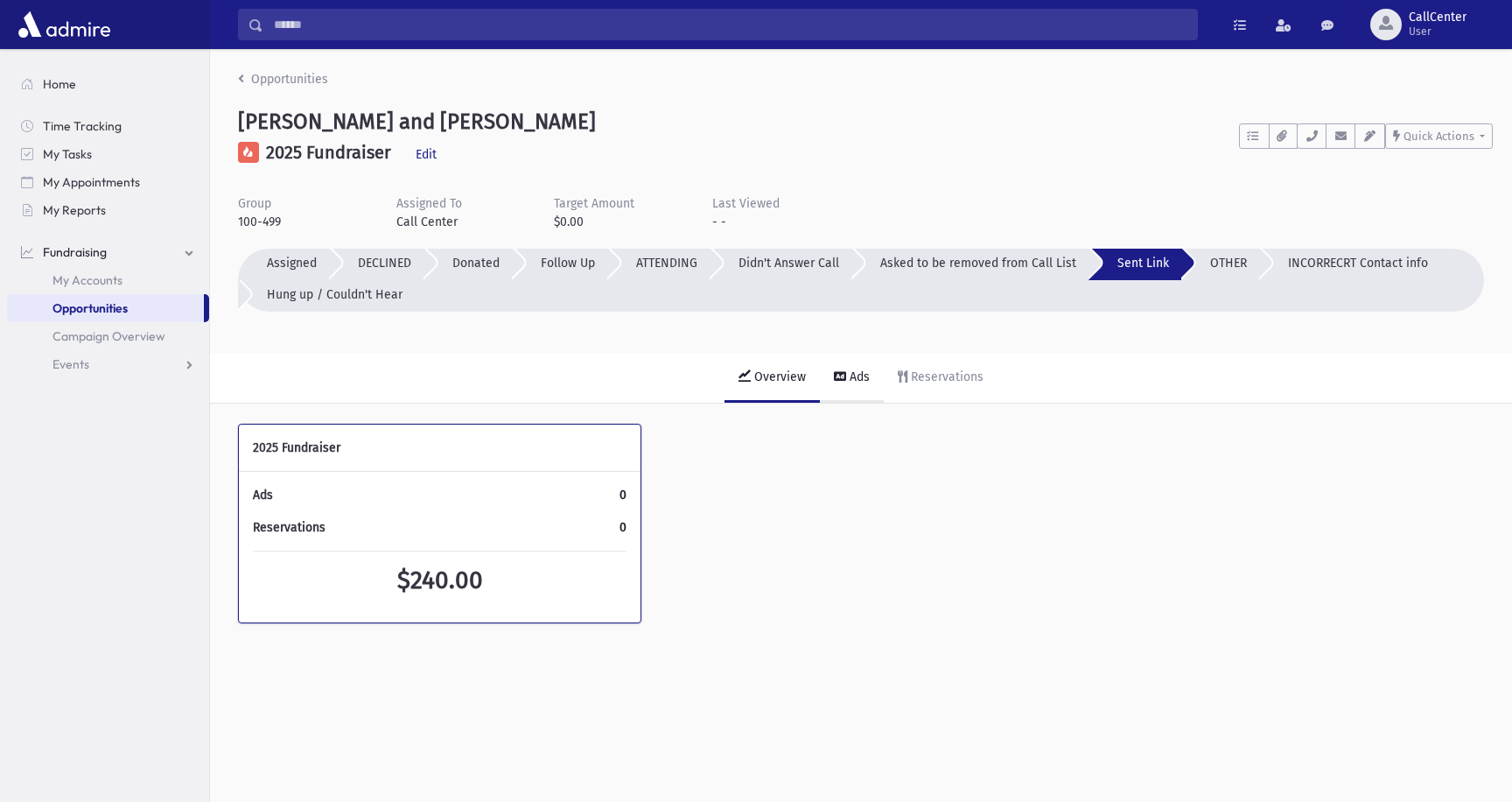
click at [879, 376] on link "Ads" at bounding box center [851, 378] width 64 height 49
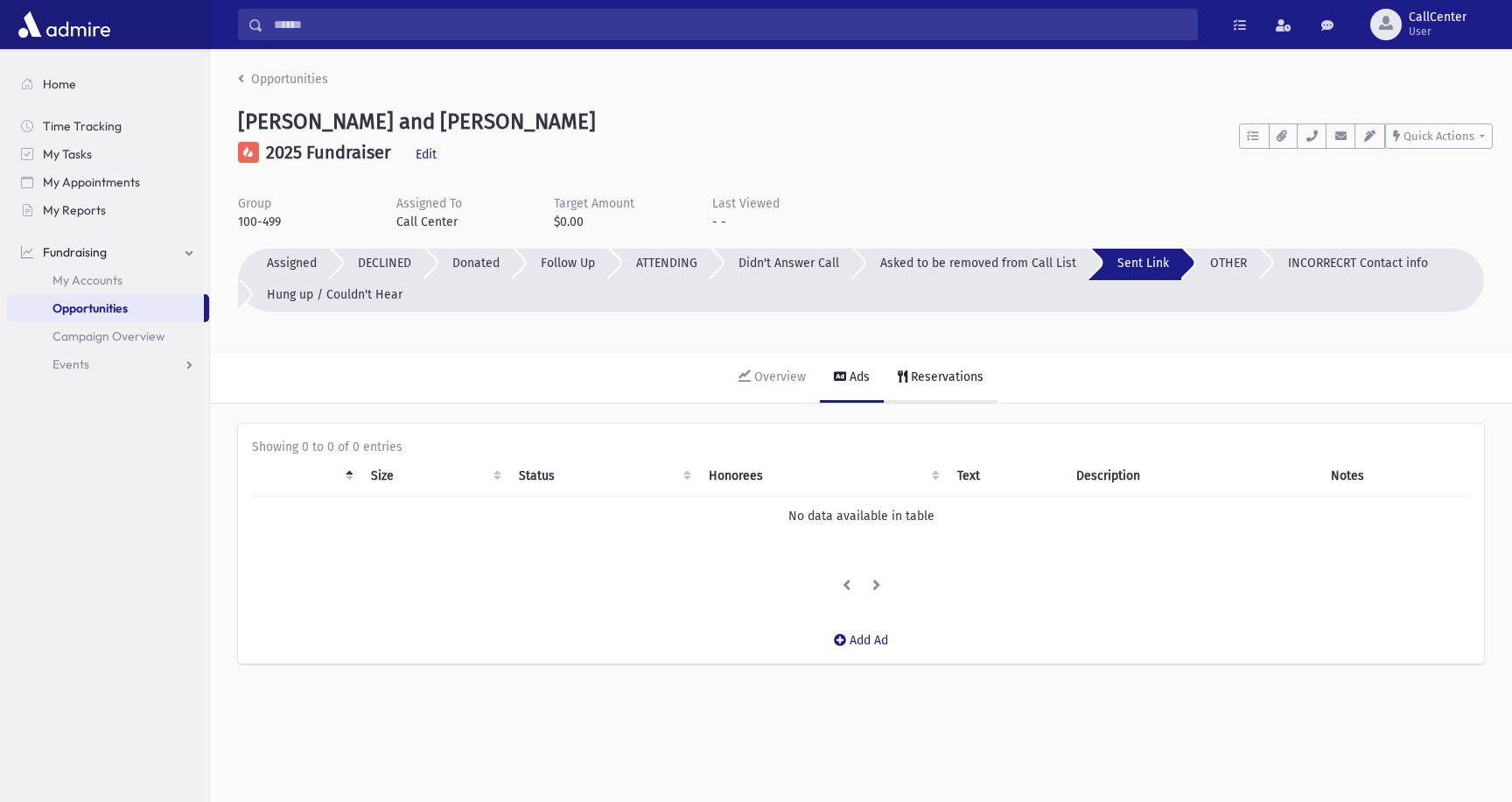
click at [955, 372] on div "Reservations" at bounding box center [945, 377] width 76 height 15
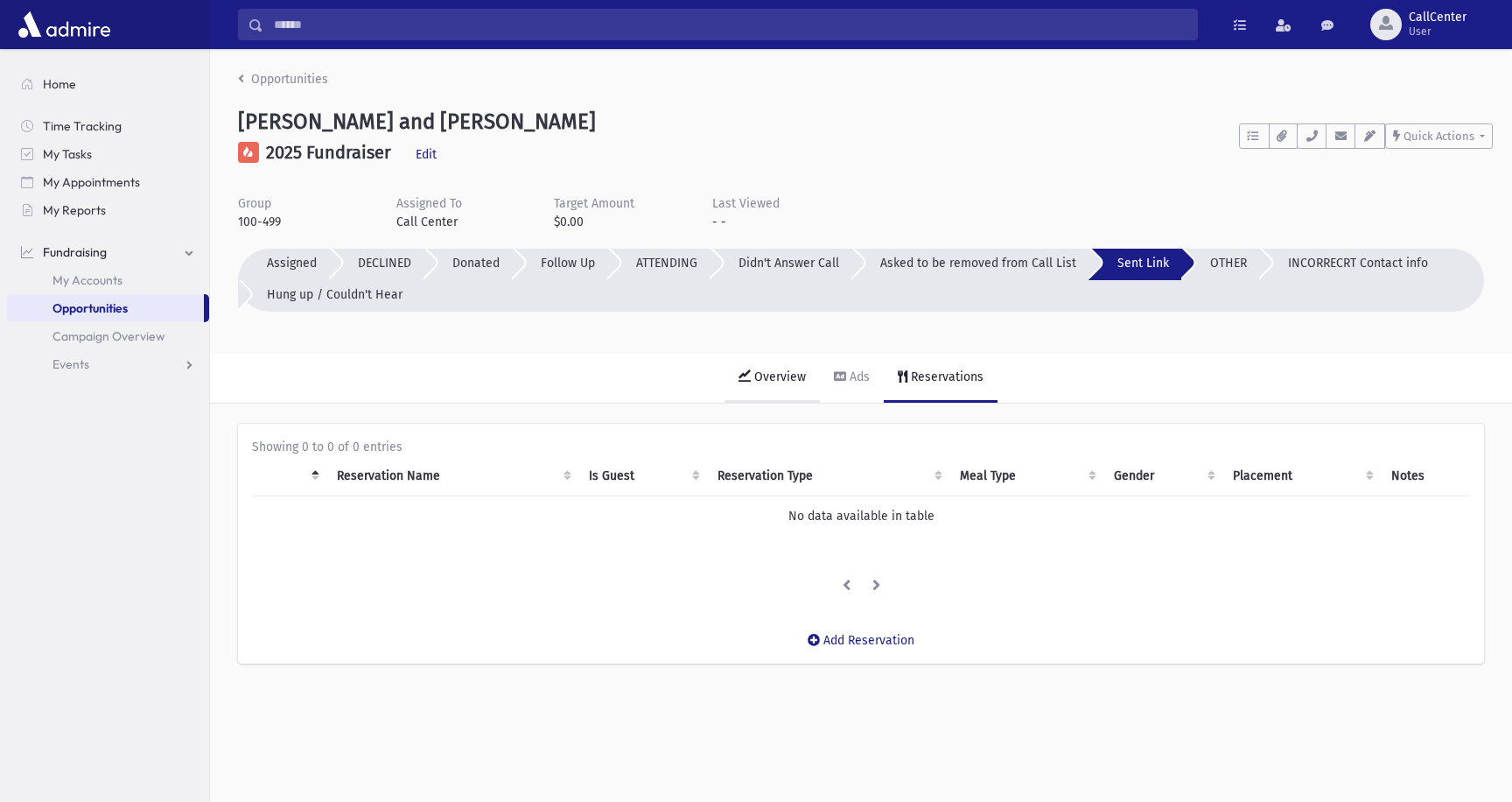
click at [777, 383] on div "Overview" at bounding box center [779, 377] width 55 height 15
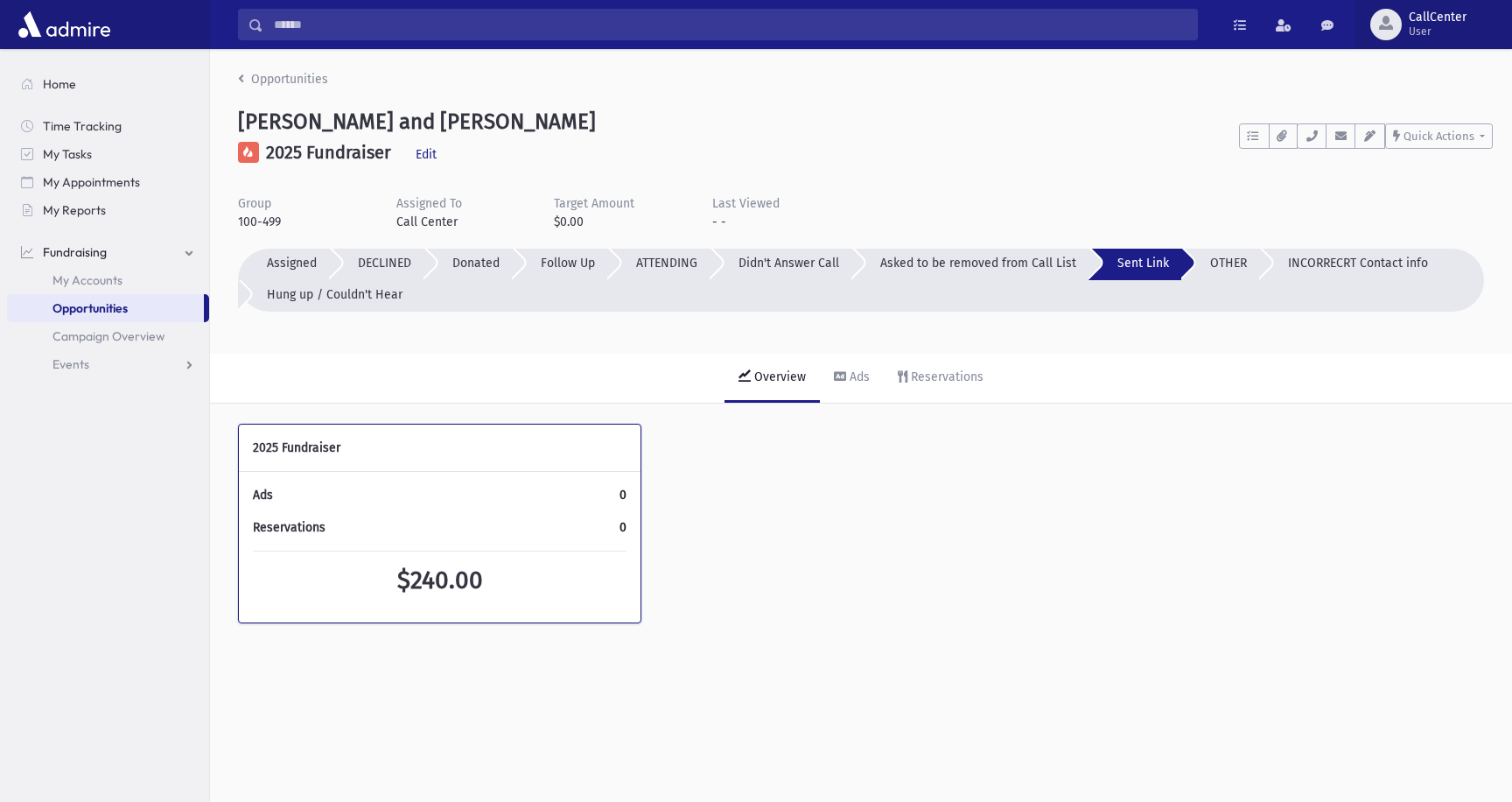
click at [1432, 27] on span "User" at bounding box center [1437, 31] width 58 height 14
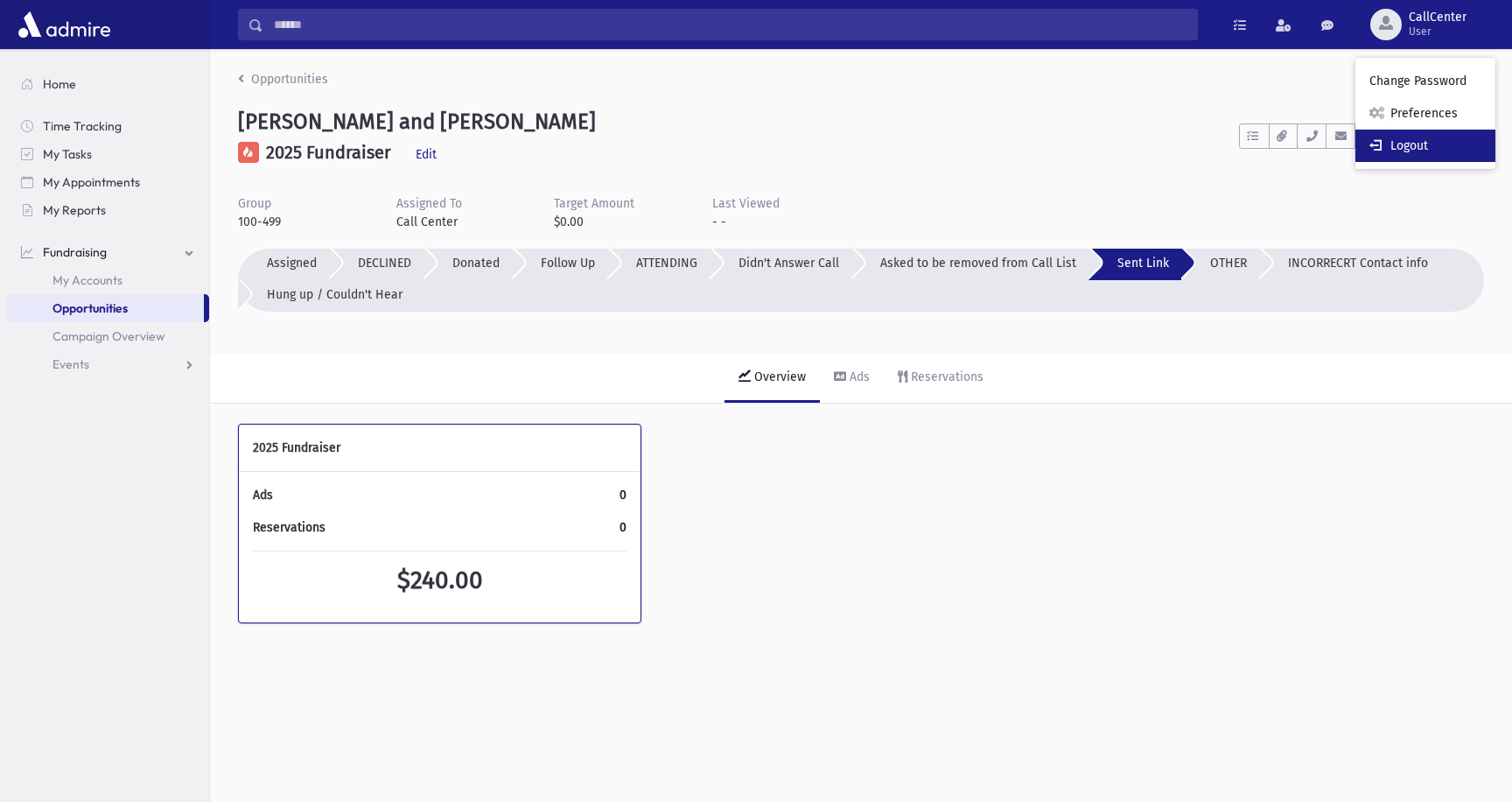
click at [1412, 145] on link "Logout" at bounding box center [1425, 146] width 140 height 32
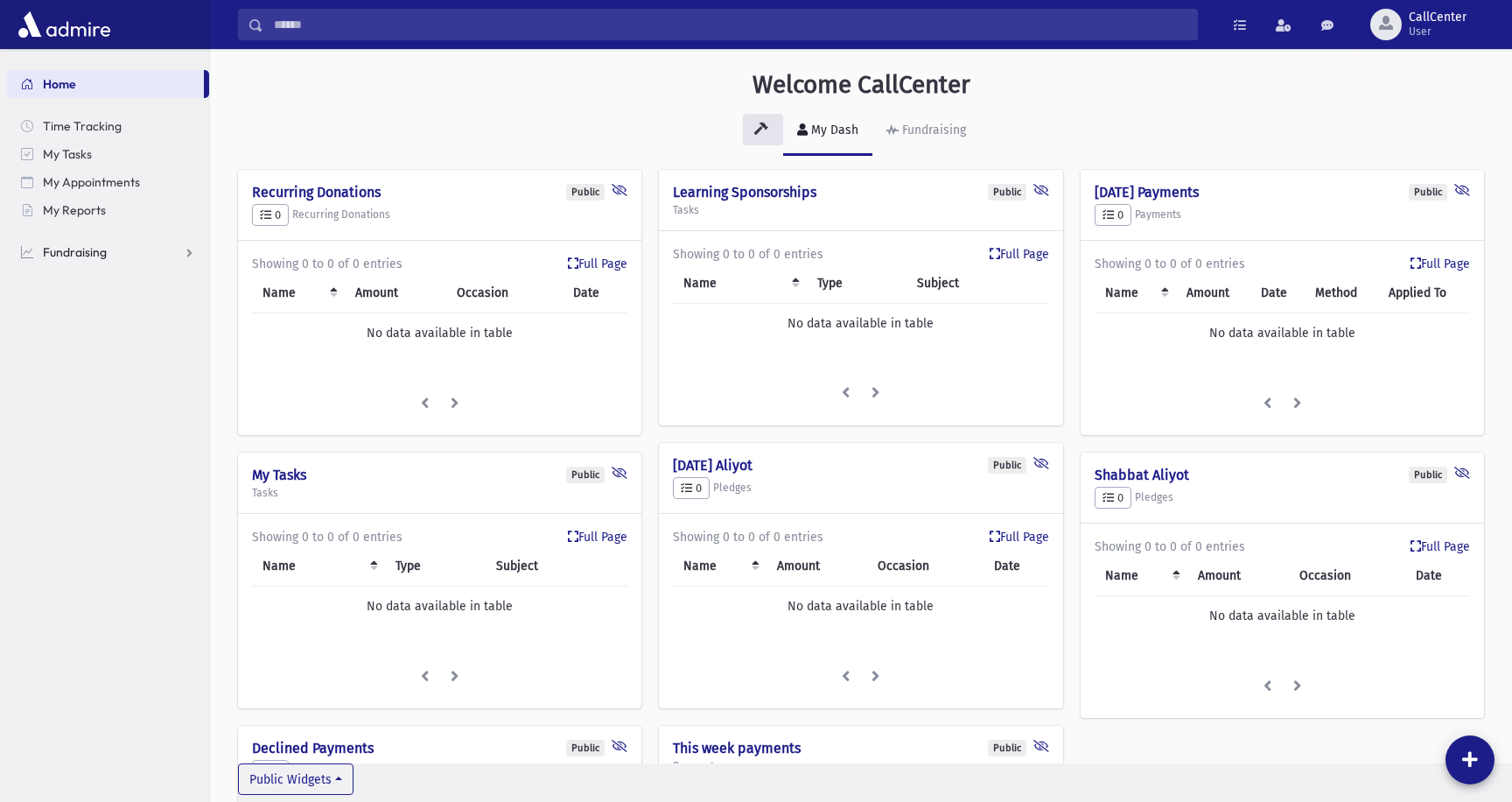
click at [95, 247] on span "Fundraising" at bounding box center [75, 252] width 64 height 16
click at [102, 309] on span "Opportunities" at bounding box center [90, 308] width 76 height 16
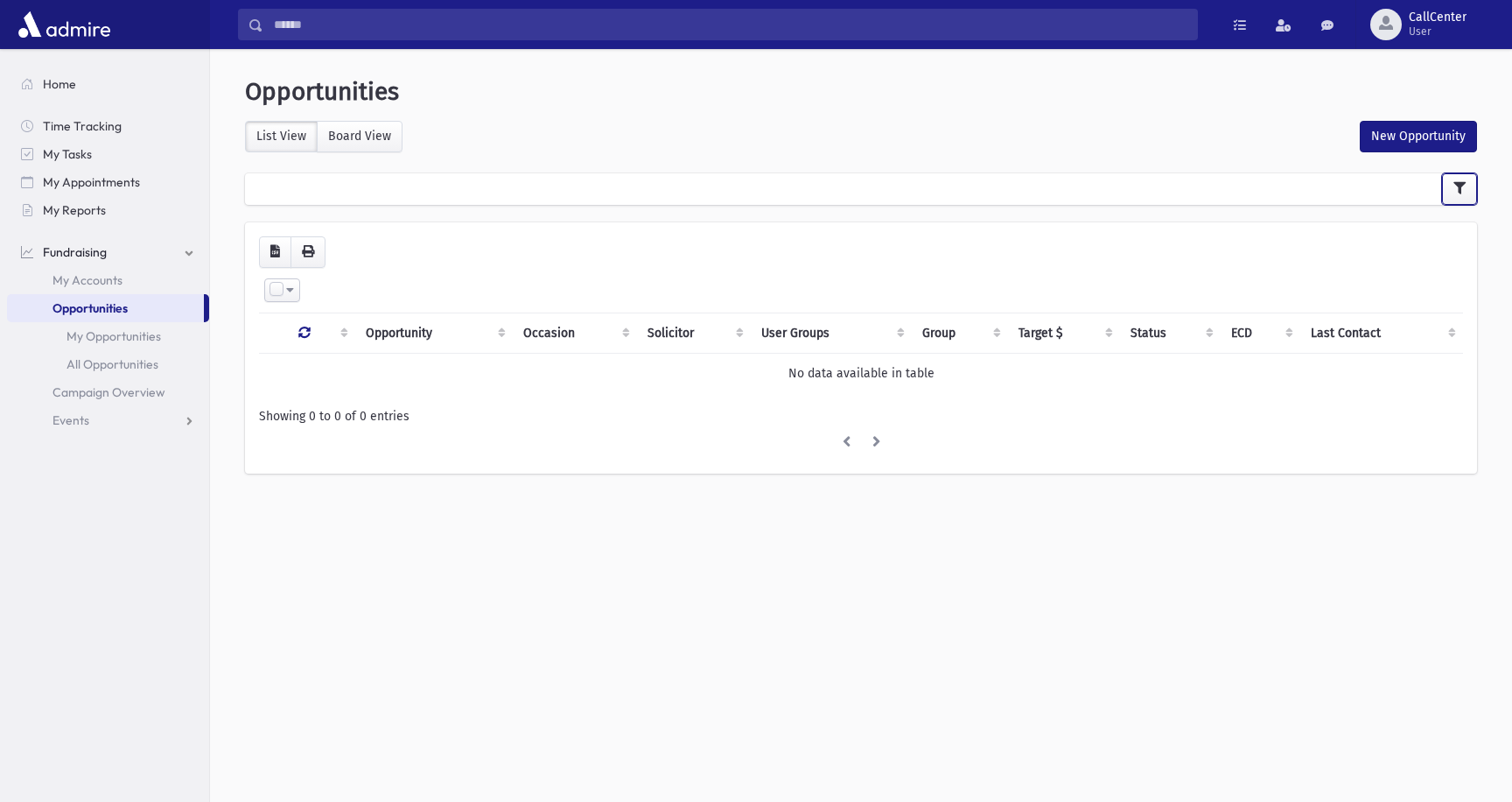
click at [1462, 186] on icon "button" at bounding box center [1459, 187] width 12 height 12
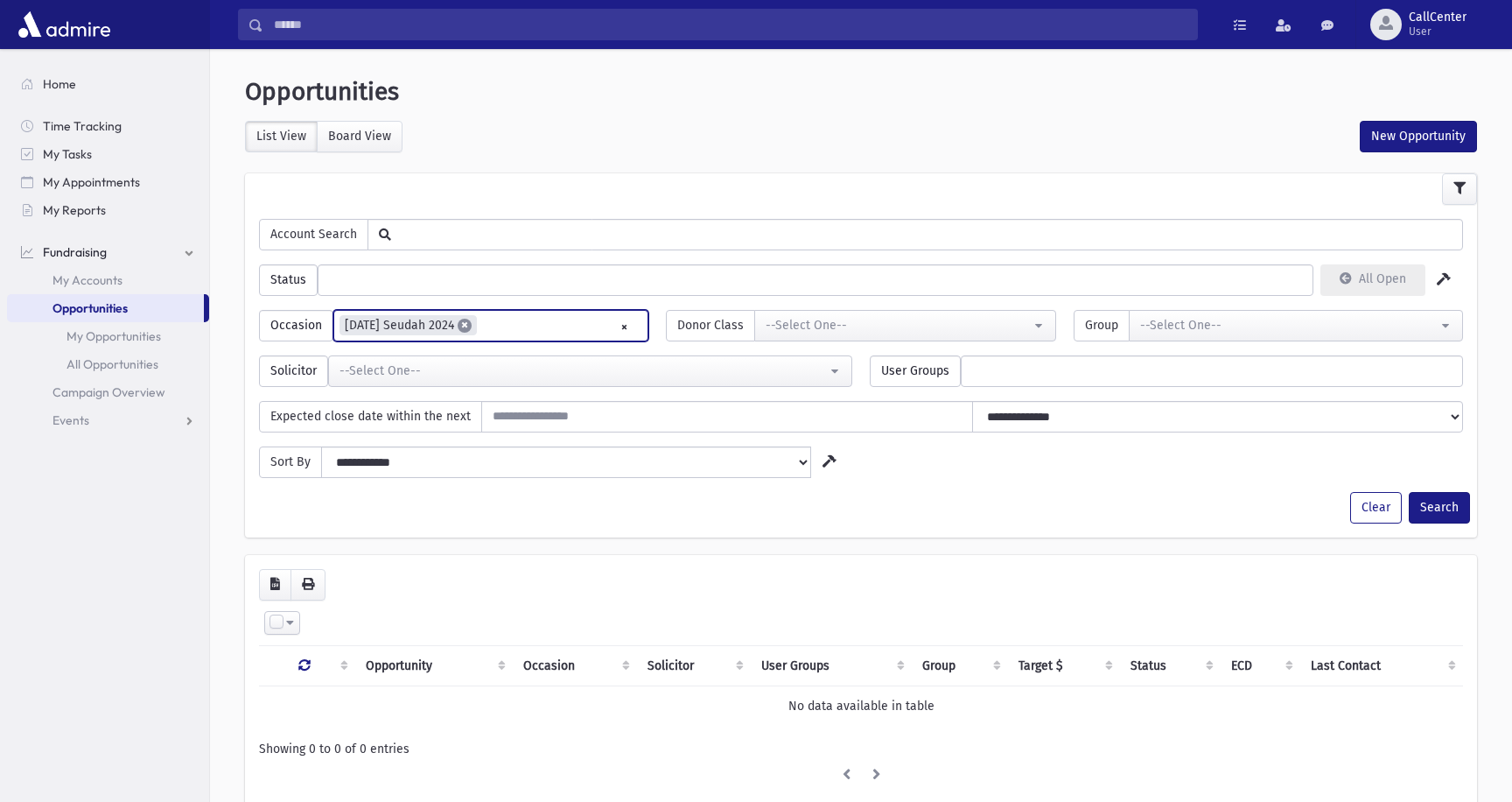
click at [472, 325] on span "×" at bounding box center [464, 325] width 14 height 14
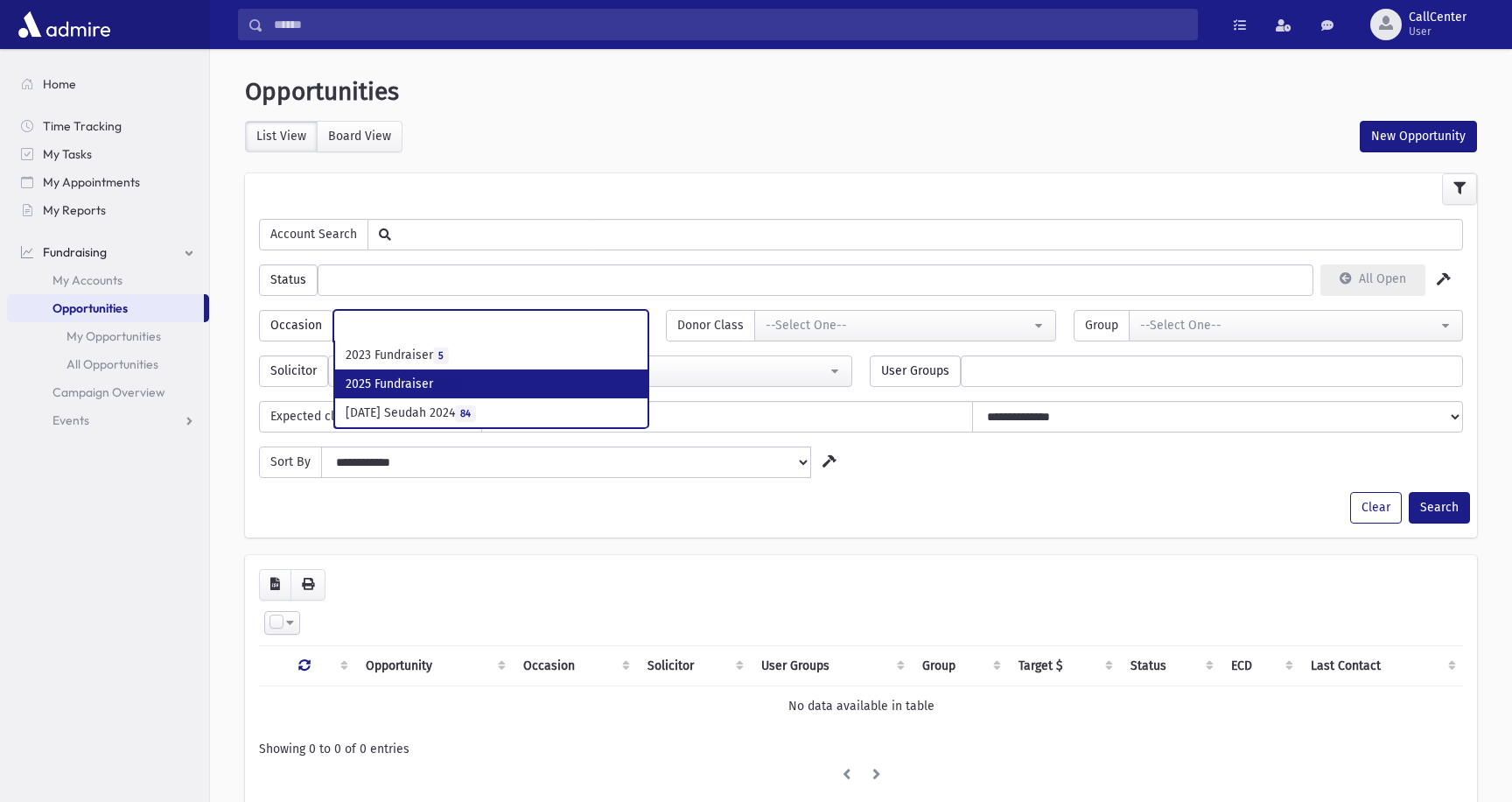
select select "***"
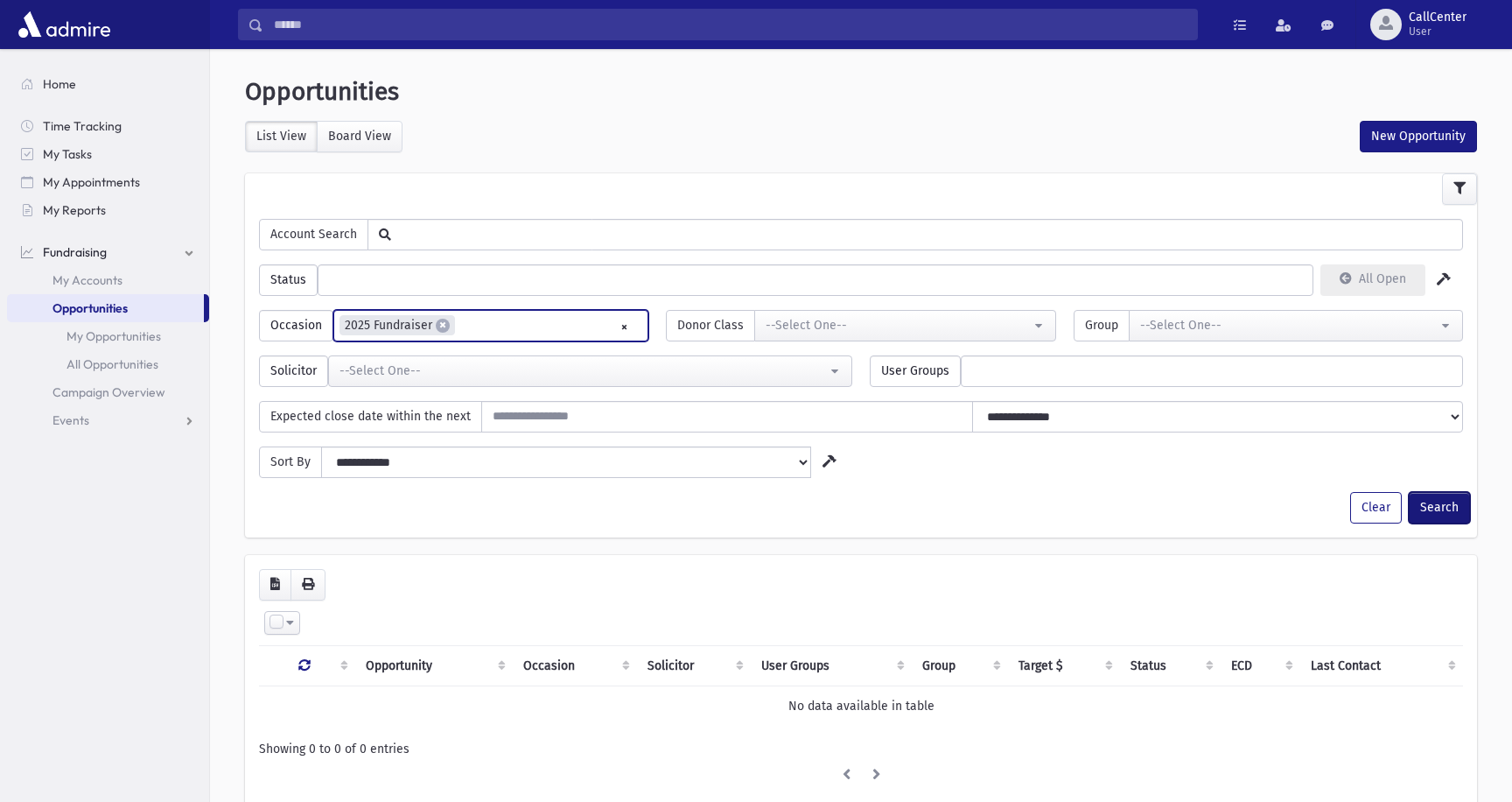
click at [1432, 512] on button "Search" at bounding box center [1439, 508] width 61 height 31
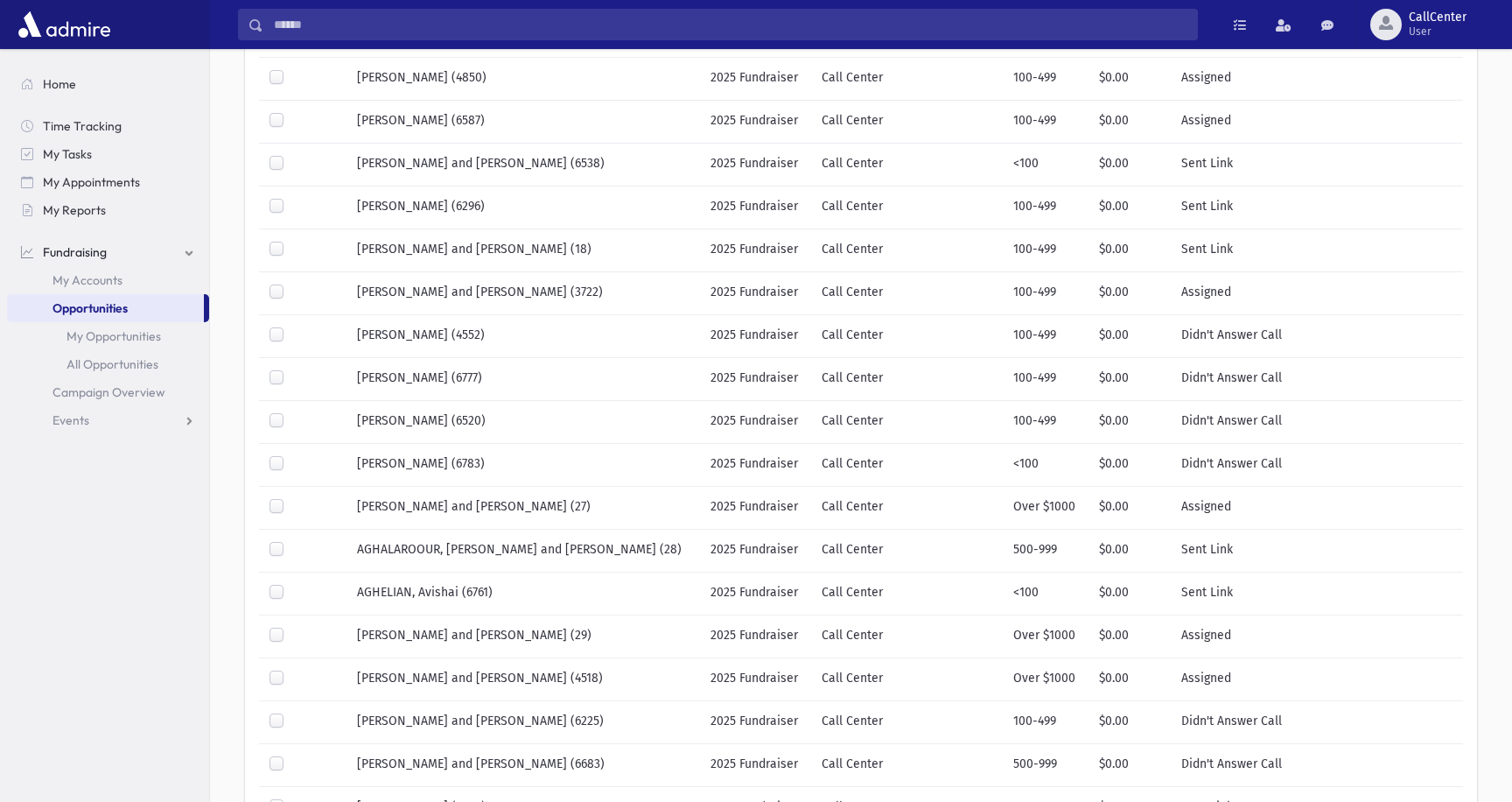
scroll to position [782, 0]
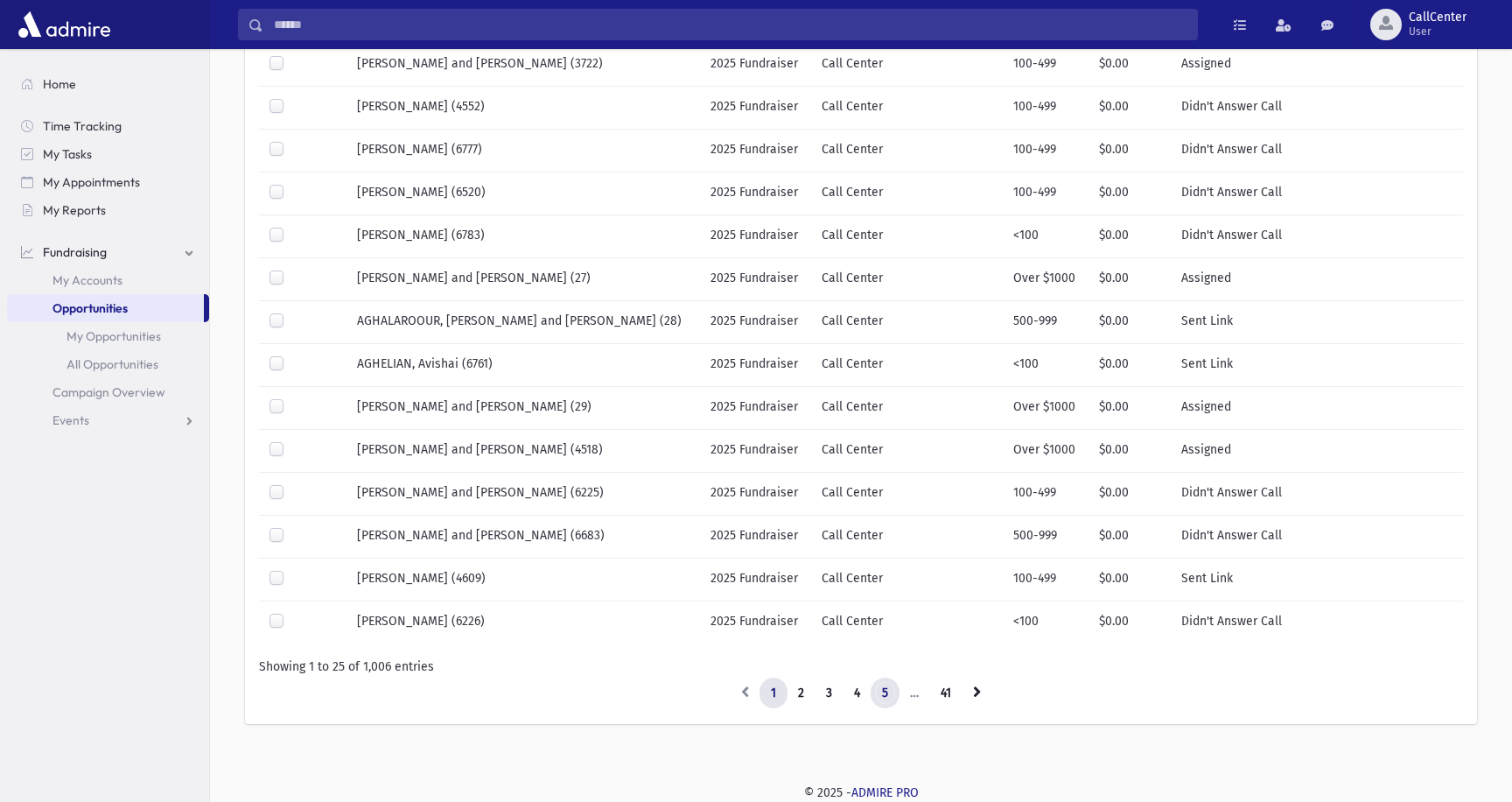
click at [887, 690] on link "5" at bounding box center [885, 693] width 29 height 31
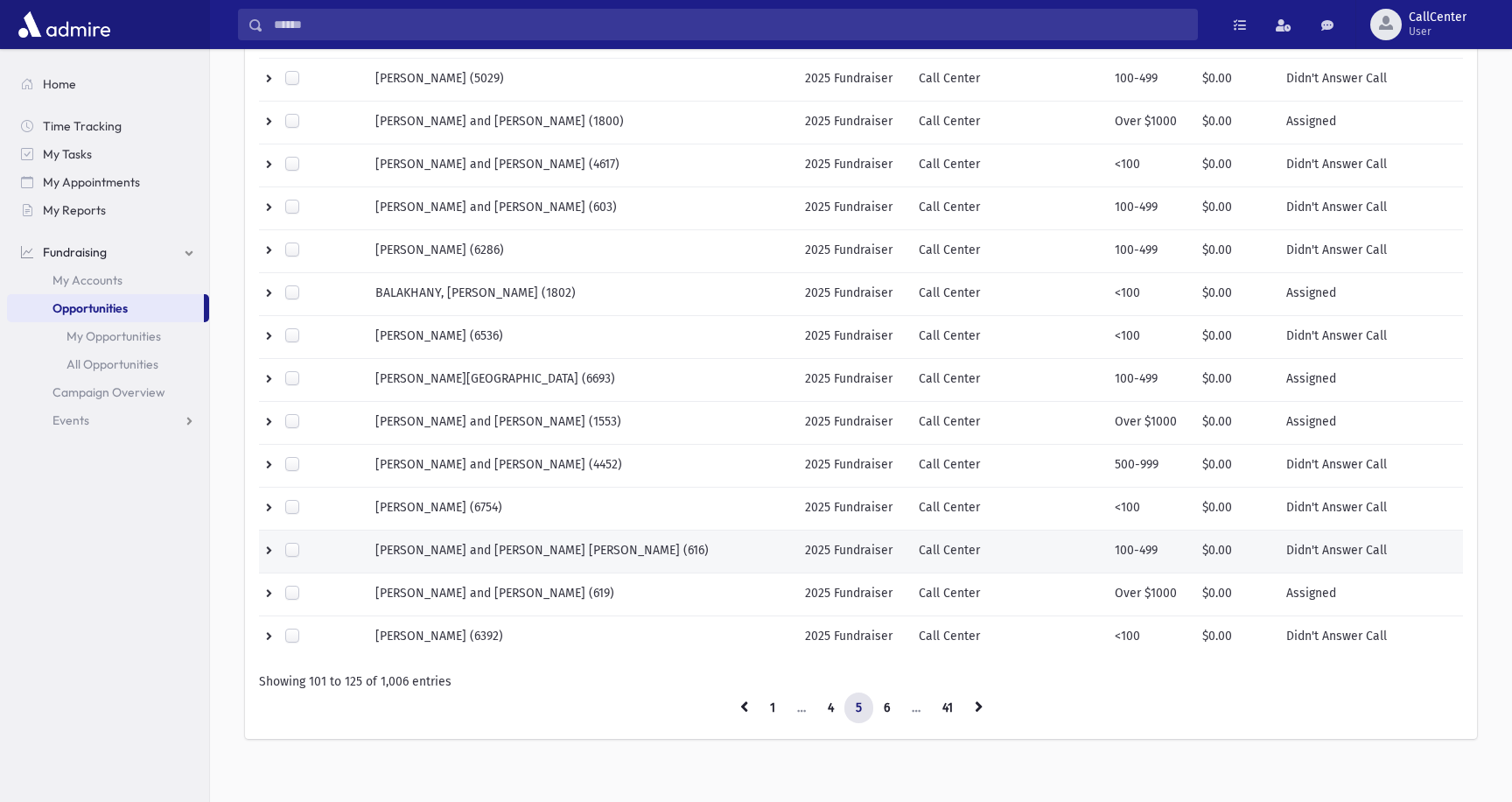
scroll to position [782, 0]
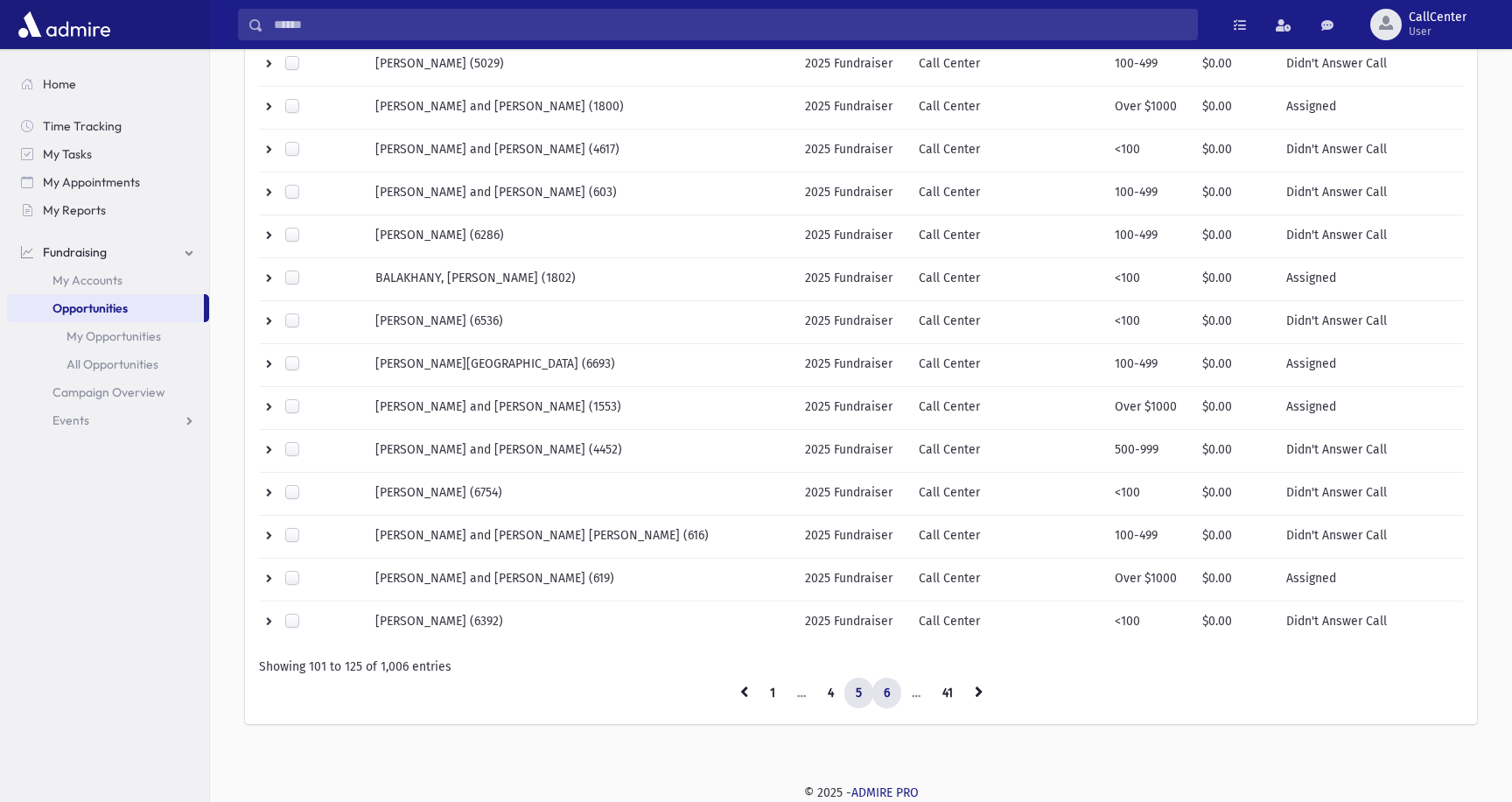
click at [885, 693] on link "6" at bounding box center [886, 693] width 29 height 31
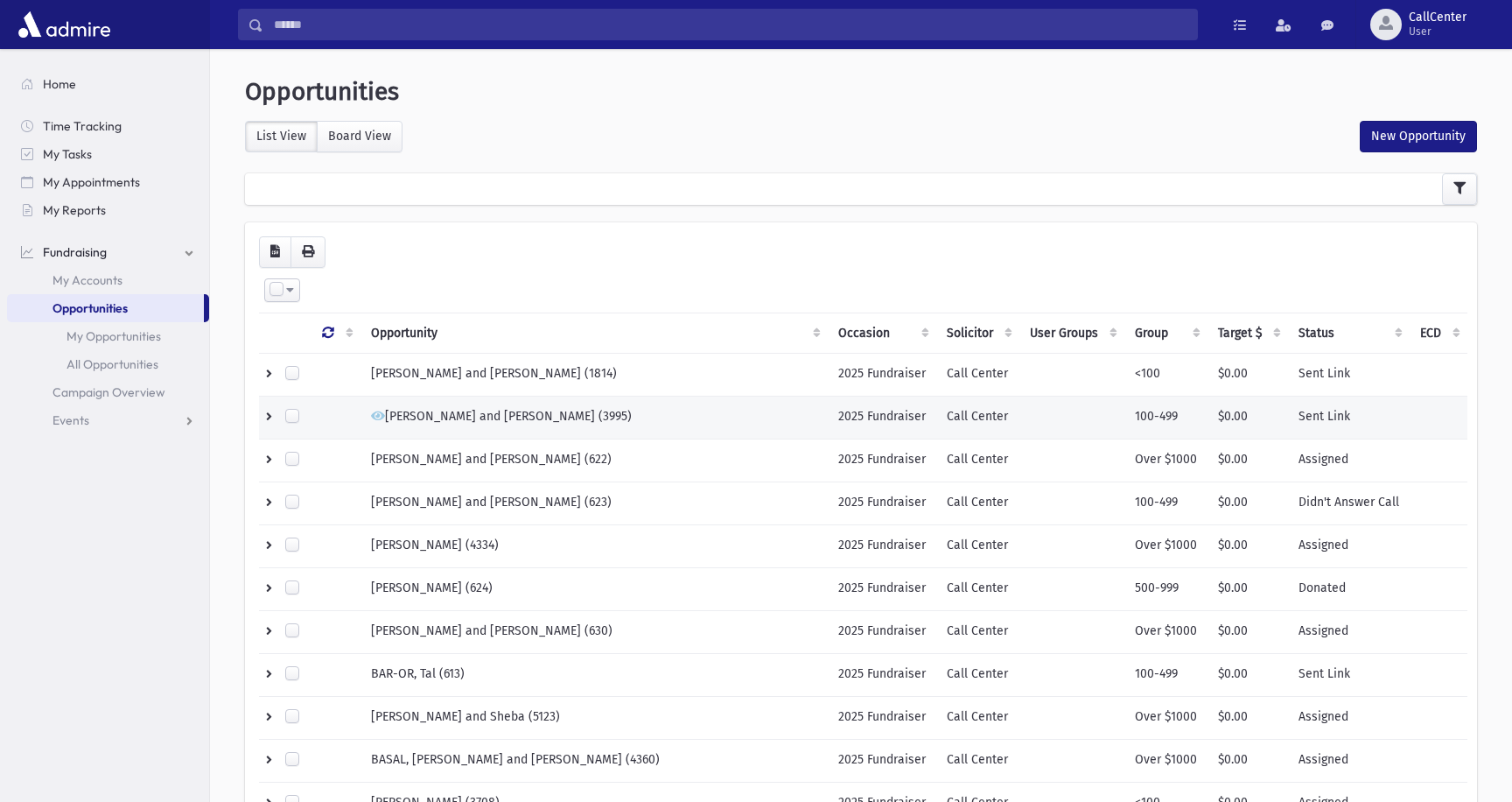
click at [1056, 435] on td at bounding box center [1072, 417] width 105 height 43
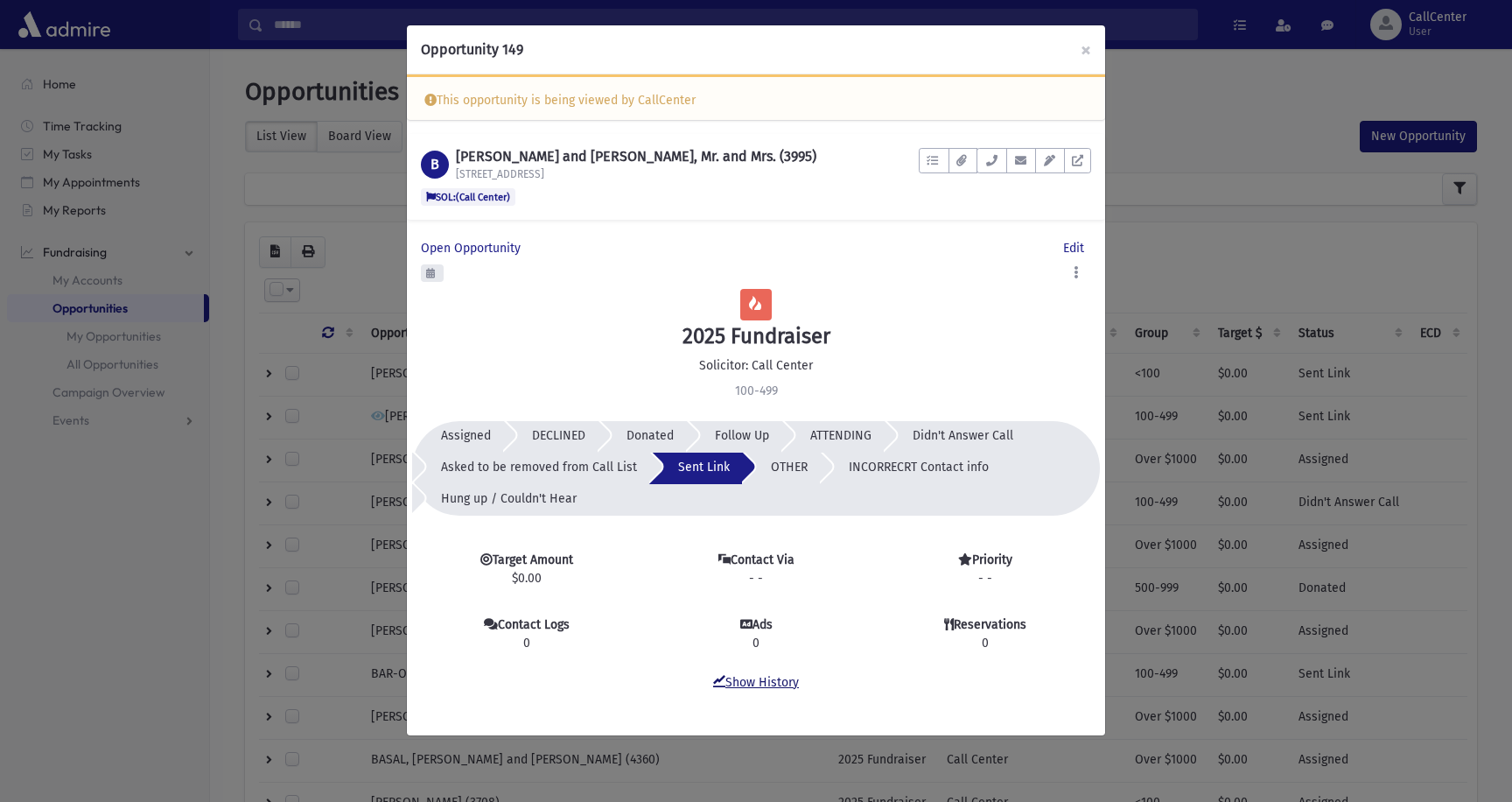
click at [760, 685] on link "Show History" at bounding box center [756, 682] width 86 height 15
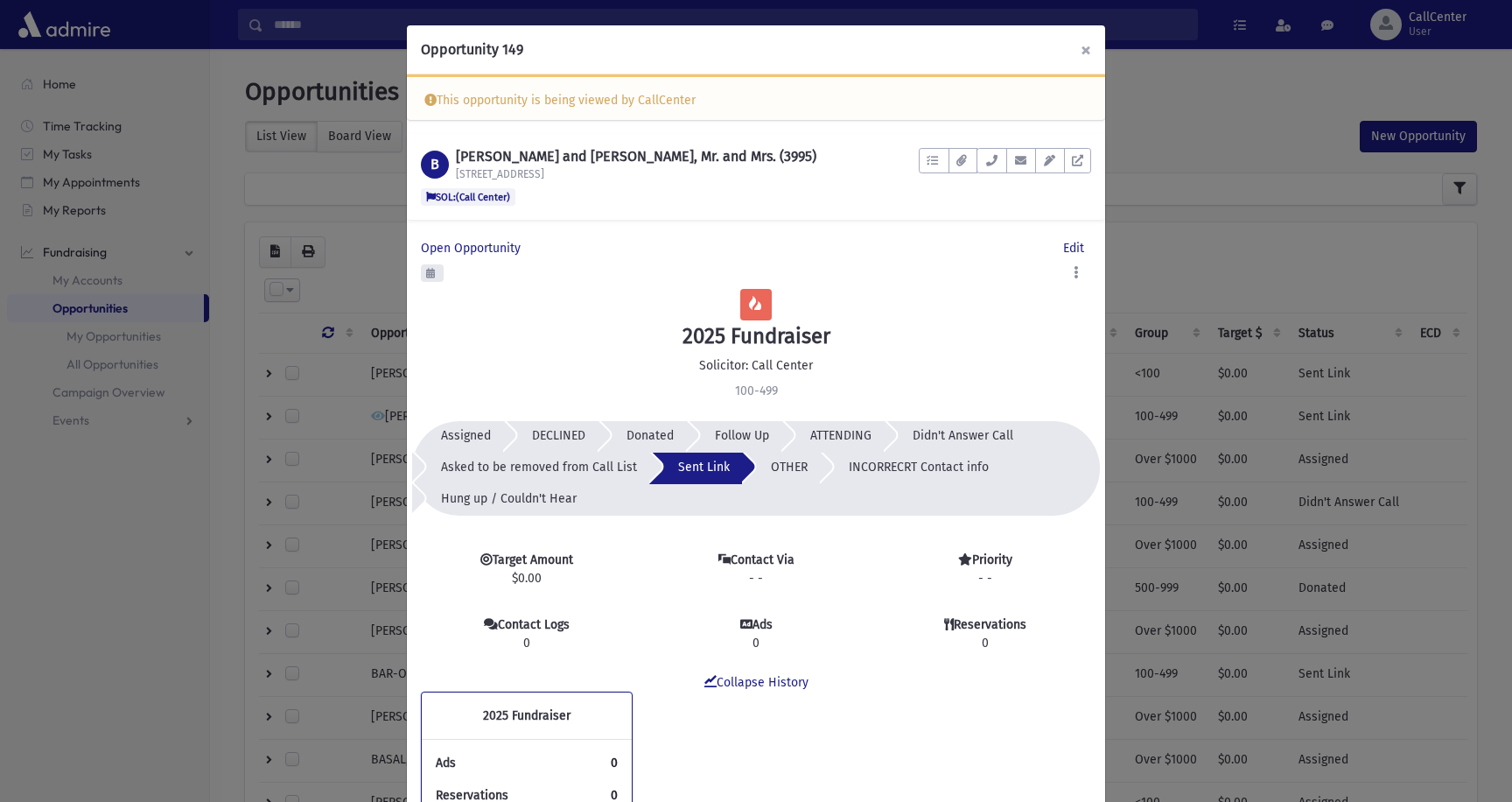
click at [1084, 53] on button "×" at bounding box center [1085, 50] width 39 height 49
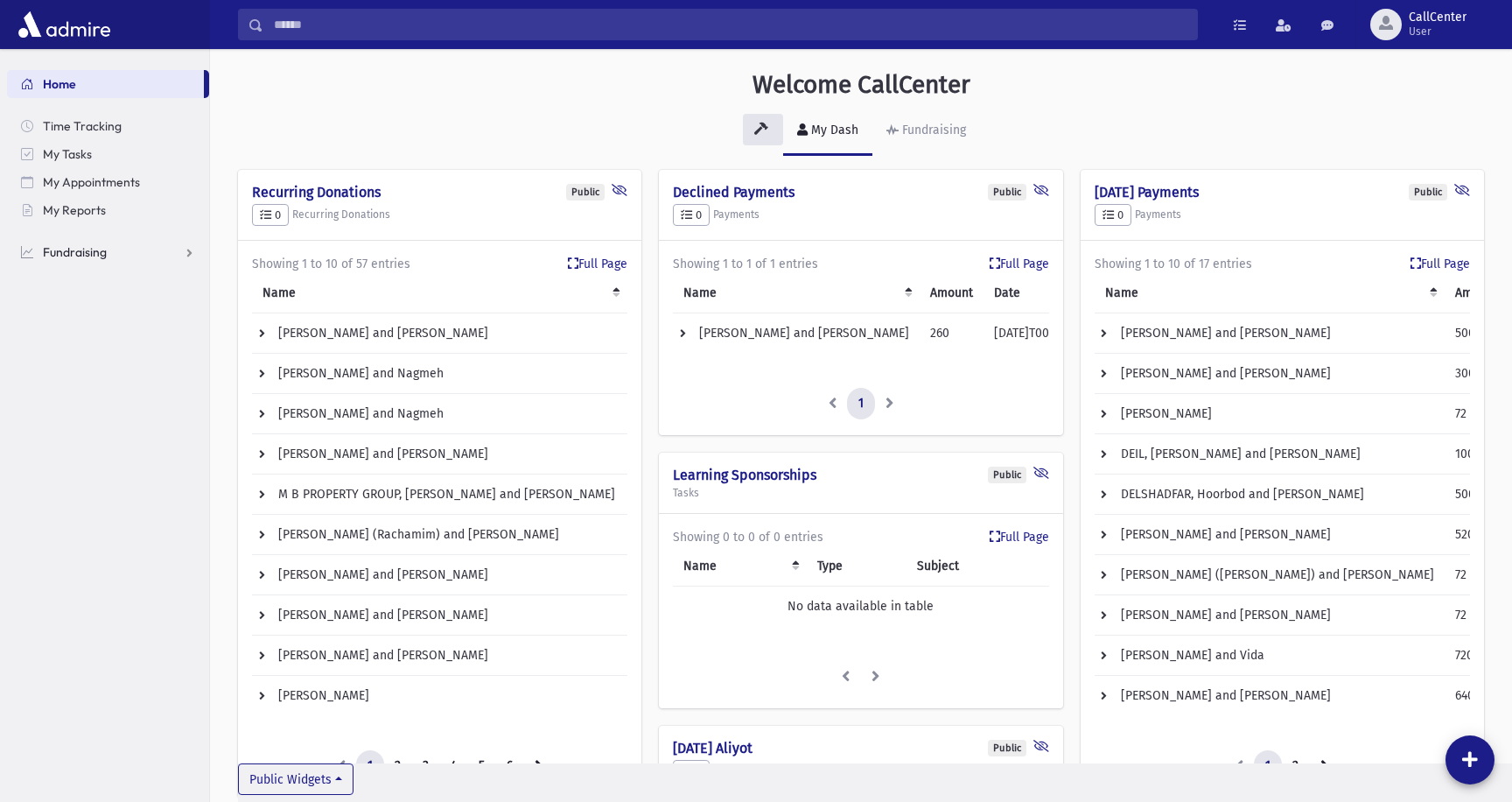
click at [76, 255] on span "Fundraising" at bounding box center [75, 252] width 64 height 16
click at [91, 306] on span "Opportunities" at bounding box center [90, 308] width 76 height 16
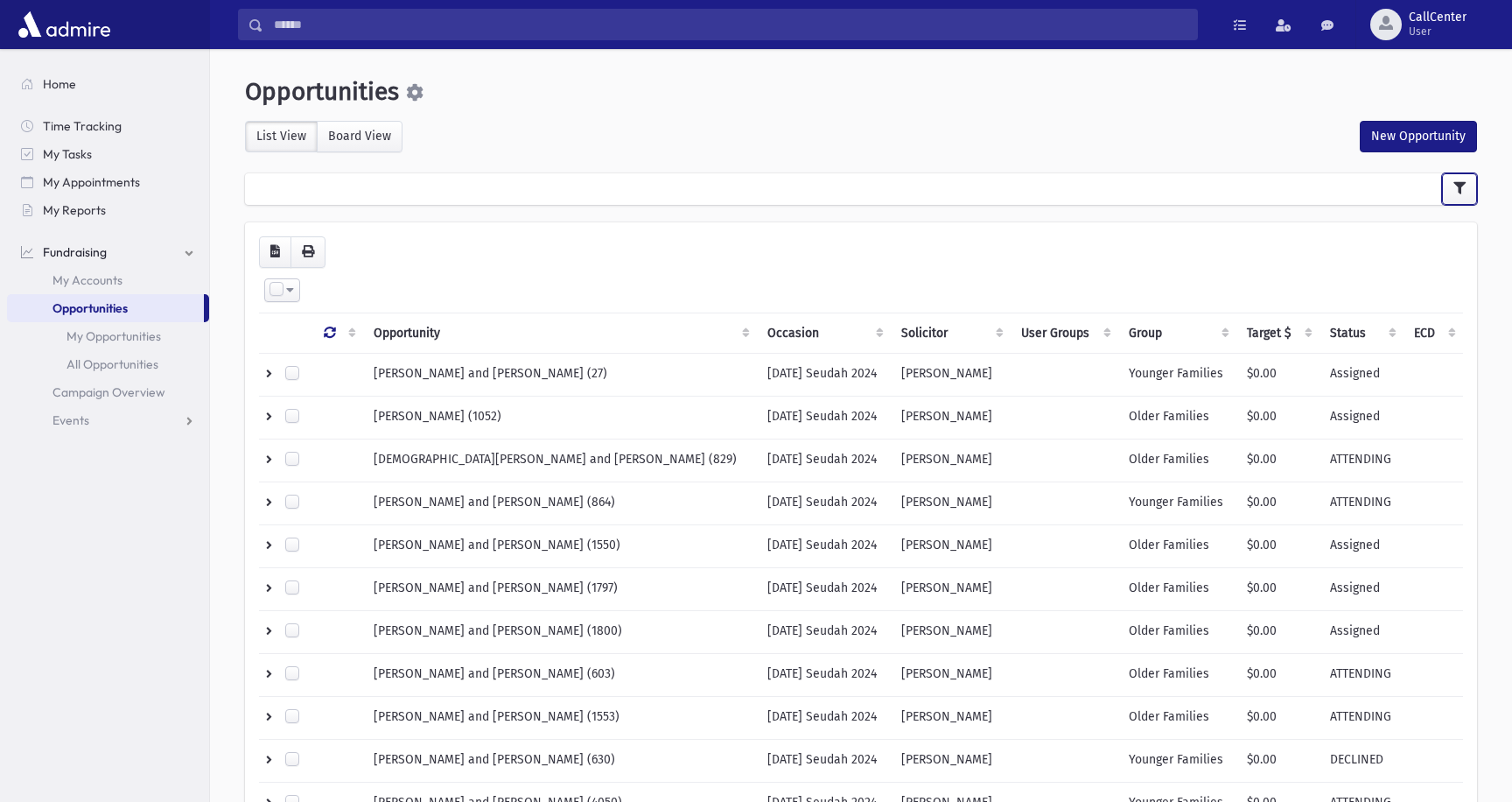
click at [1461, 189] on icon "button" at bounding box center [1459, 187] width 12 height 12
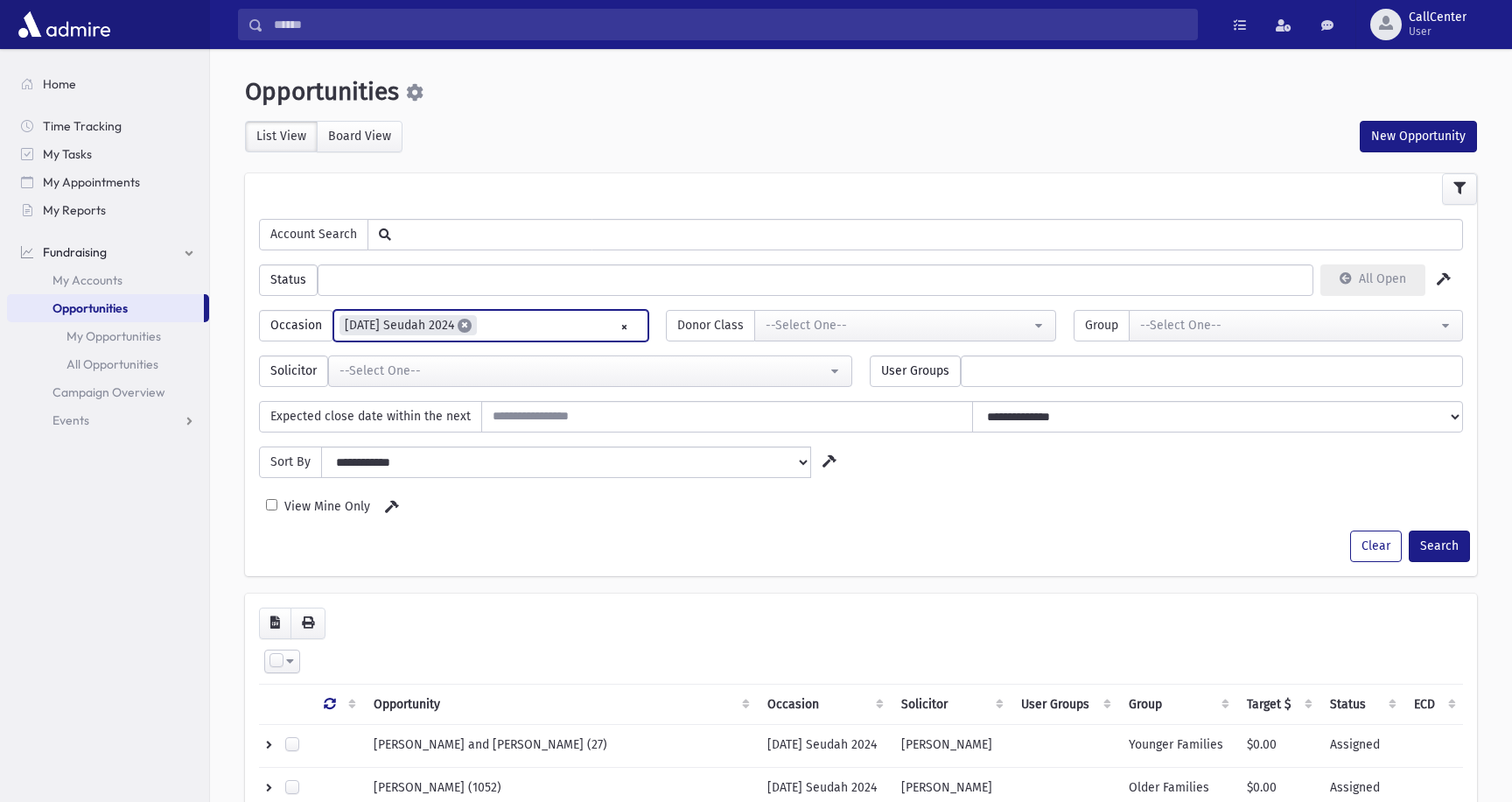
click at [467, 322] on span "×" at bounding box center [464, 325] width 14 height 14
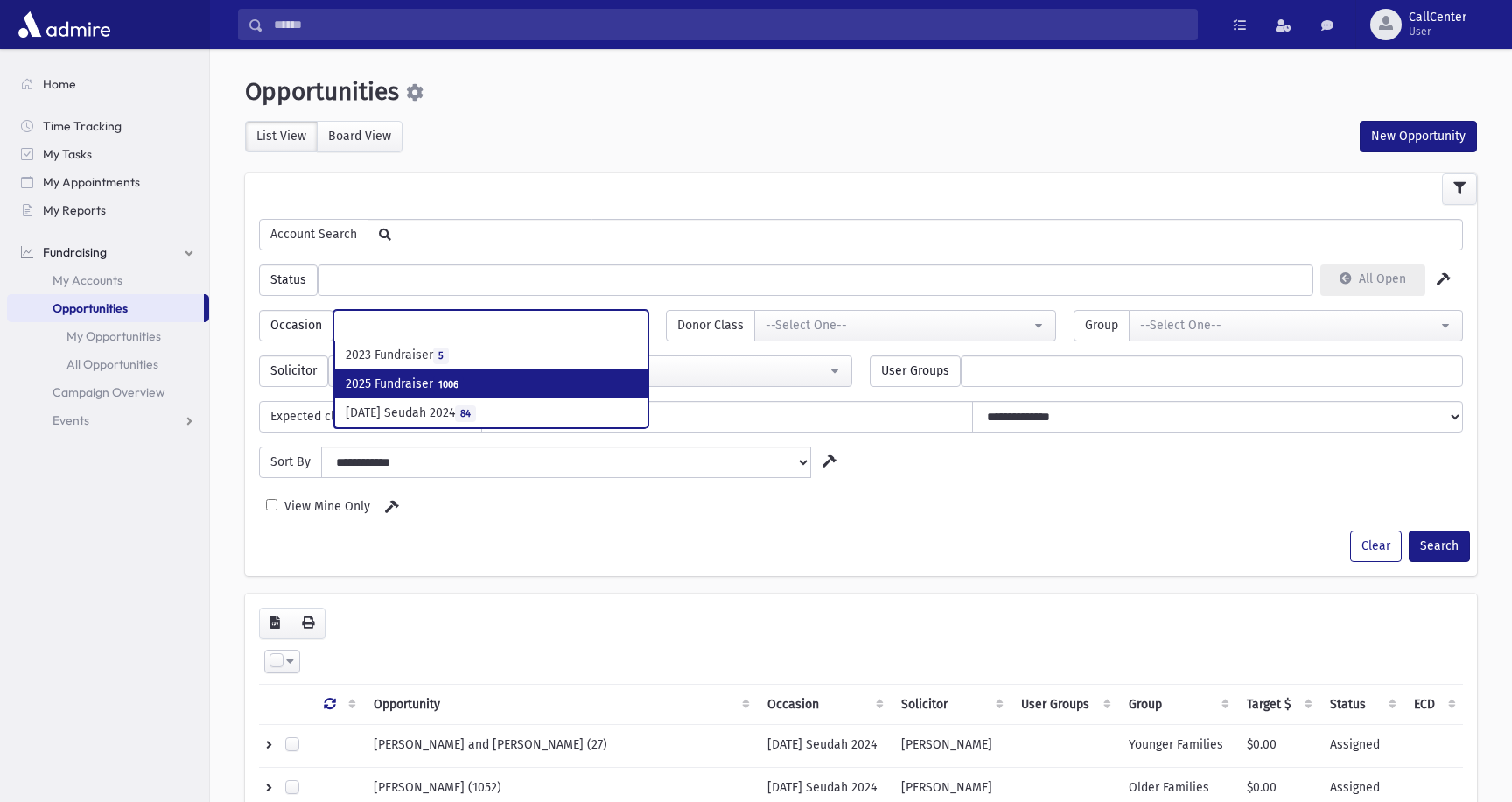
select select "***"
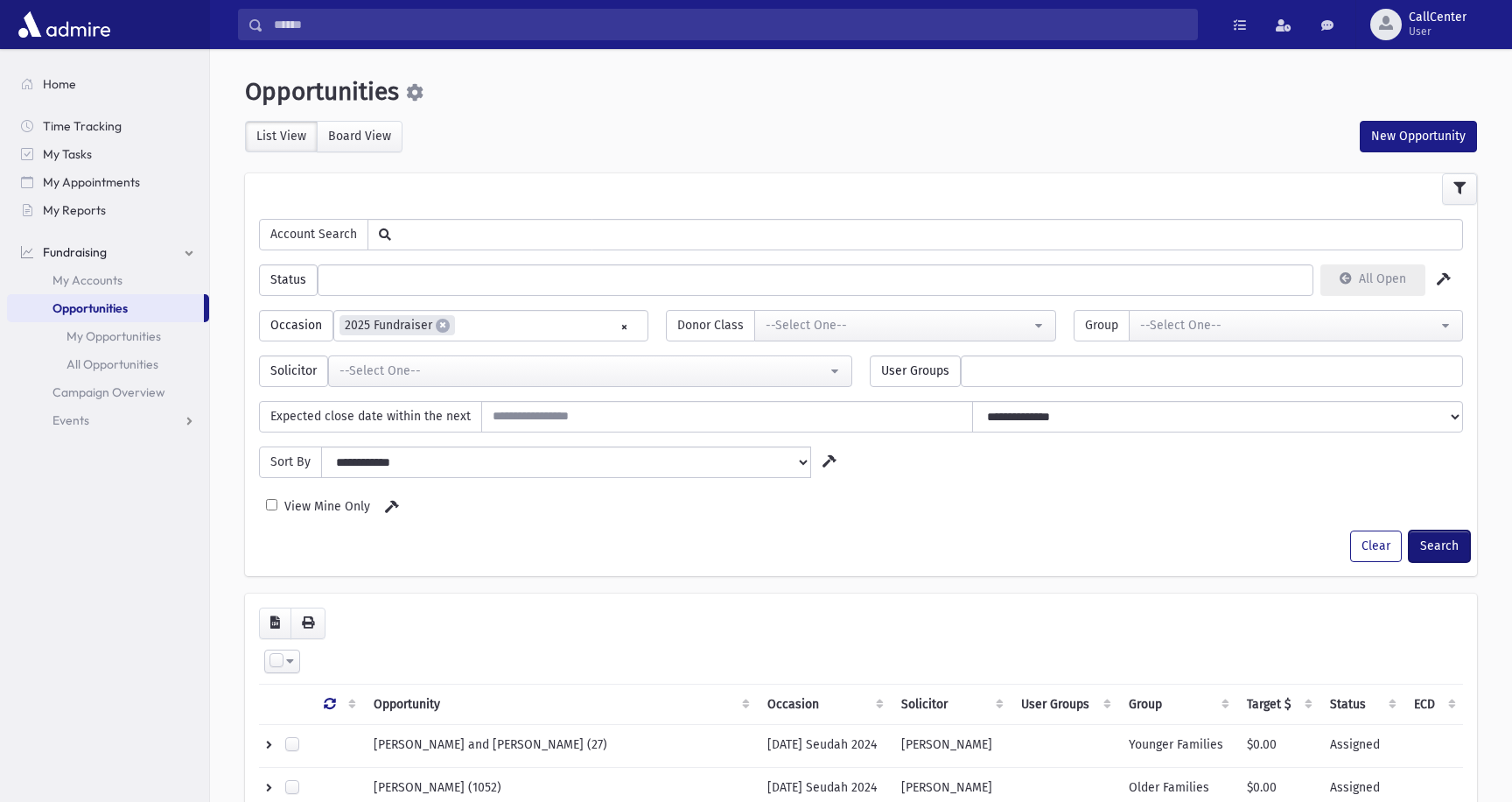
click at [1443, 546] on button "Search" at bounding box center [1439, 546] width 61 height 31
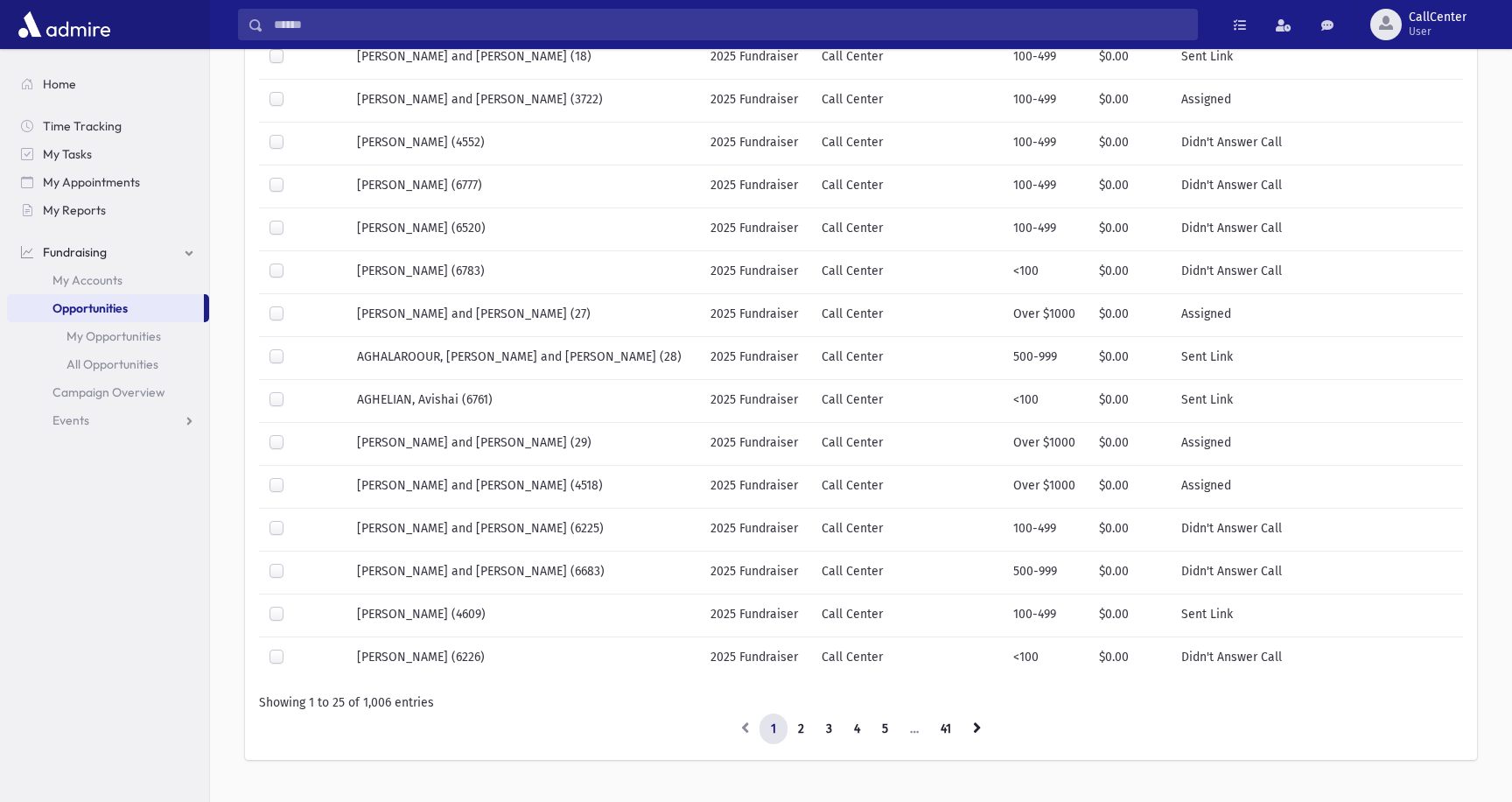
scroll to position [782, 0]
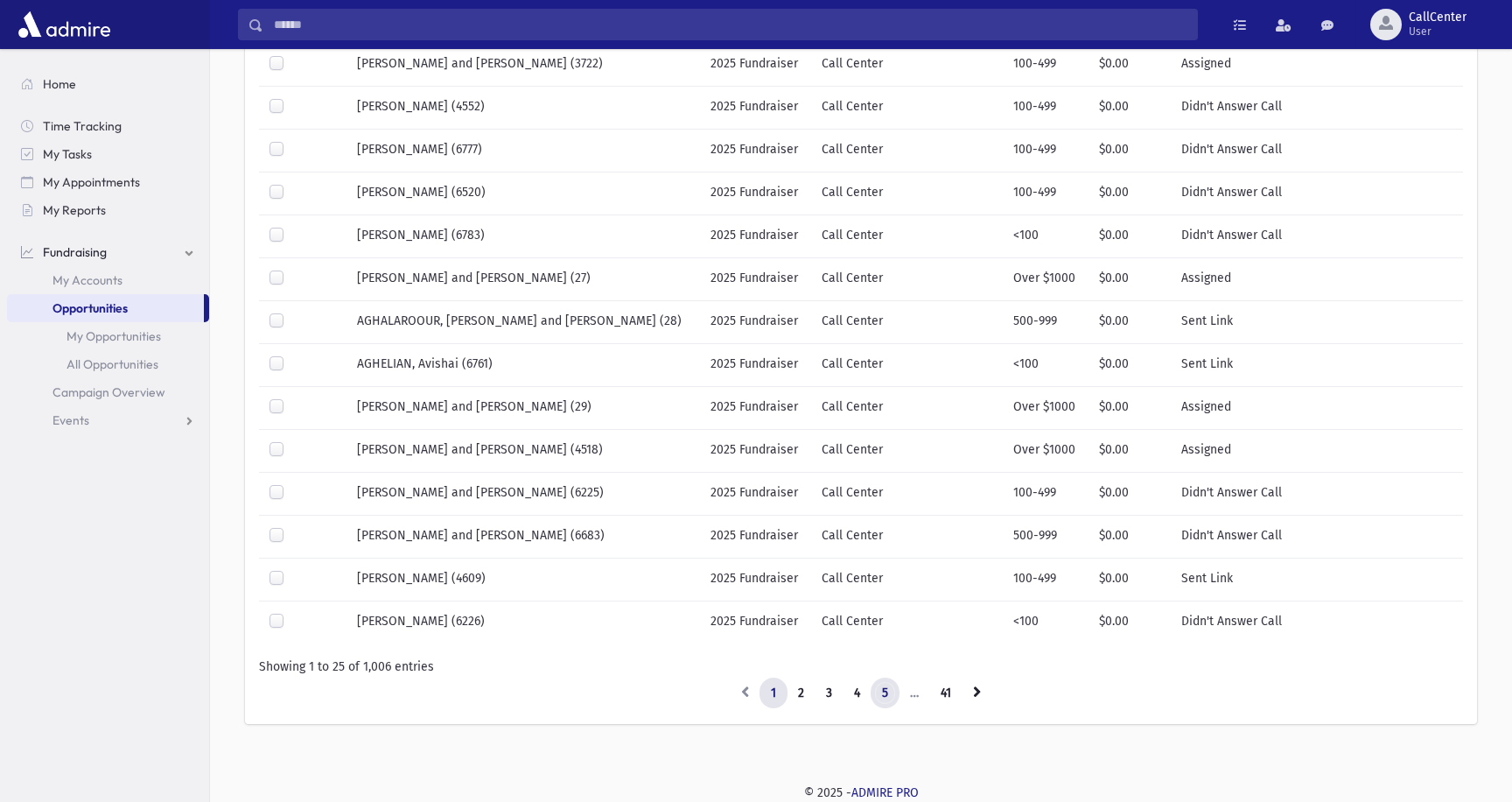
click at [888, 693] on link "5" at bounding box center [885, 693] width 29 height 31
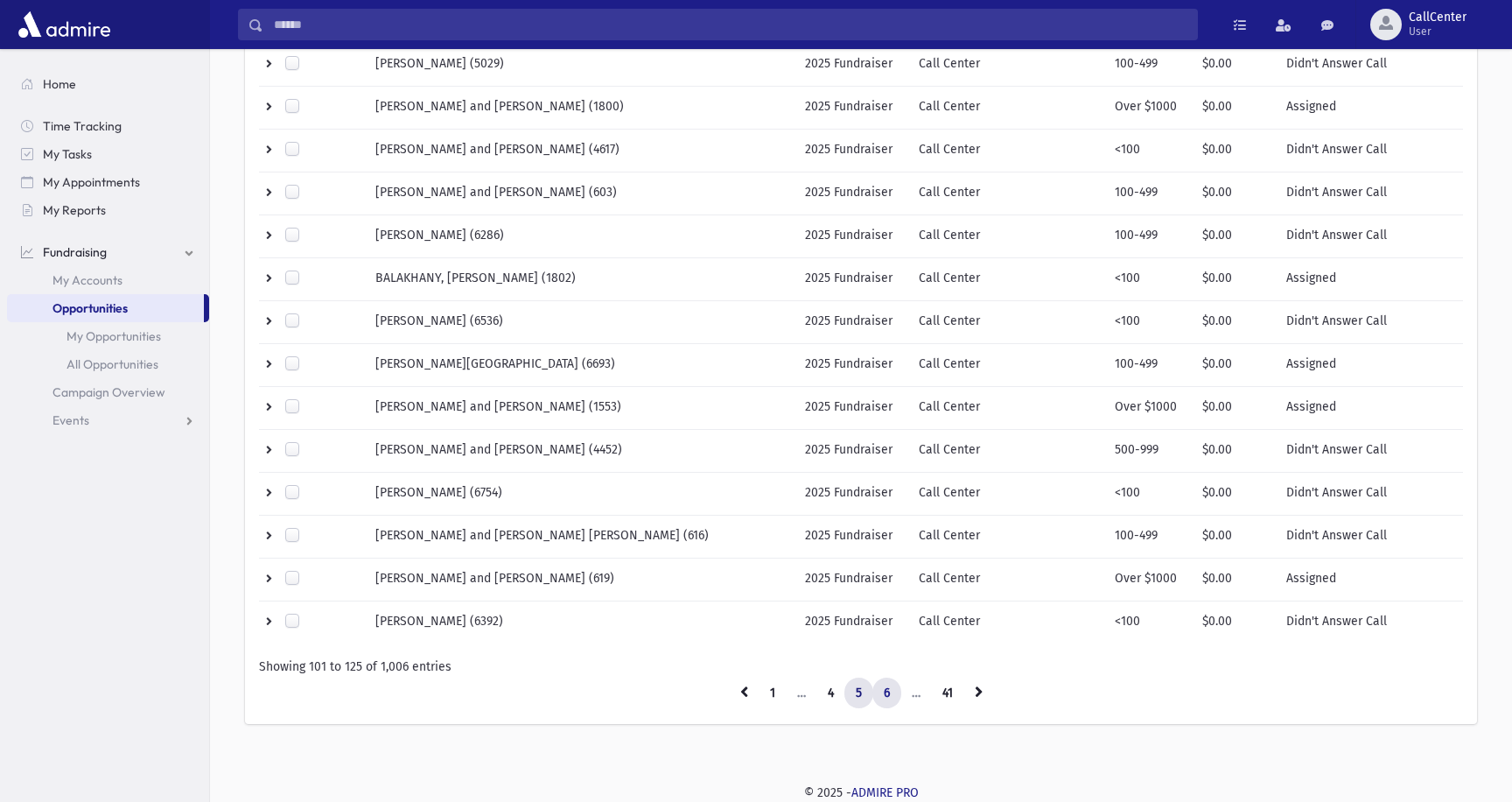
click at [890, 695] on link "6" at bounding box center [886, 693] width 29 height 31
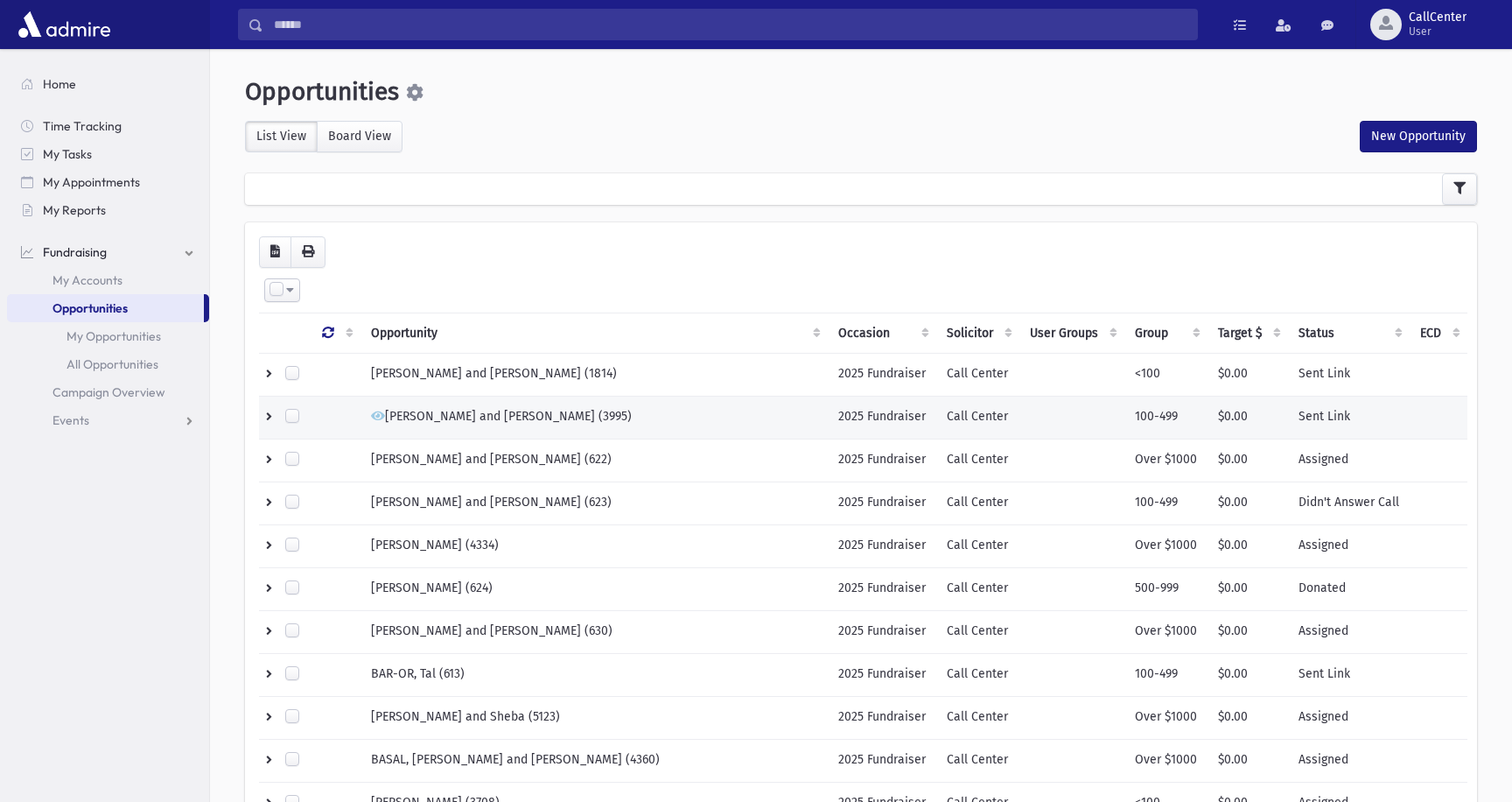
click at [470, 423] on td "[PERSON_NAME] and [PERSON_NAME] (3995)" at bounding box center [593, 417] width 467 height 43
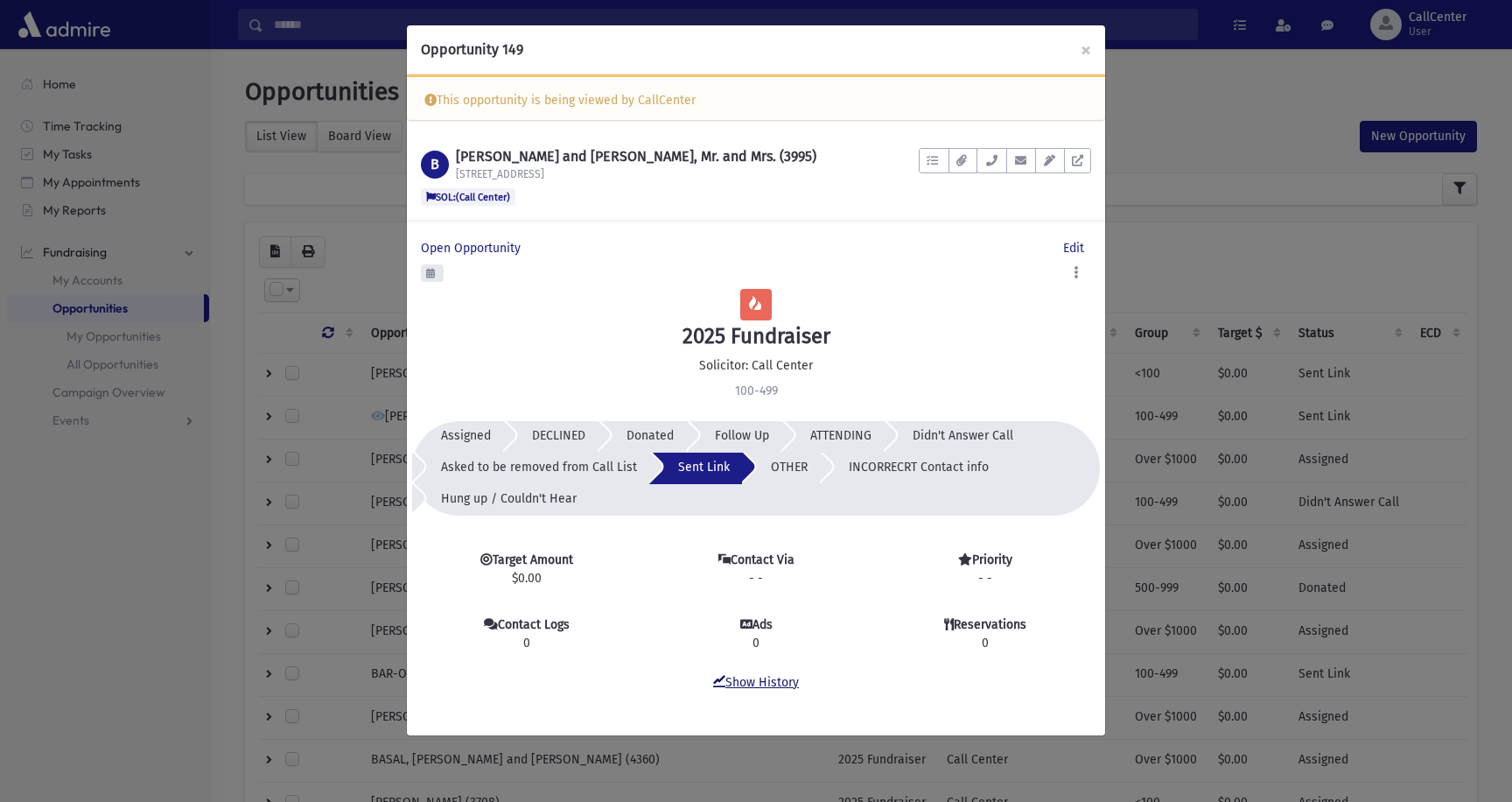
click at [763, 681] on link "Show History" at bounding box center [756, 682] width 86 height 15
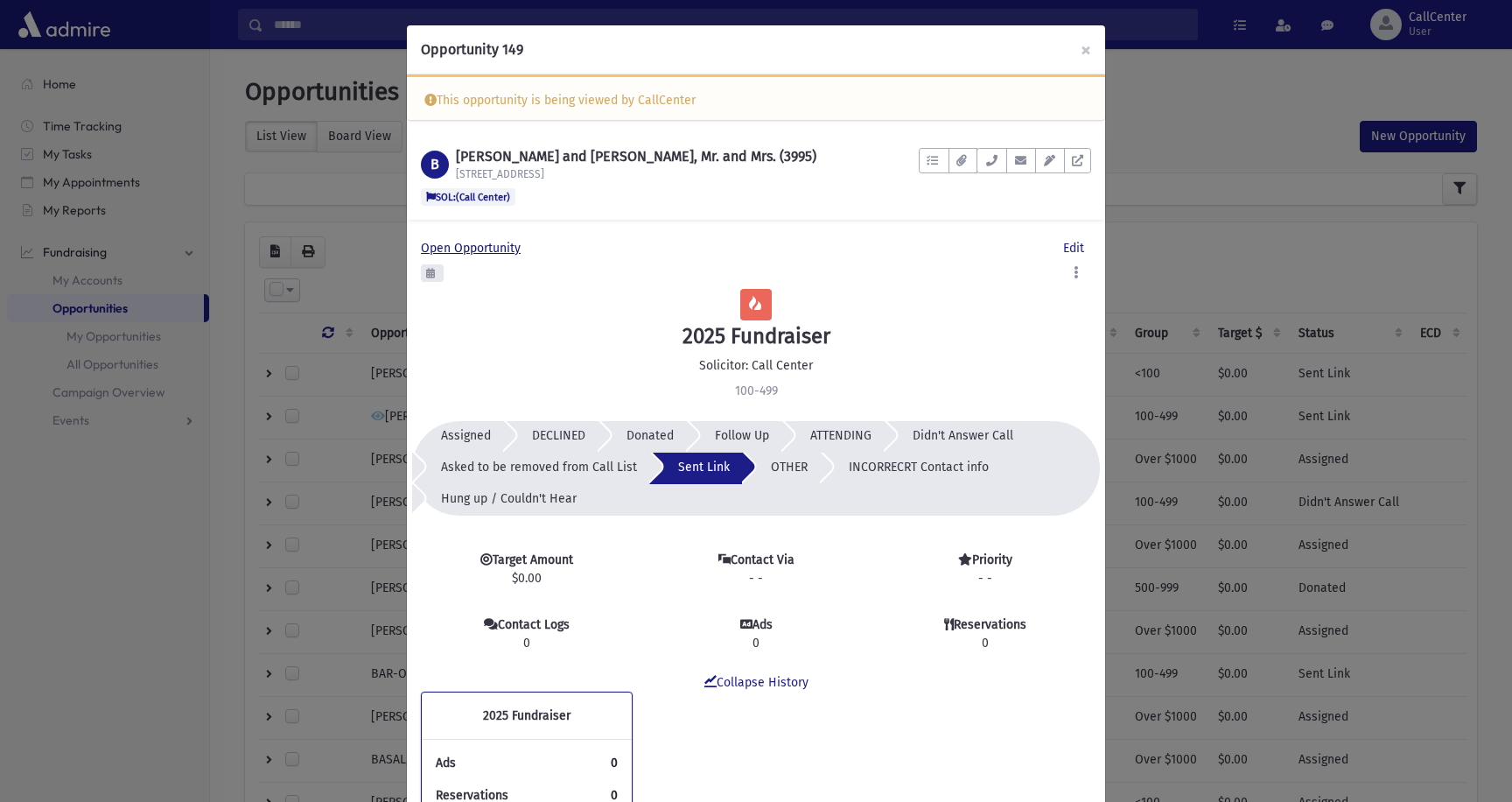
click at [475, 248] on span "Open Opportunity" at bounding box center [475, 248] width 107 height 15
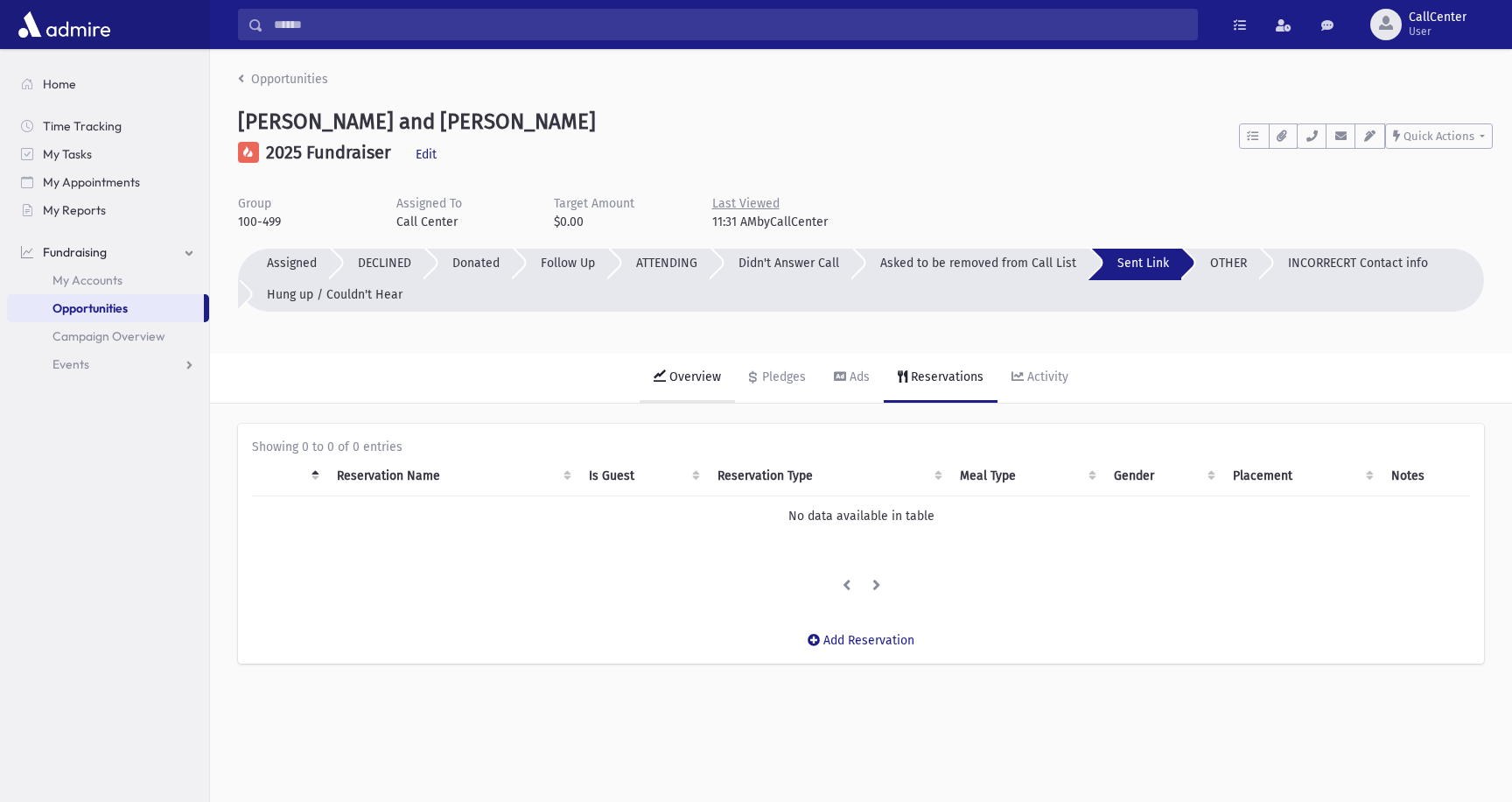
click at [702, 379] on div "Overview" at bounding box center [694, 377] width 55 height 15
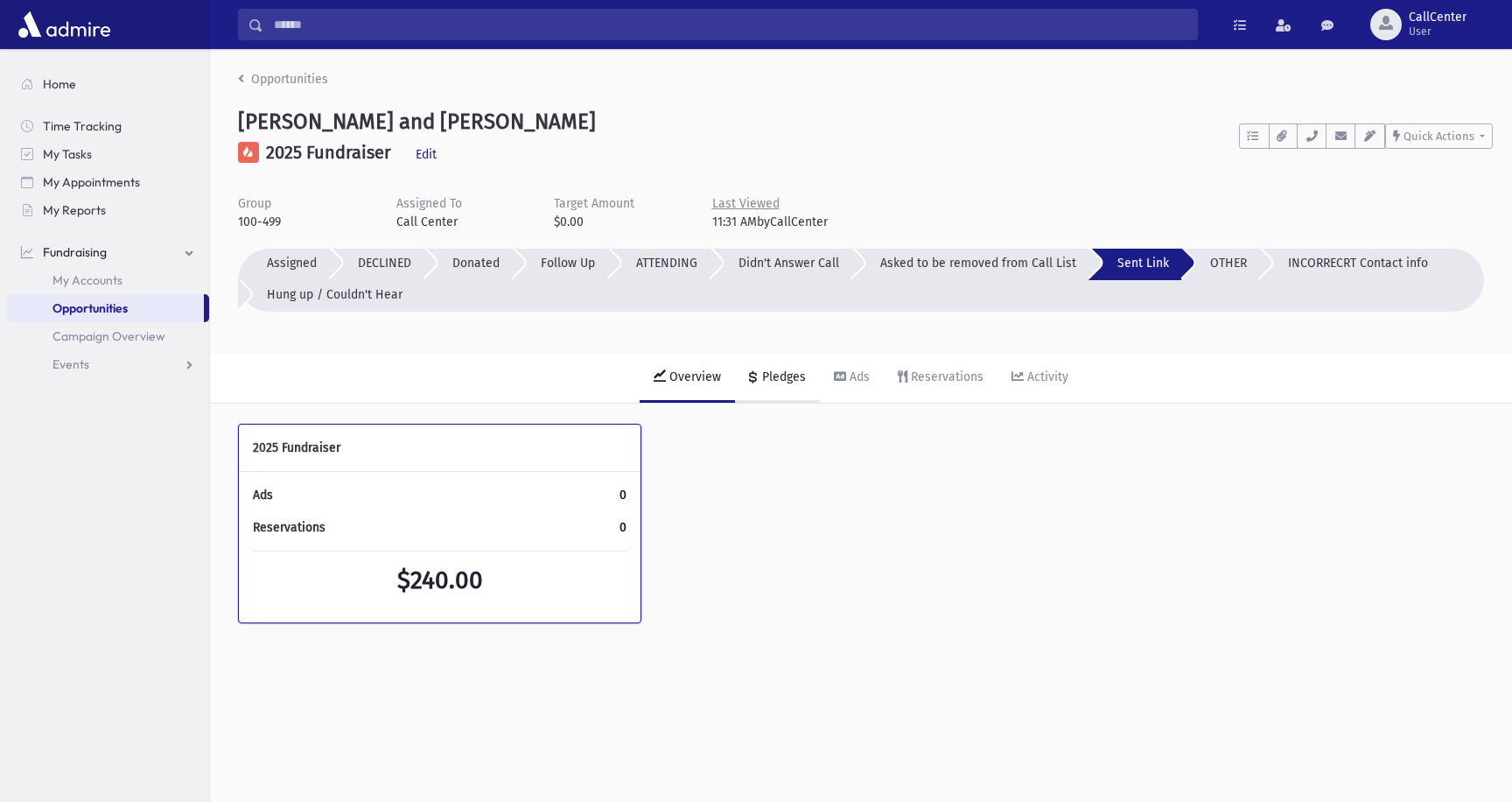
click at [790, 376] on div "Pledges" at bounding box center [781, 377] width 47 height 15
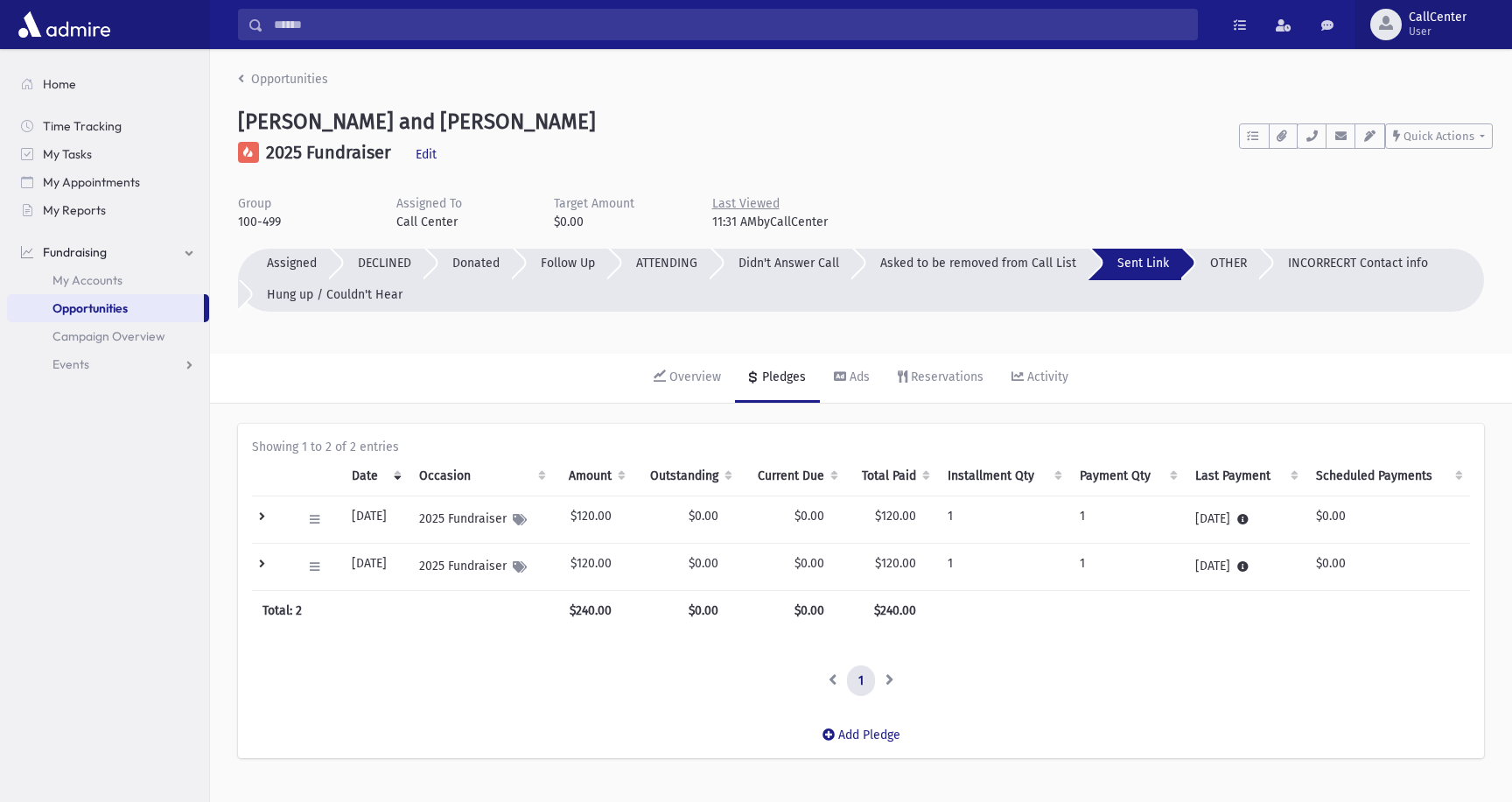
click at [1441, 23] on span "CallCenter" at bounding box center [1437, 17] width 58 height 14
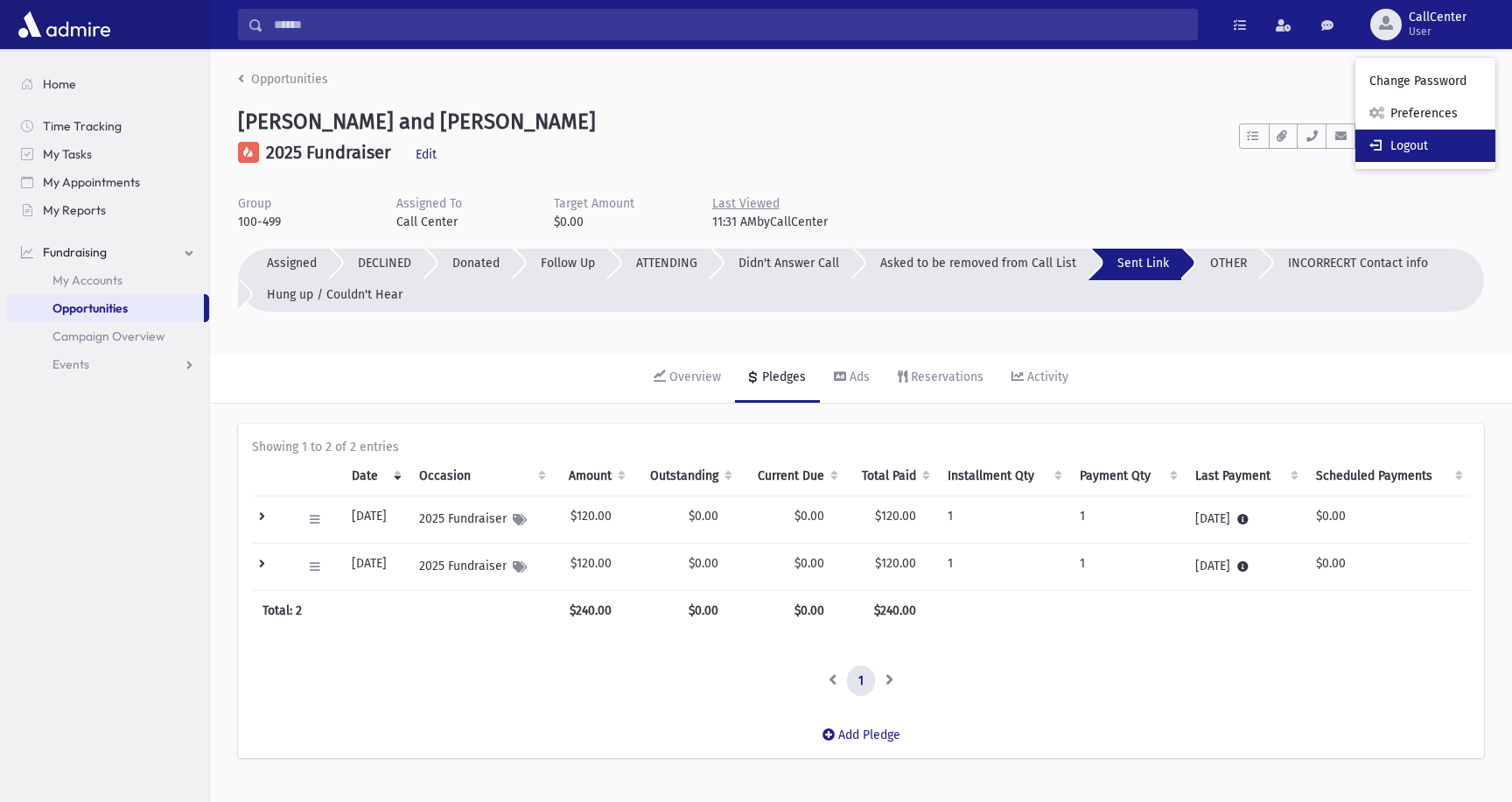
click at [1432, 138] on link "Logout" at bounding box center [1425, 146] width 140 height 32
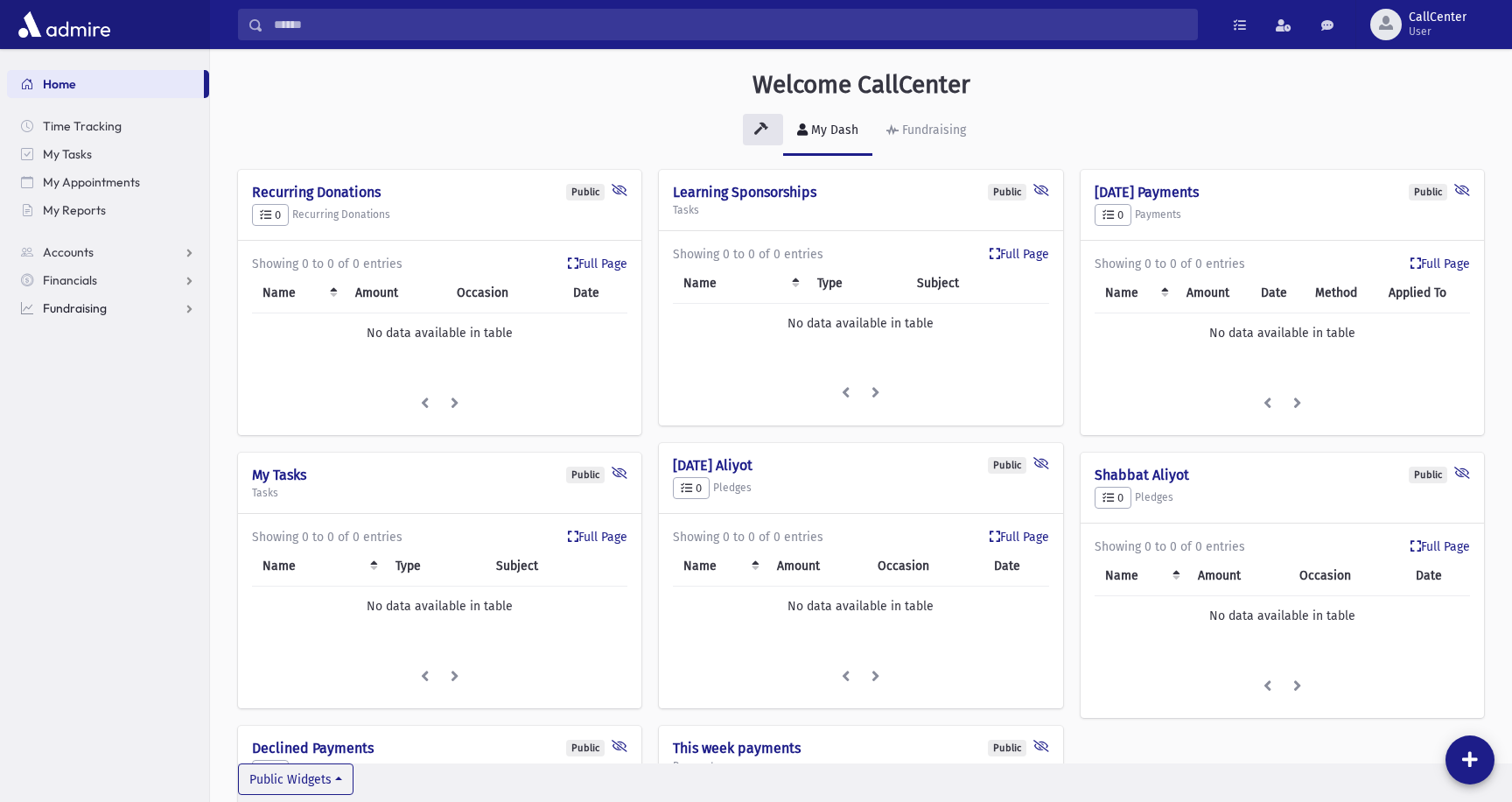
click at [91, 309] on span "Fundraising" at bounding box center [75, 308] width 64 height 16
click at [100, 356] on span "Opportunities" at bounding box center [90, 363] width 76 height 16
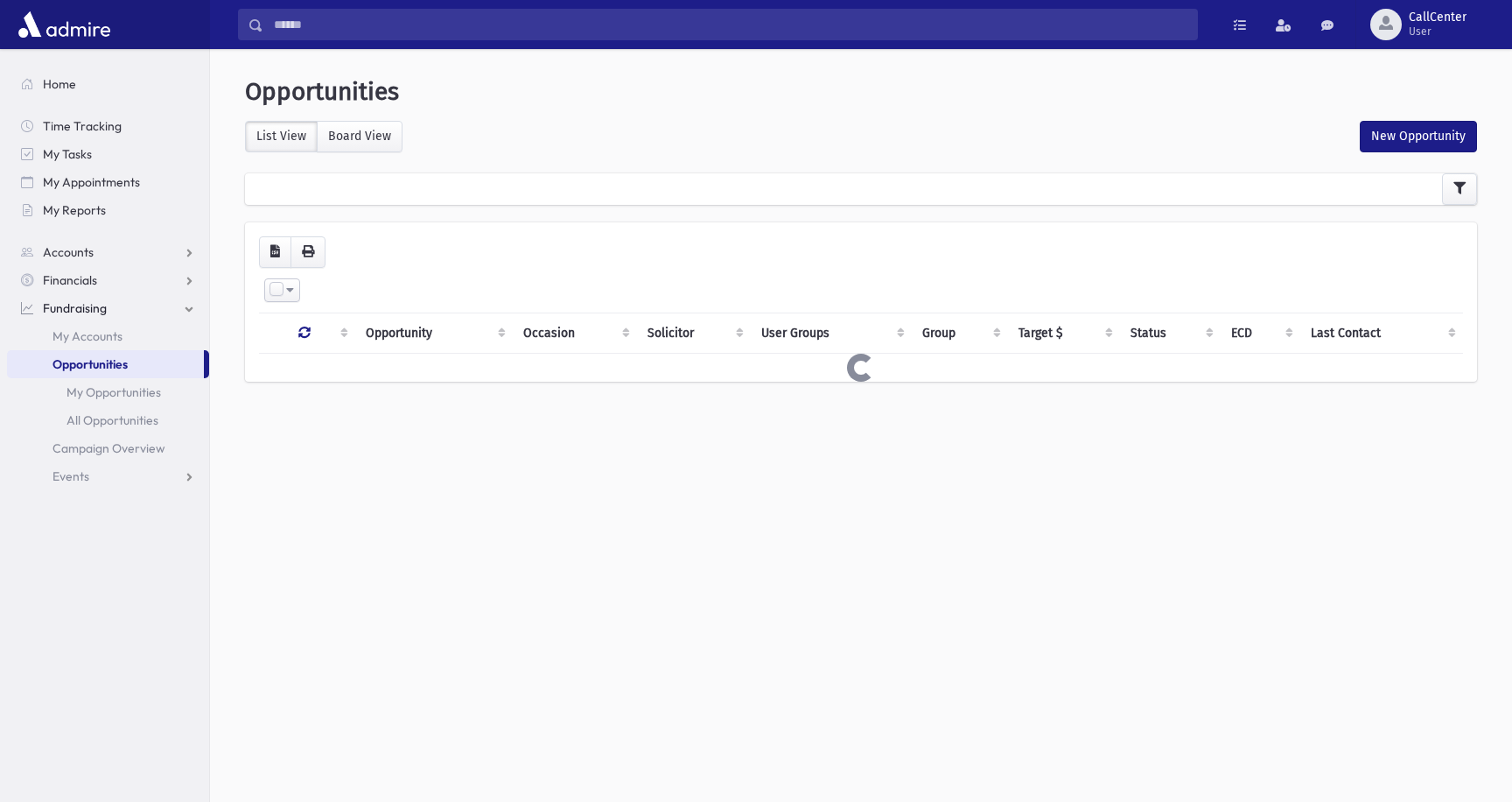
select select
click at [1458, 185] on icon "button" at bounding box center [1459, 187] width 12 height 12
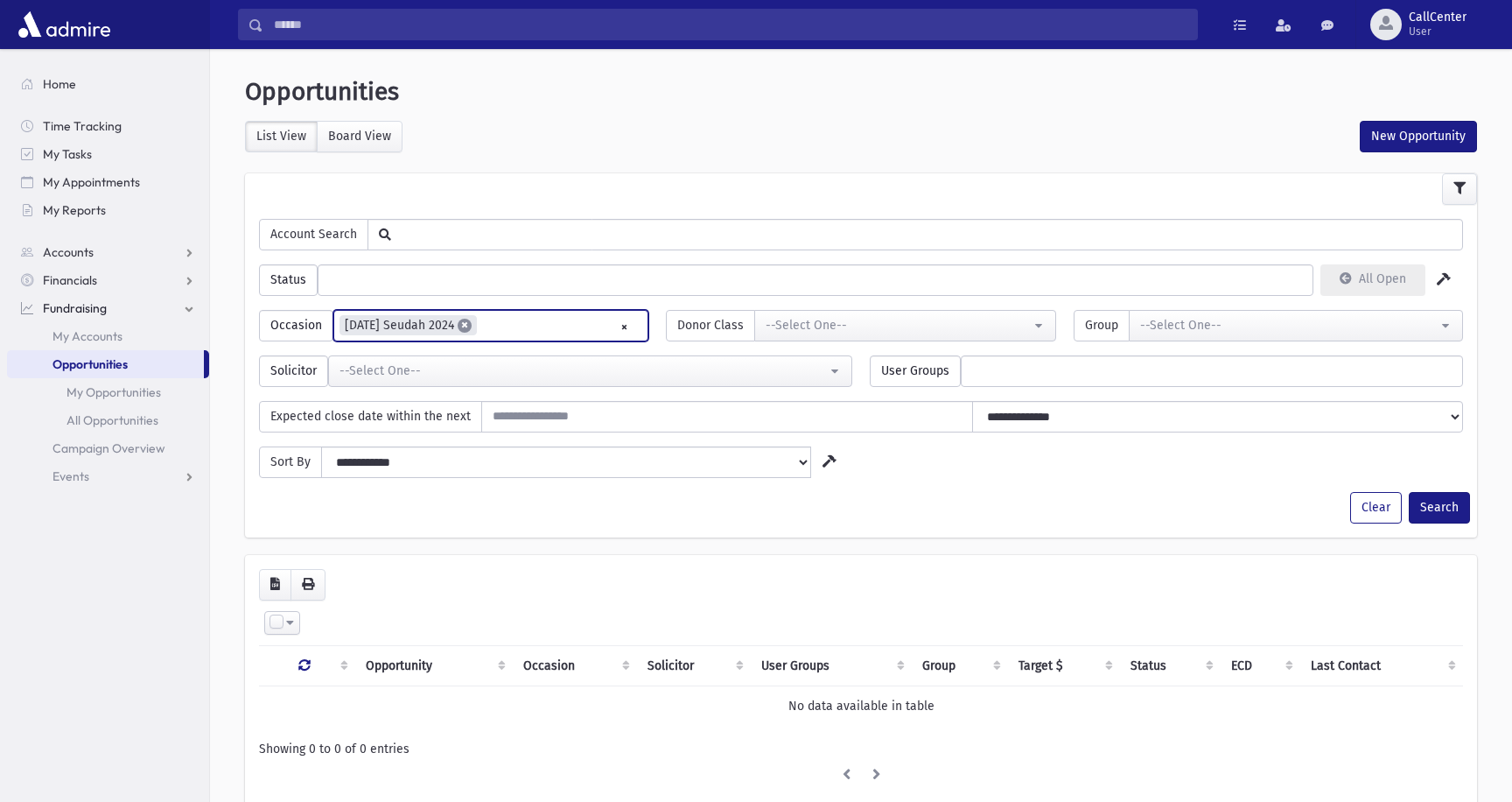
click at [467, 324] on span "×" at bounding box center [464, 325] width 14 height 14
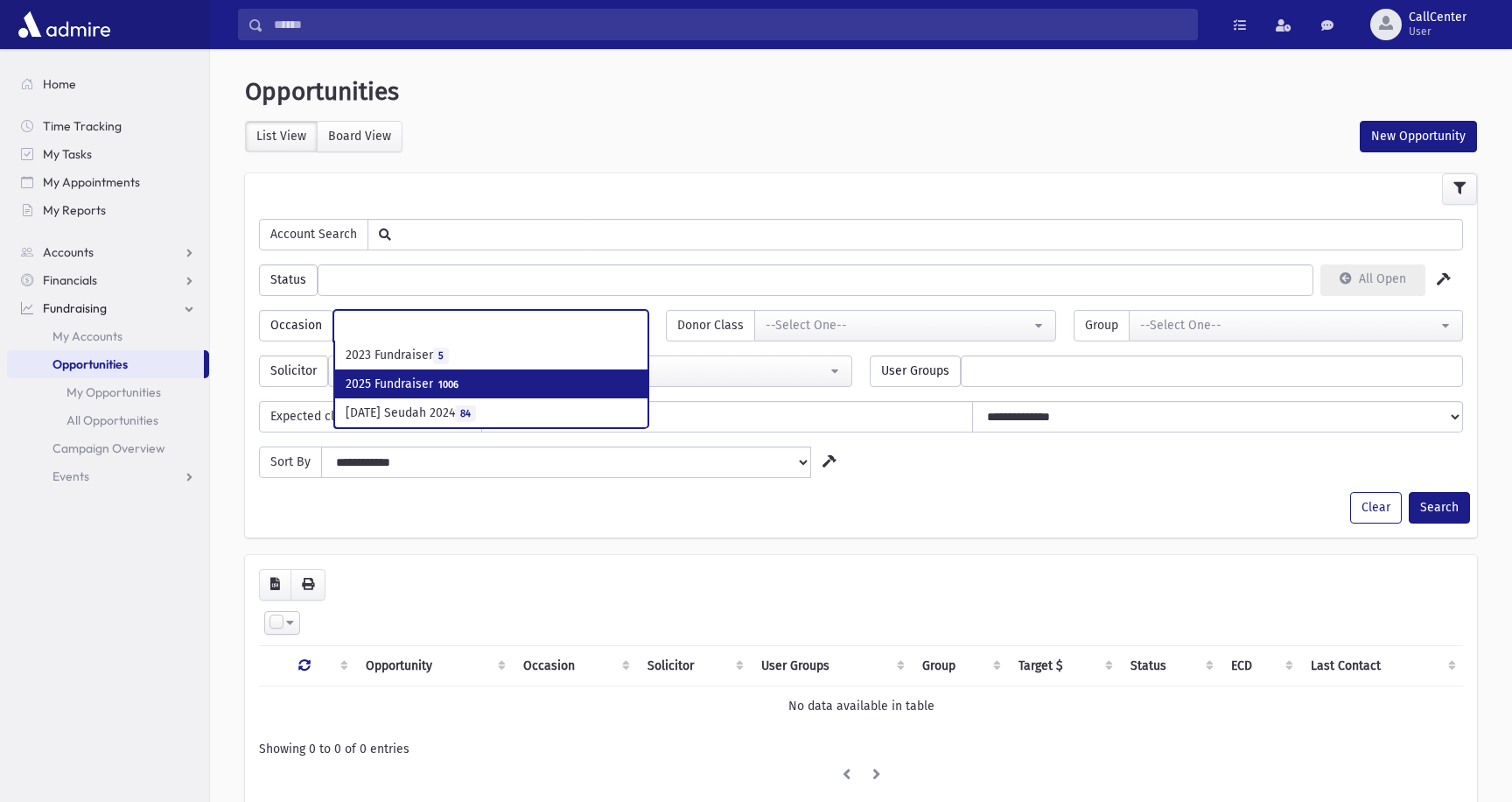
select select "***"
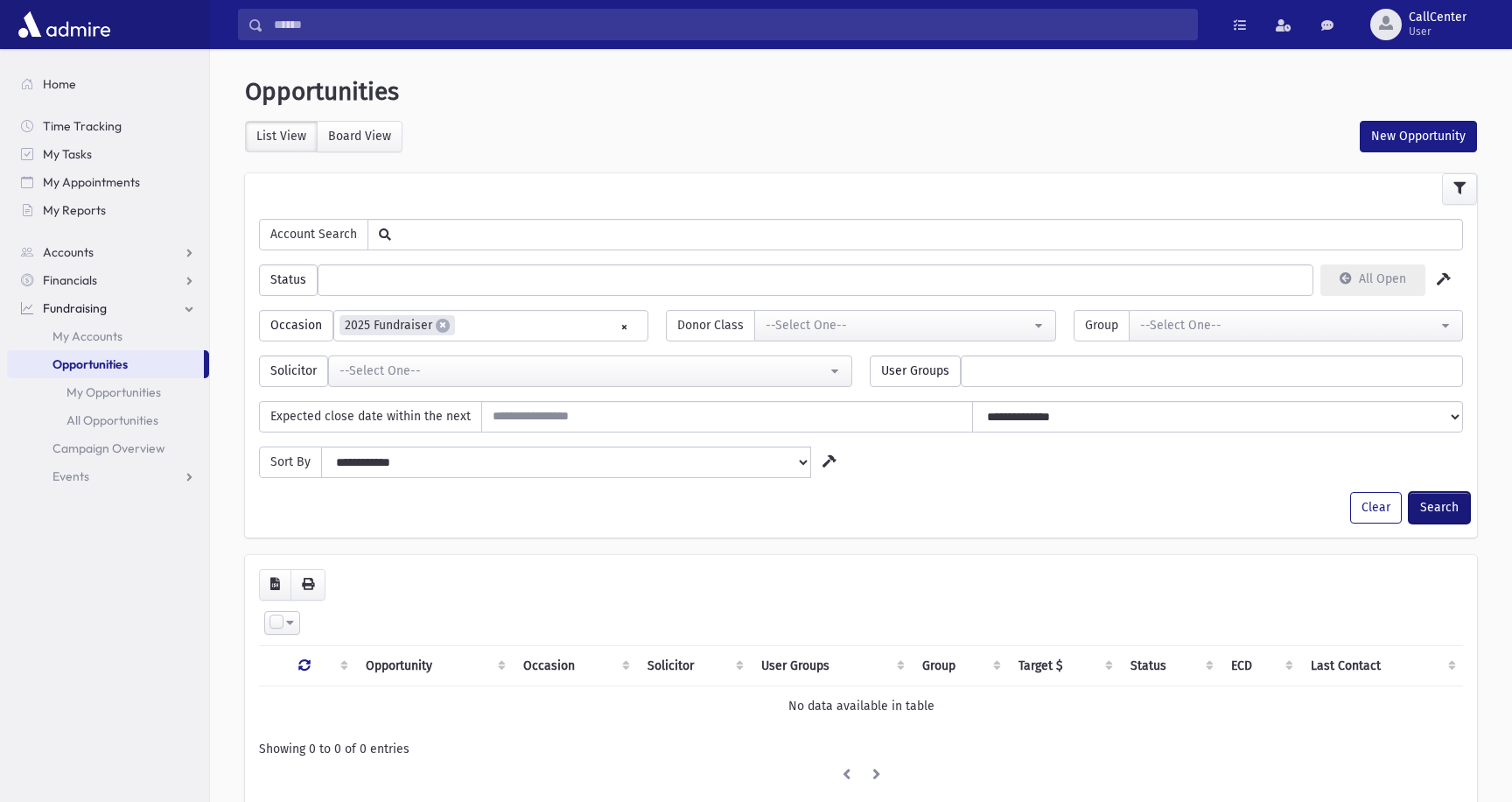
click at [1441, 497] on button "Search" at bounding box center [1439, 508] width 61 height 31
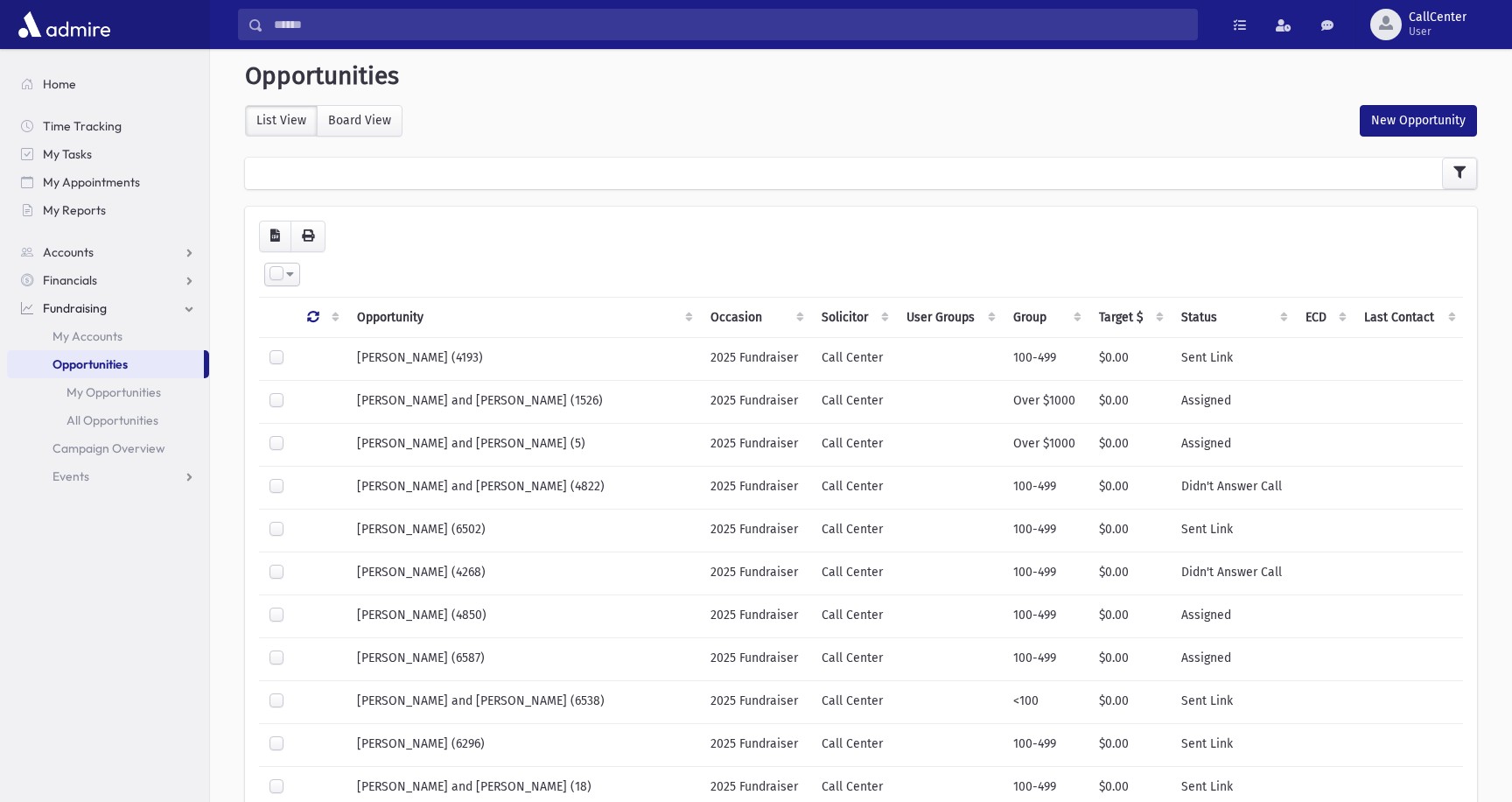
scroll to position [21, 0]
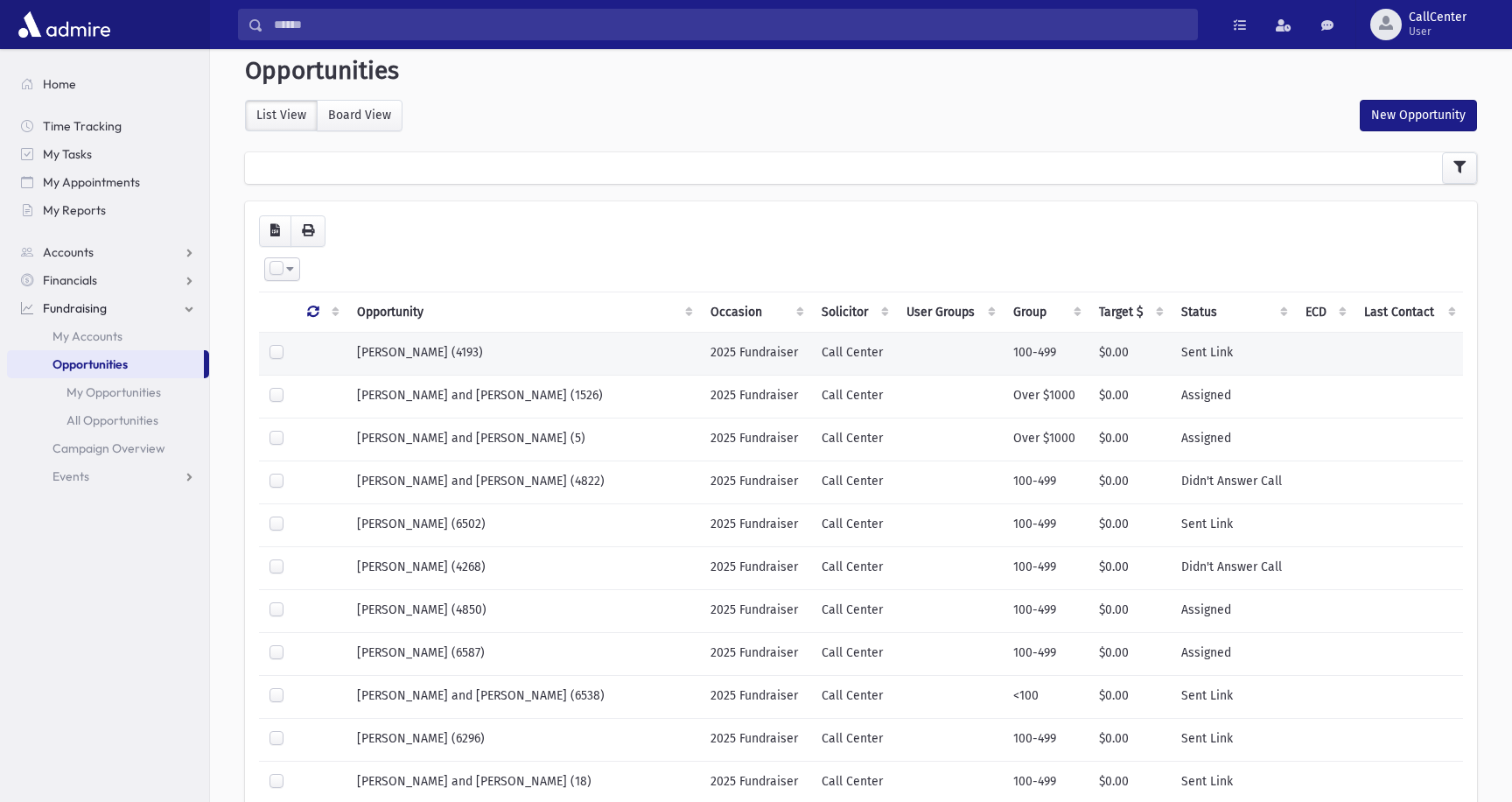
click at [1295, 359] on td at bounding box center [1324, 353] width 59 height 43
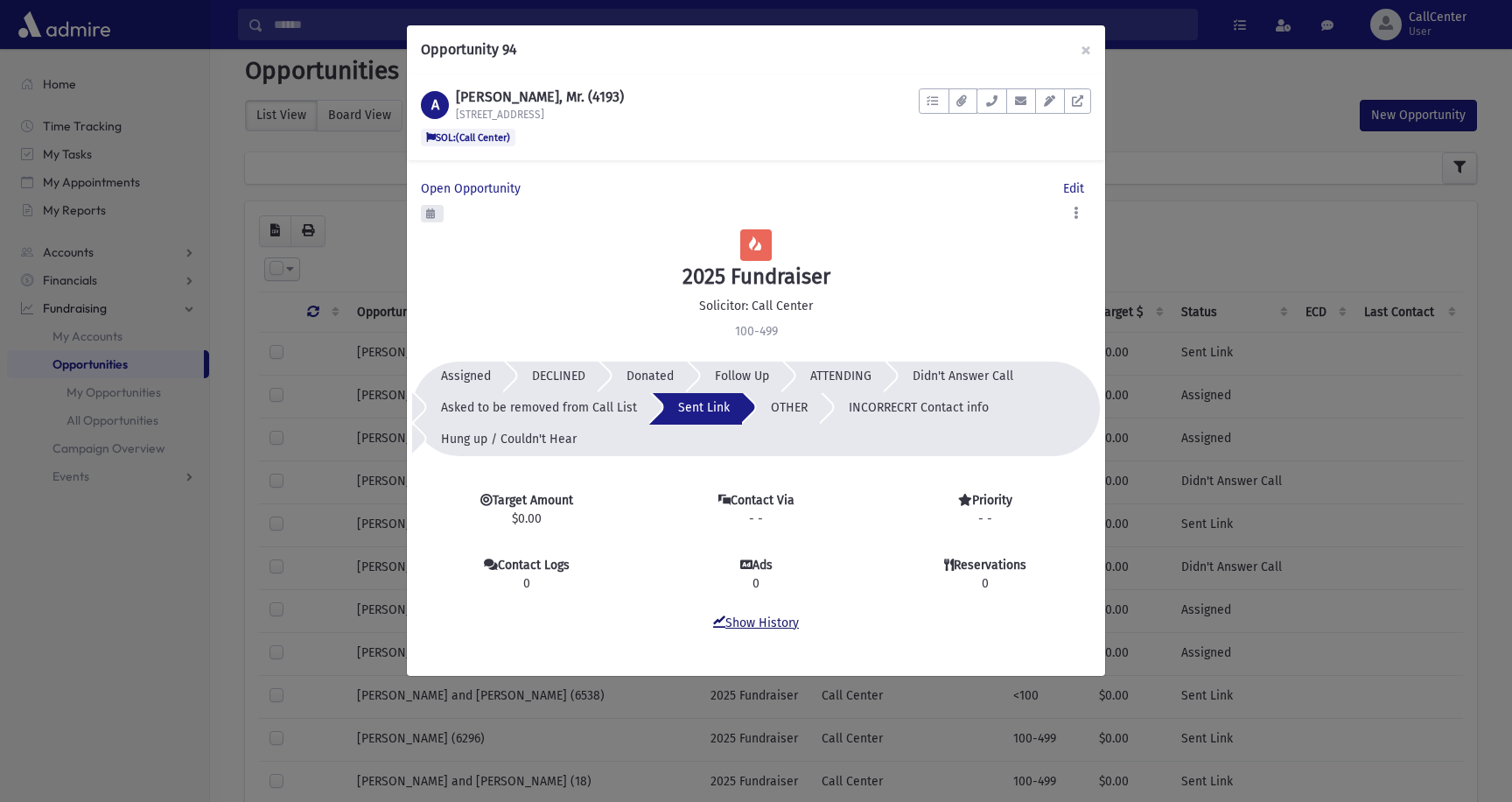
click at [763, 618] on link "Show History" at bounding box center [756, 623] width 86 height 15
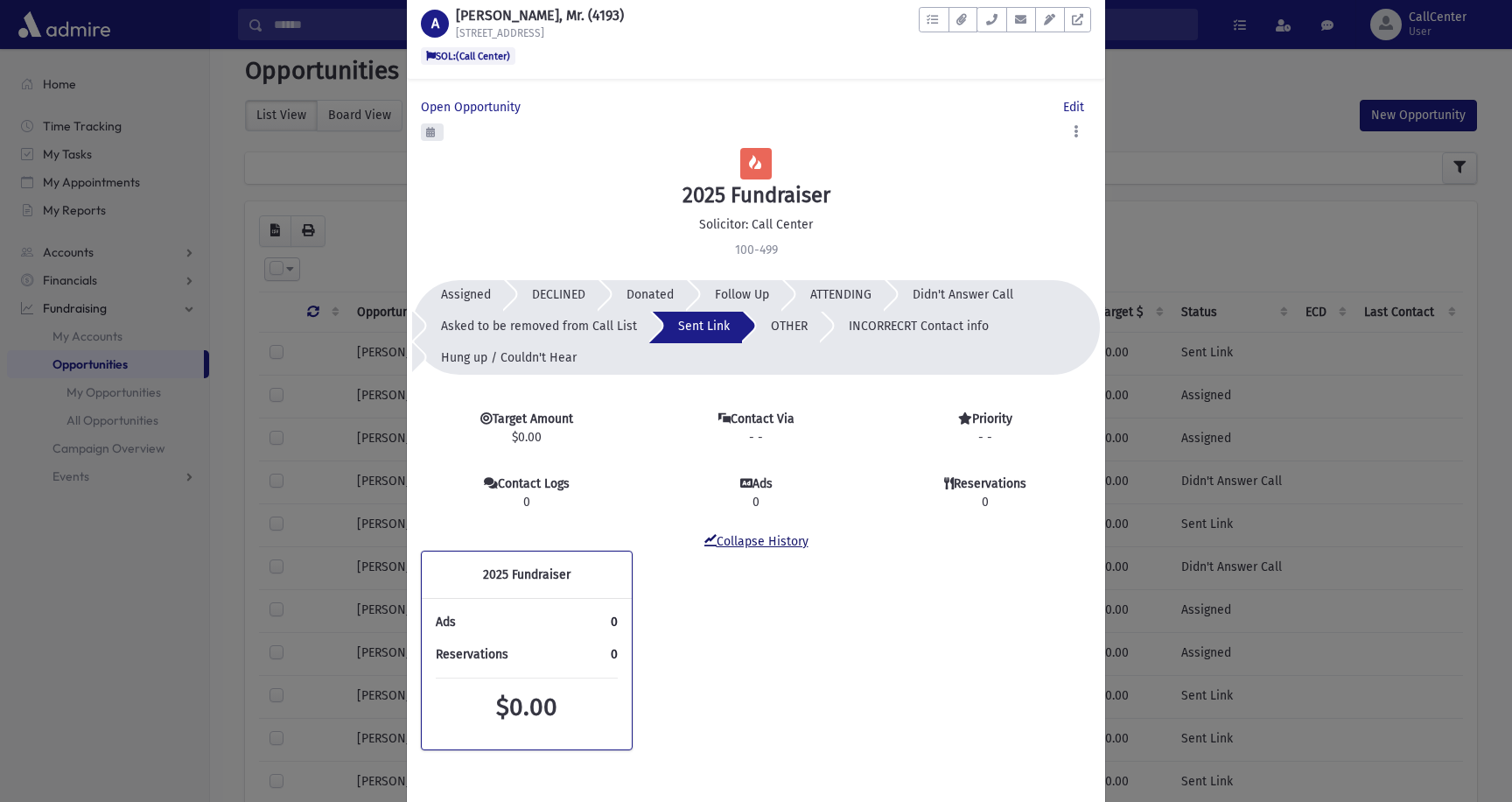
scroll to position [82, 0]
click at [474, 108] on span "Open Opportunity" at bounding box center [475, 106] width 107 height 15
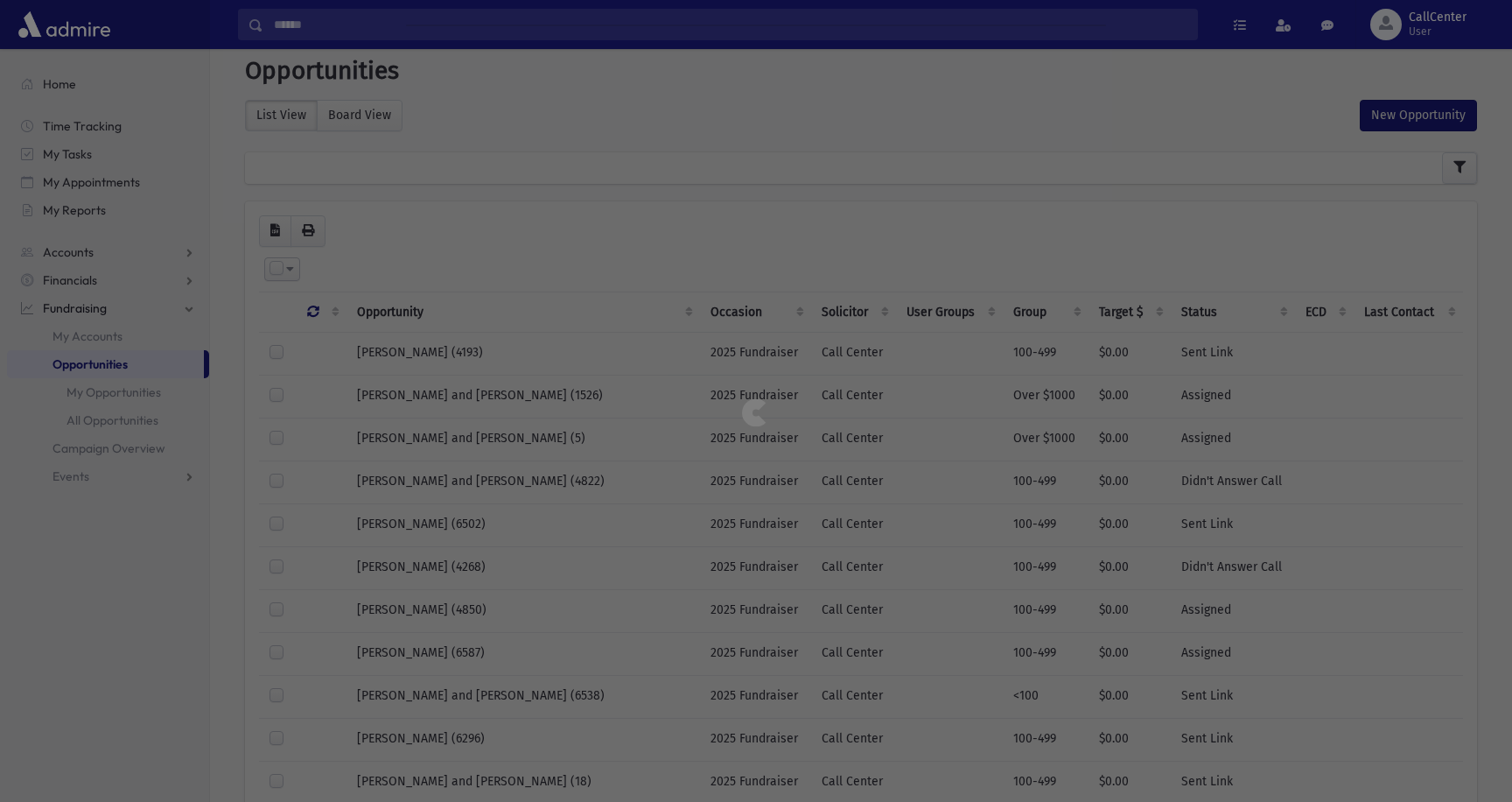
scroll to position [0, 0]
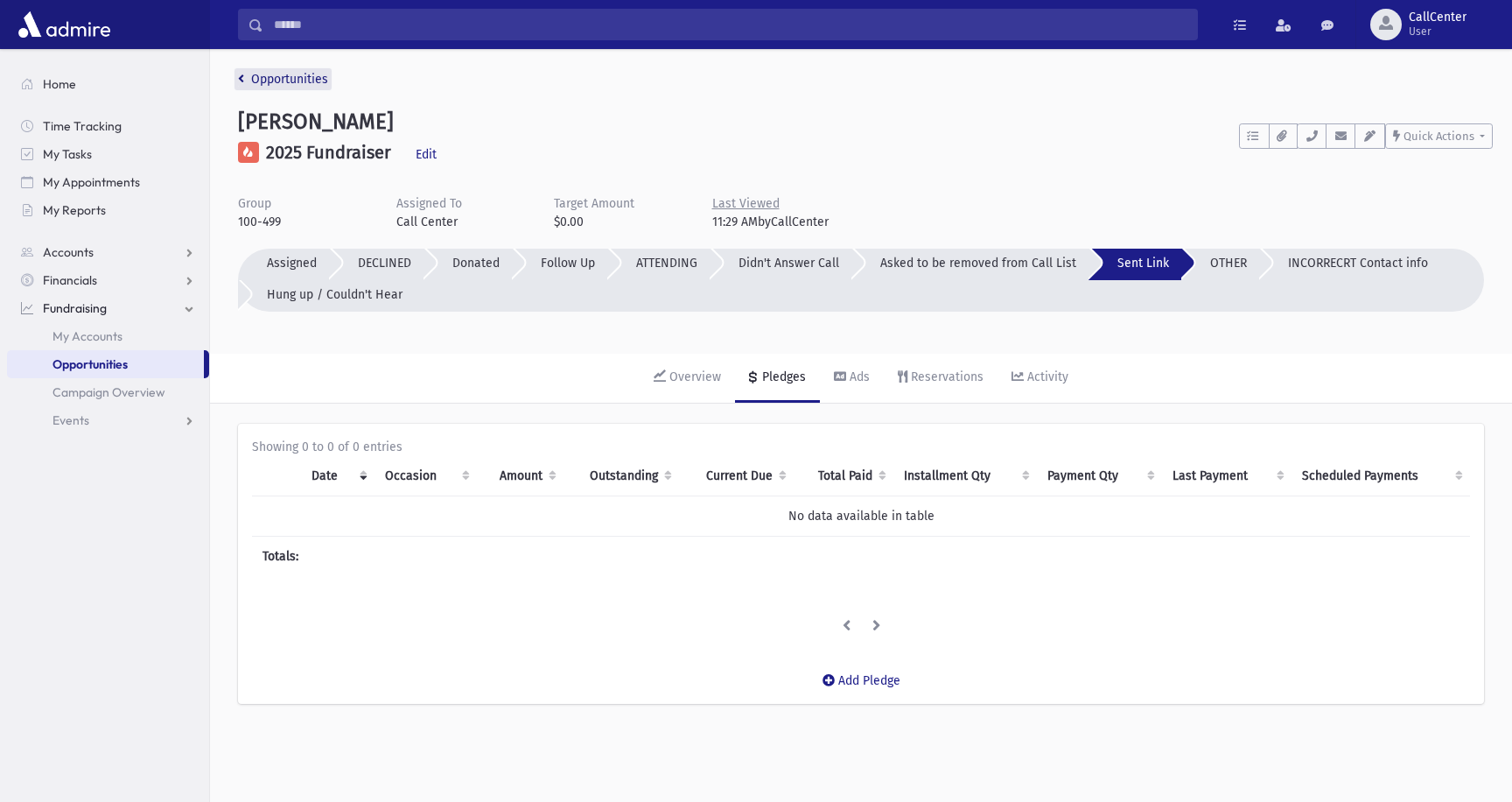
click at [287, 83] on link "Opportunities" at bounding box center [283, 79] width 90 height 15
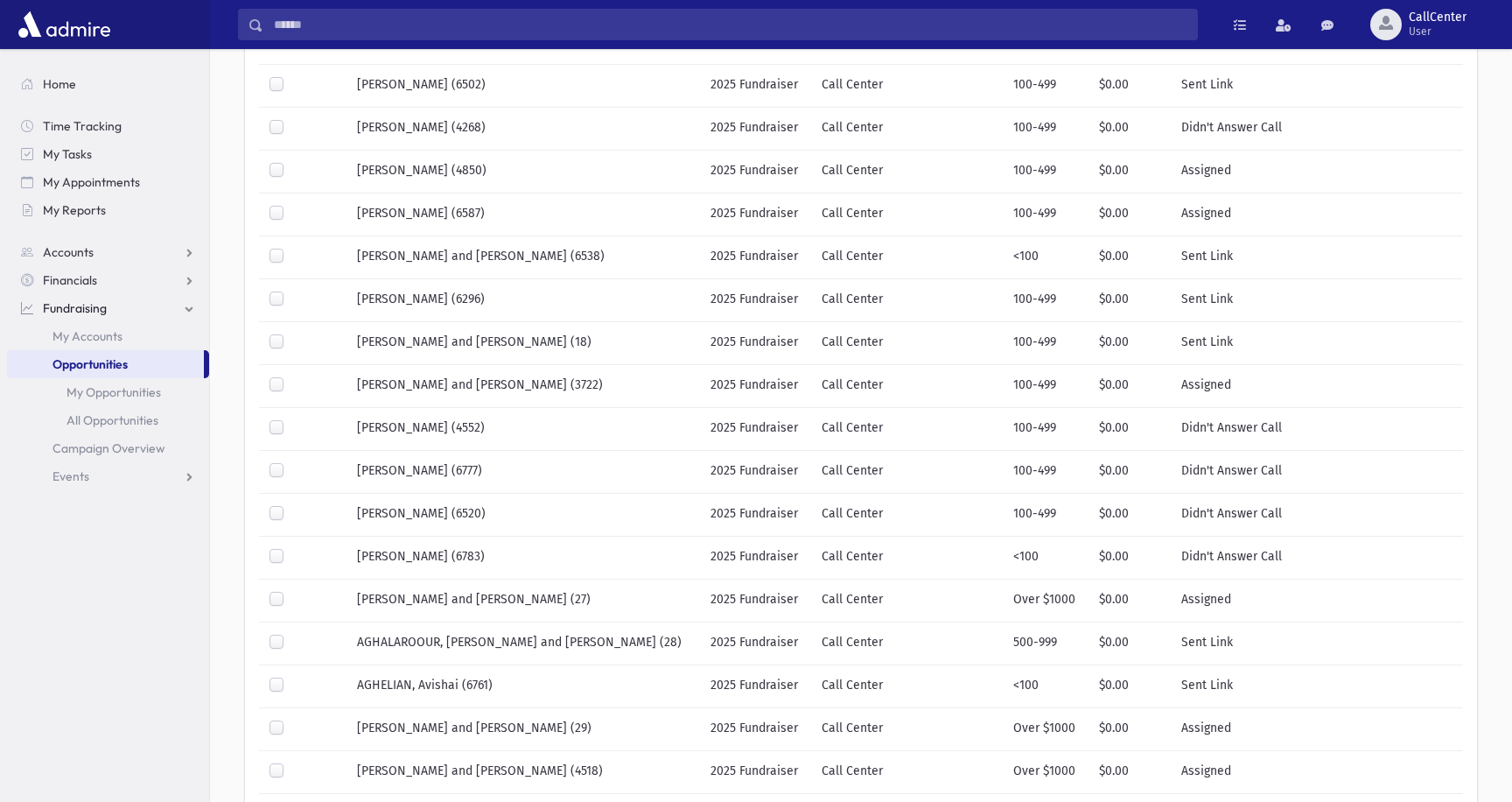
scroll to position [782, 0]
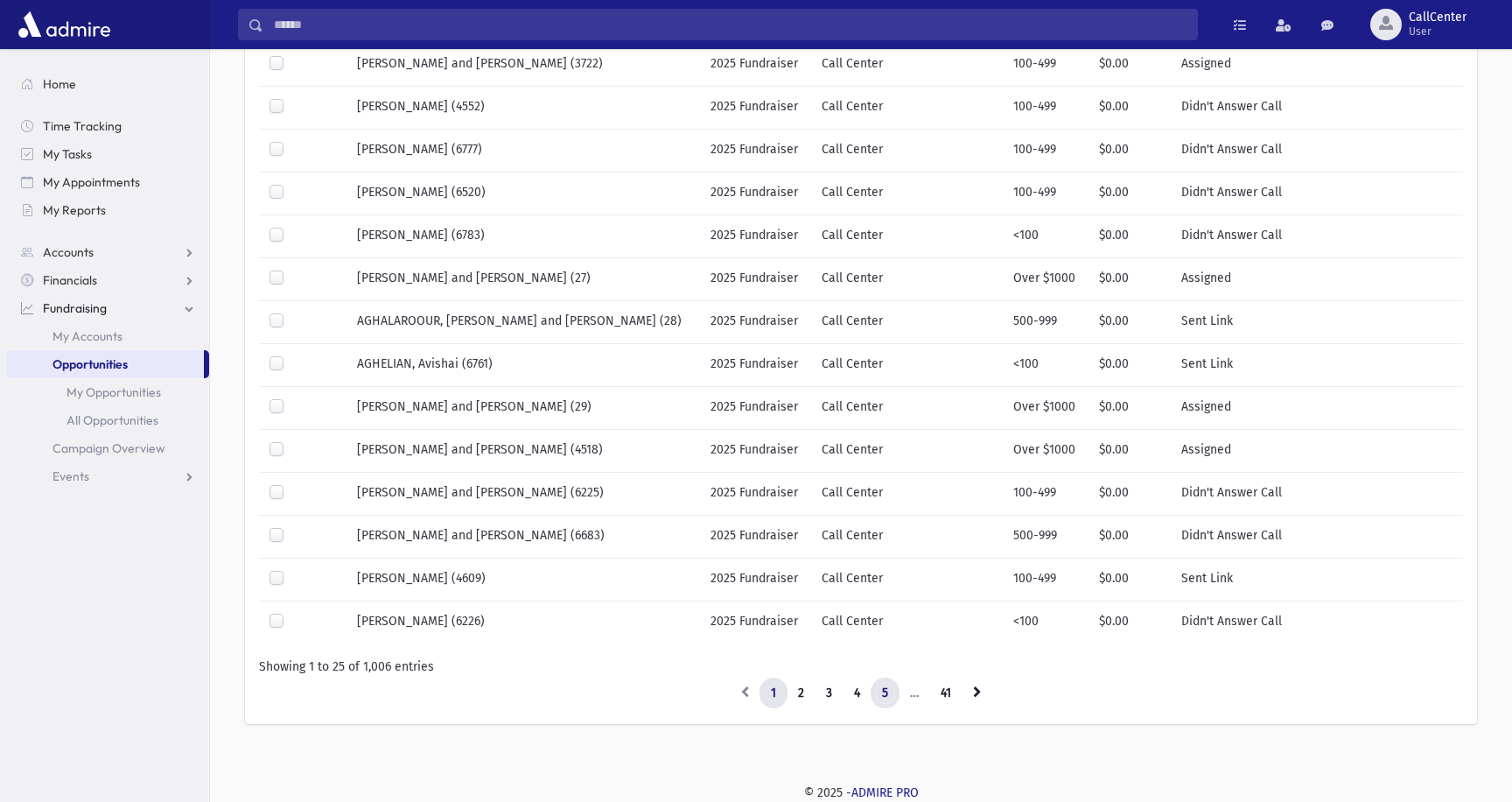
click at [880, 688] on link "5" at bounding box center [885, 693] width 29 height 31
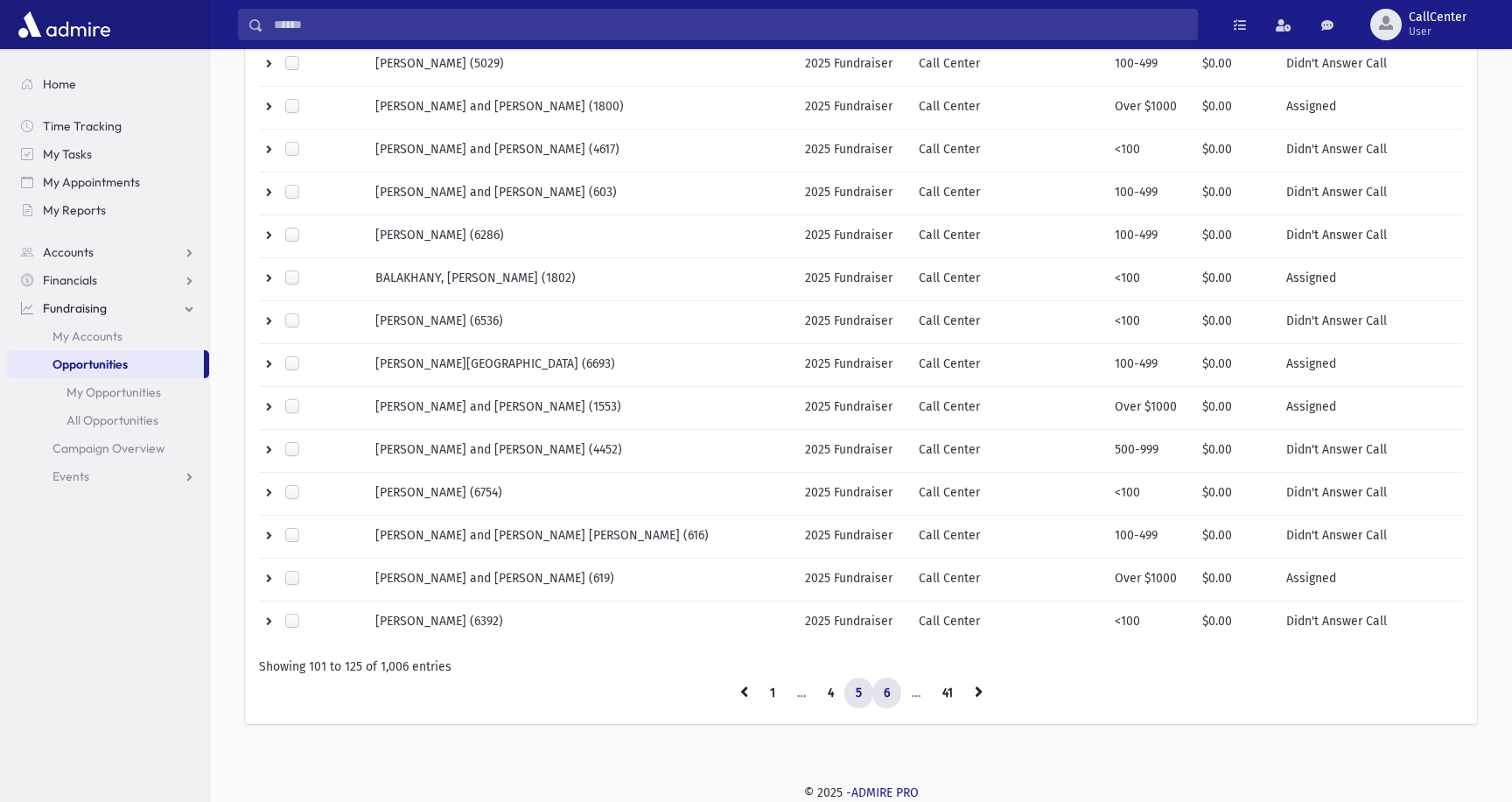
click at [880, 690] on link "6" at bounding box center [886, 693] width 29 height 31
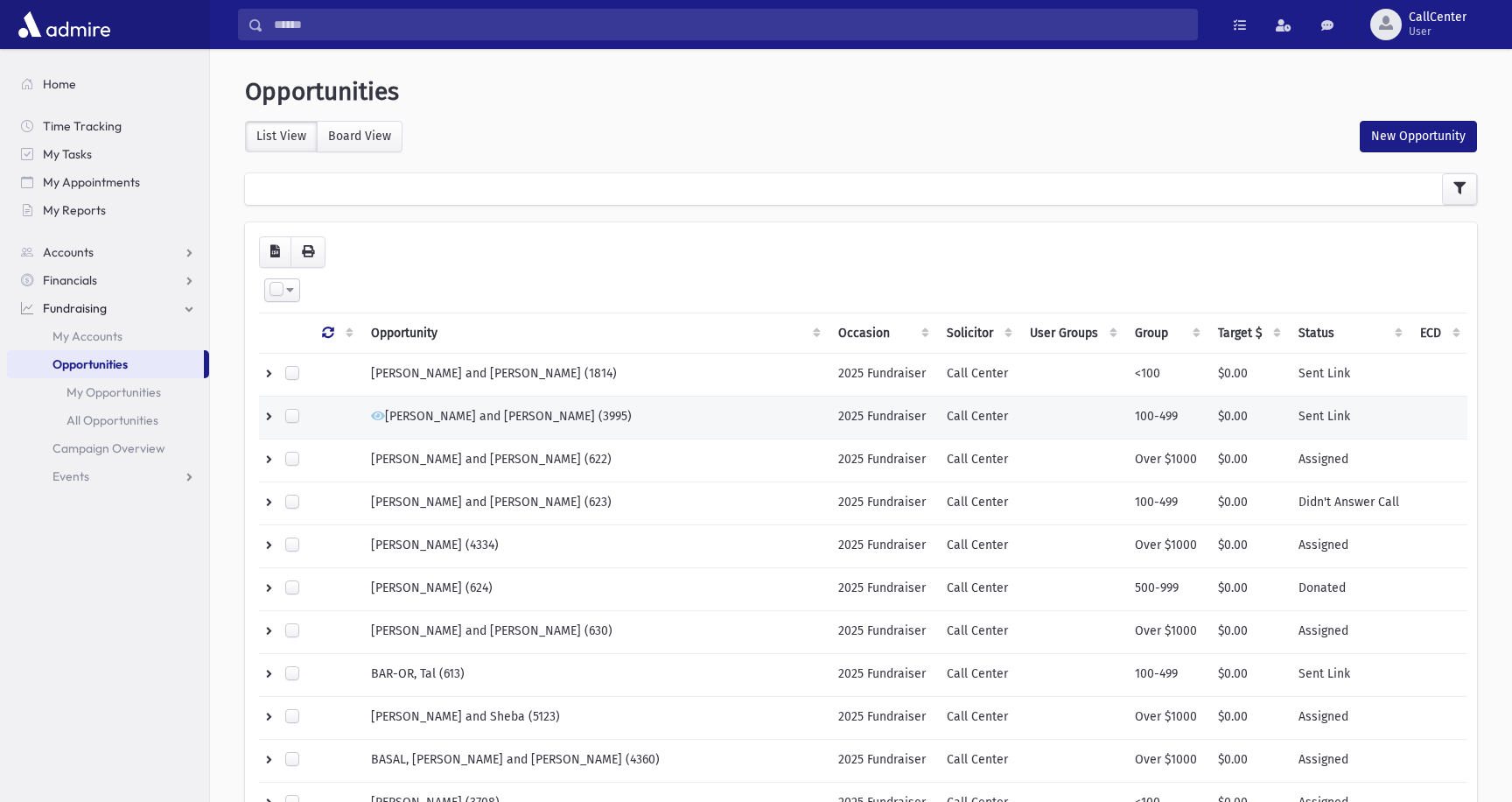
click at [551, 421] on span "[PERSON_NAME] and [PERSON_NAME] (3995)" at bounding box center [501, 416] width 261 height 15
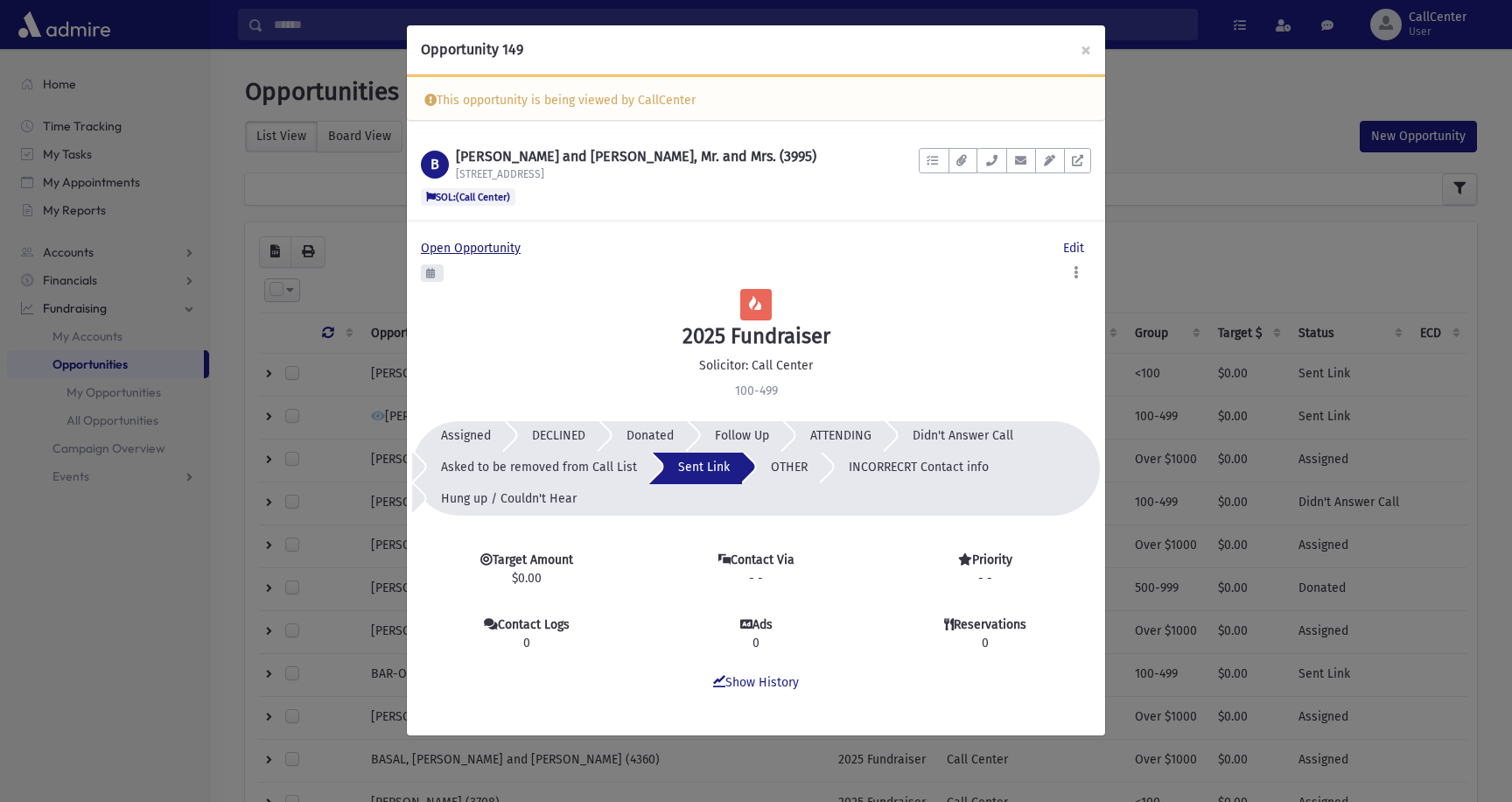
click at [475, 251] on span "Open Opportunity" at bounding box center [475, 248] width 107 height 15
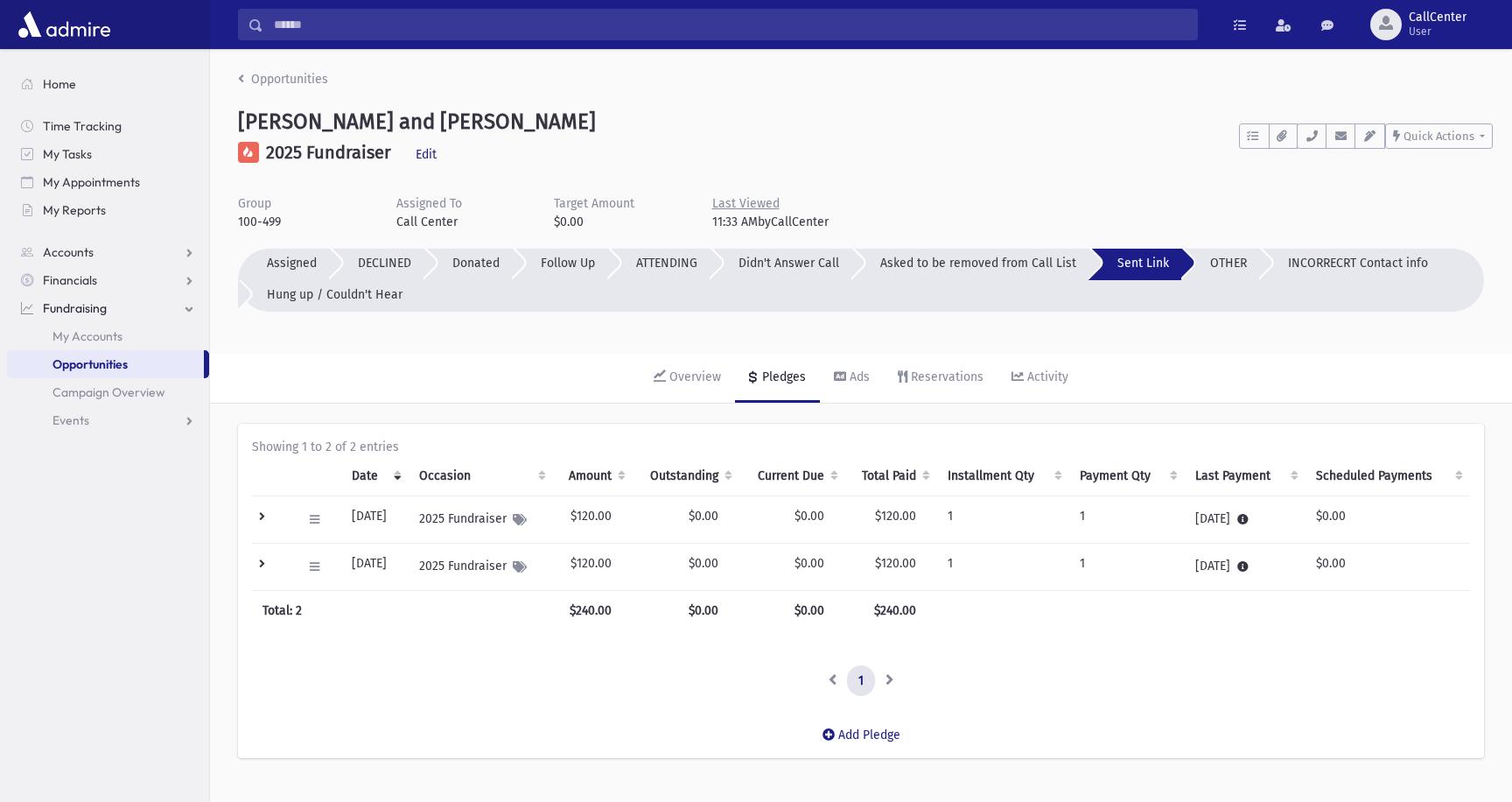
click at [531, 620] on th "Total: 2" at bounding box center [402, 610] width 301 height 41
